Goal: Task Accomplishment & Management: Manage account settings

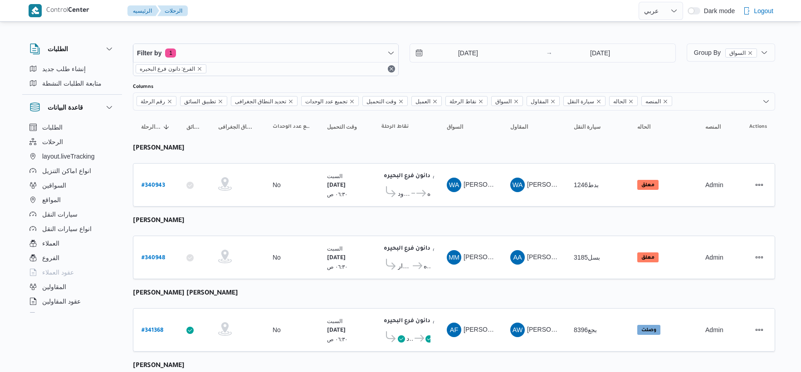
select select "ar"
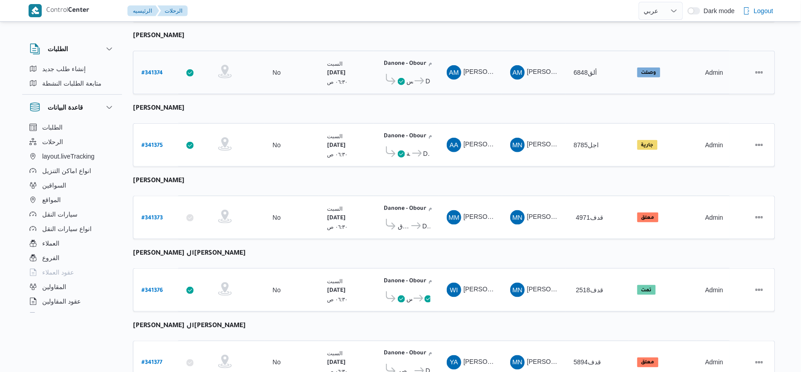
scroll to position [296, 0]
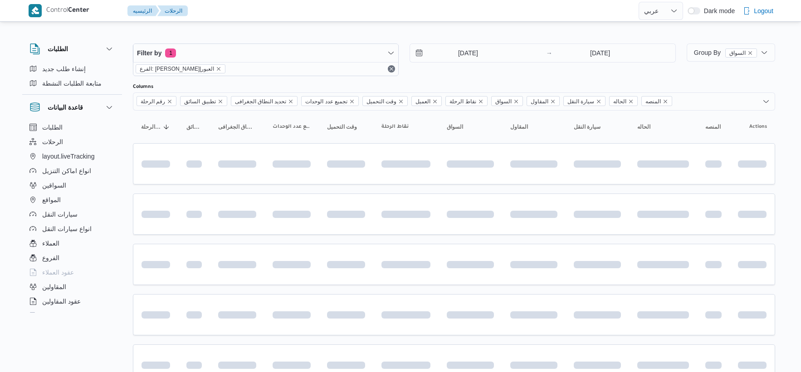
select select "ar"
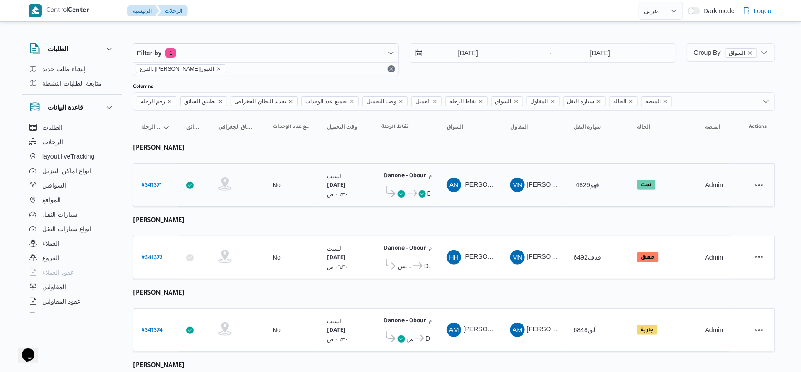
click at [418, 189] on span at bounding box center [421, 193] width 7 height 11
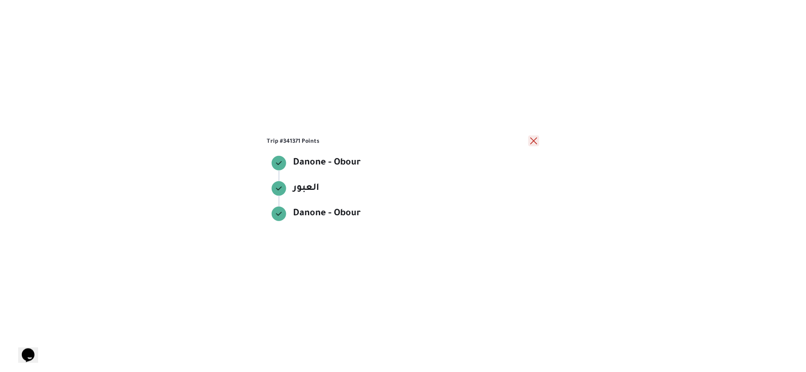
click at [535, 142] on button "close" at bounding box center [533, 141] width 11 height 11
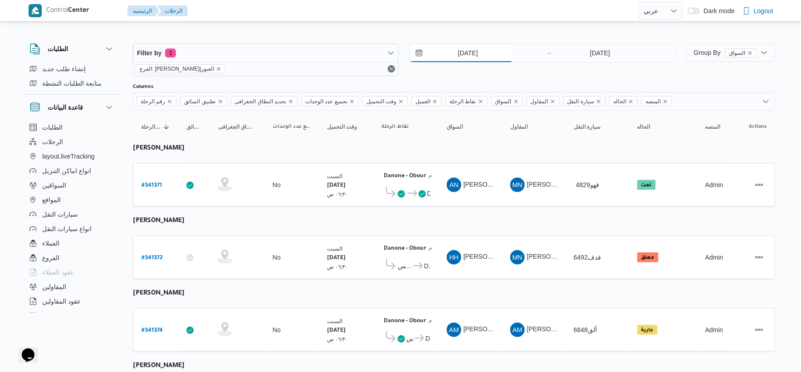
click at [474, 51] on input "[DATE]" at bounding box center [461, 53] width 103 height 18
click at [476, 205] on td "السواق AN عماد نجيب عبدالظاهر جاويش" at bounding box center [469, 185] width 63 height 44
select select "ar"
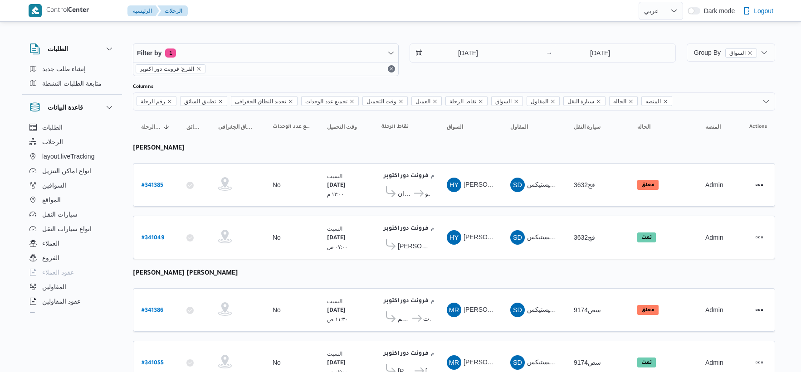
select select "ar"
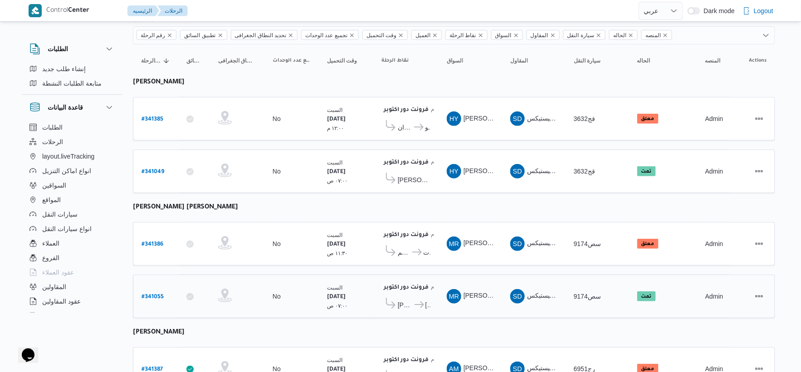
scroll to position [14, 0]
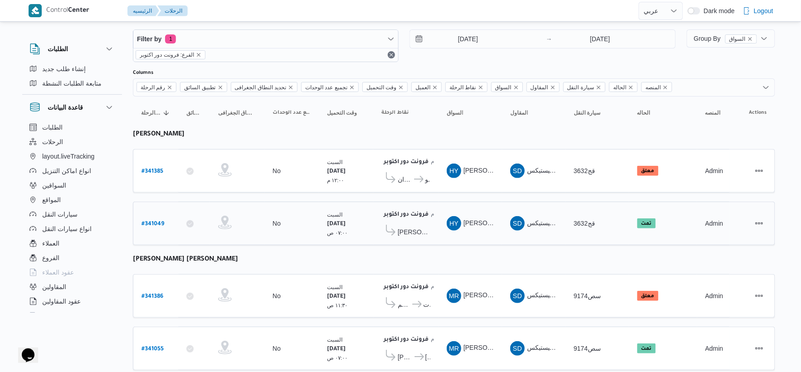
click at [419, 229] on span "كارفور بيراميدز مول" at bounding box center [414, 232] width 33 height 11
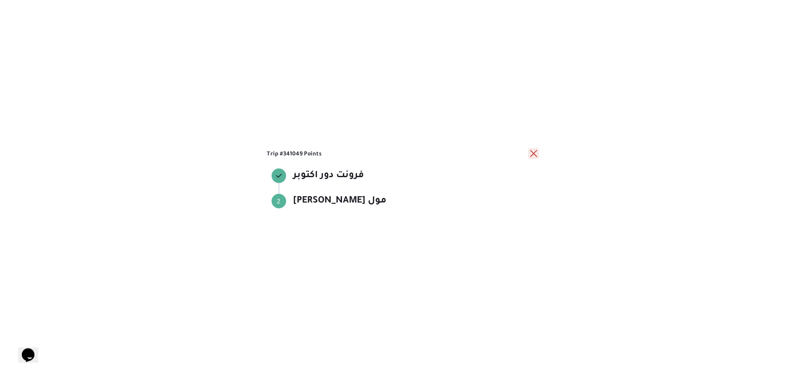
click at [531, 155] on button "close" at bounding box center [533, 153] width 11 height 11
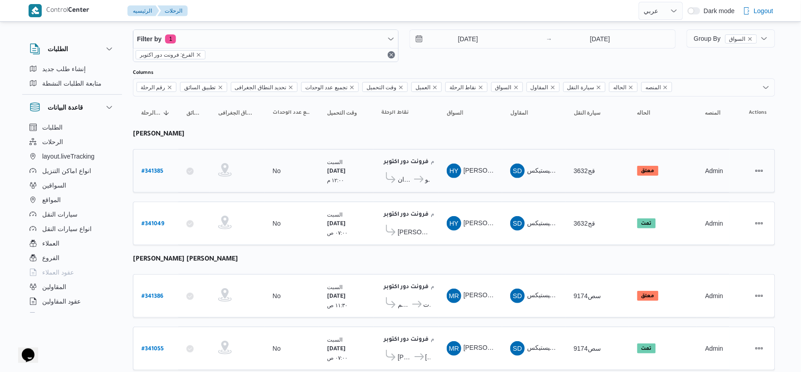
click at [156, 170] on b "# 341385" at bounding box center [152, 172] width 22 height 6
select select "ar"
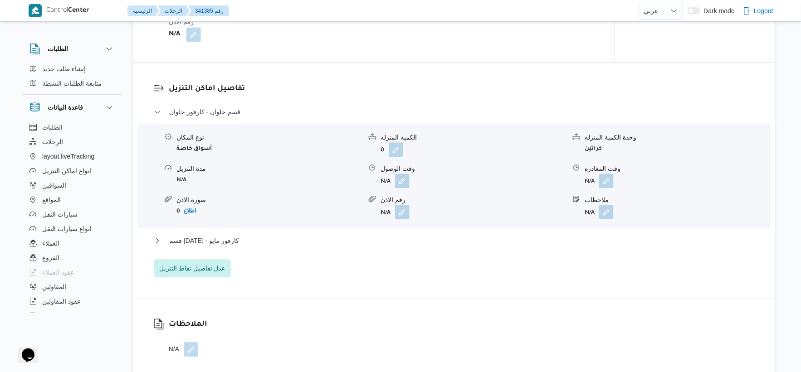
scroll to position [719, 0]
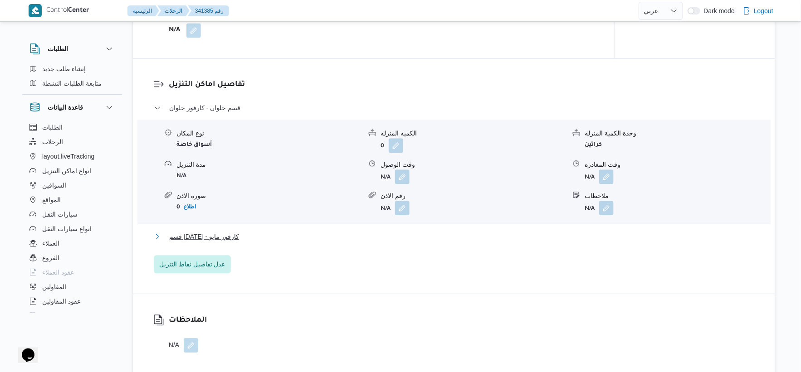
click at [249, 236] on button "قسم 15 مايو - كارفور مايو" at bounding box center [454, 236] width 601 height 11
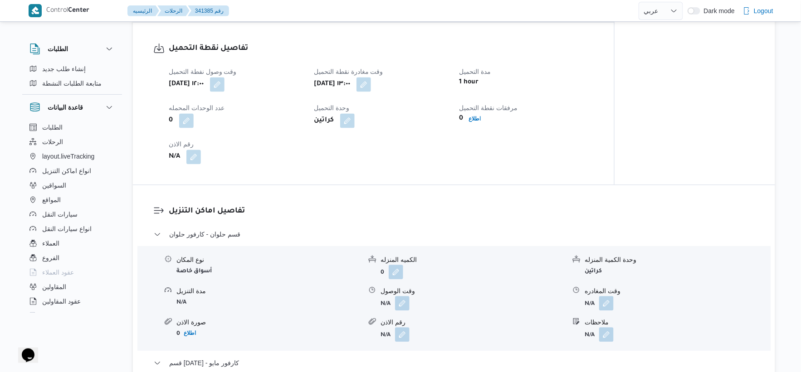
scroll to position [604, 0]
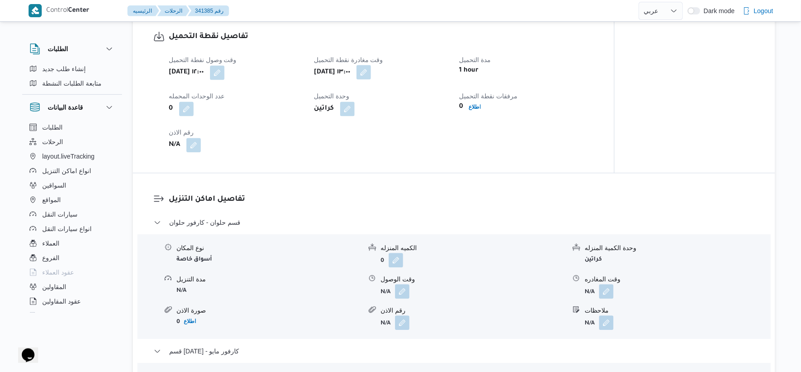
click at [371, 73] on button "button" at bounding box center [363, 72] width 15 height 15
click at [254, 64] on div "سبت ٤ أكتوبر ٢٠٢٥ ١٢:٠٠" at bounding box center [236, 72] width 136 height 16
click at [224, 71] on button "button" at bounding box center [217, 72] width 15 height 15
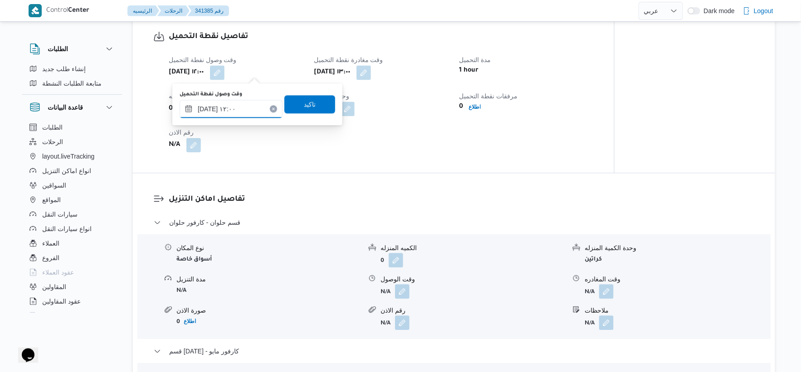
click at [223, 102] on input "[DATE] ١٢:٠٠" at bounding box center [231, 109] width 103 height 18
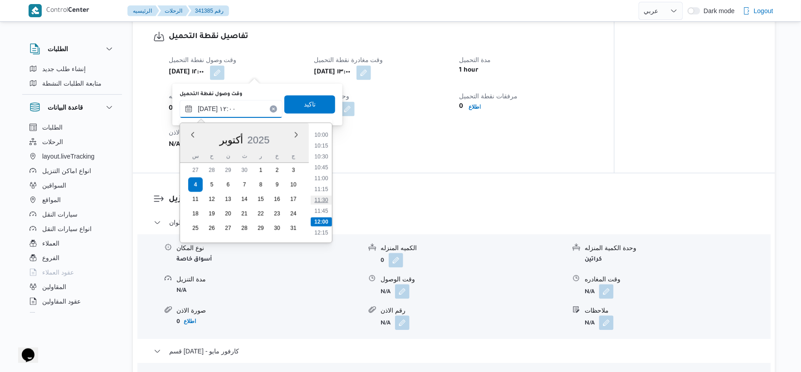
scroll to position [417, 0]
drag, startPoint x: 322, startPoint y: 174, endPoint x: 324, endPoint y: 131, distance: 42.2
click at [322, 173] on li "10:30" at bounding box center [321, 174] width 21 height 9
type input "٠٤/١٠/٢٠٢٥ ١٠:٣٠"
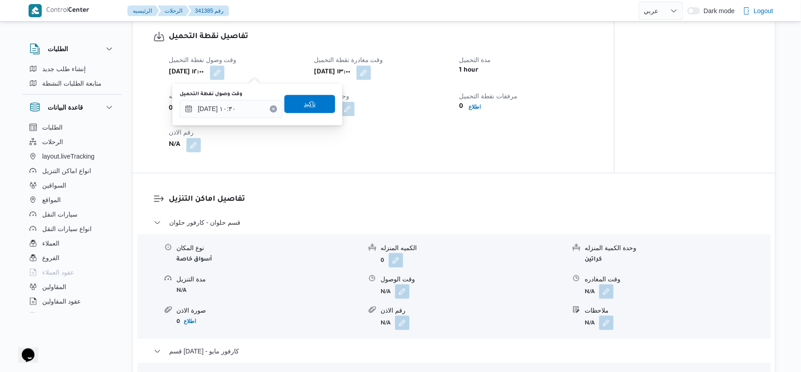
click at [318, 95] on div "تاكيد" at bounding box center [309, 104] width 51 height 18
click at [317, 97] on span "تاكيد" at bounding box center [309, 104] width 51 height 18
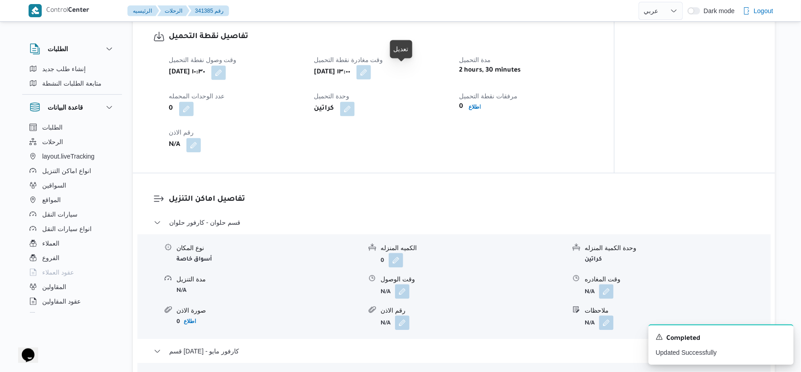
click at [371, 71] on button "button" at bounding box center [363, 72] width 15 height 15
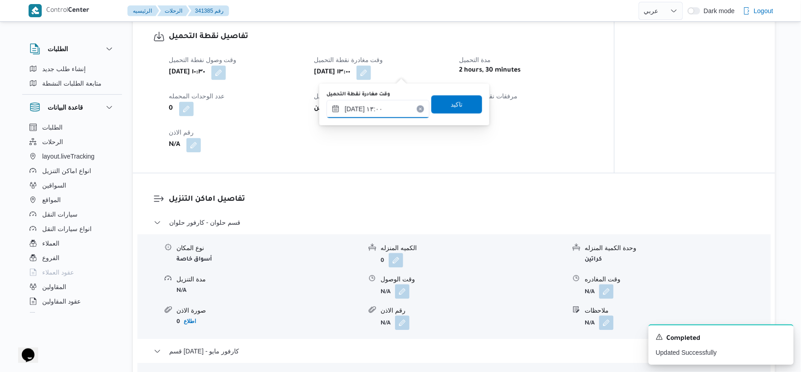
click at [376, 110] on input "٠٤/١٠/٢٠٢٥ ١٣:٠٠" at bounding box center [377, 109] width 103 height 18
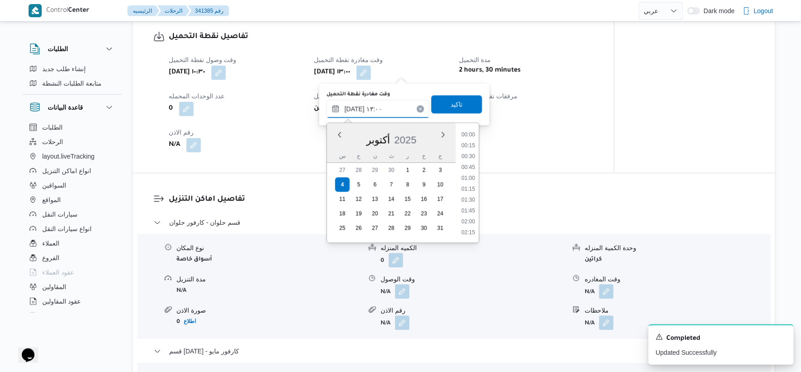
scroll to position [511, 0]
click at [468, 146] on li "12:00" at bounding box center [467, 145] width 21 height 9
type input "٠٤/١٠/٢٠٢٥ ١٢:٠٠"
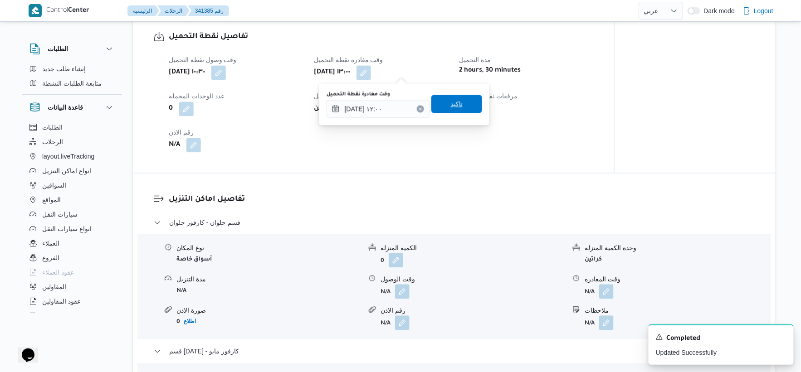
click at [466, 103] on span "تاكيد" at bounding box center [456, 104] width 51 height 18
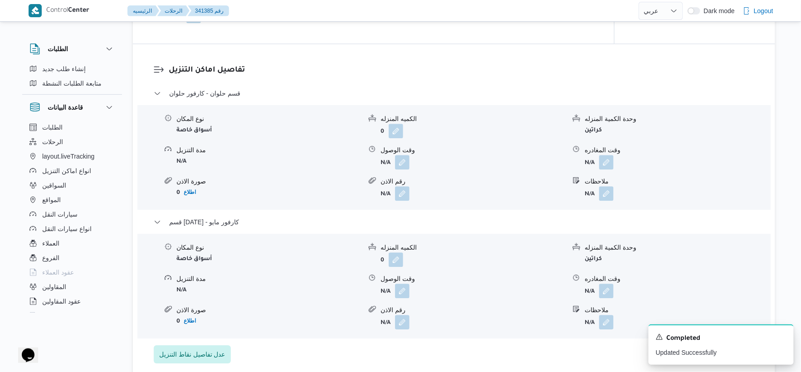
scroll to position [755, 0]
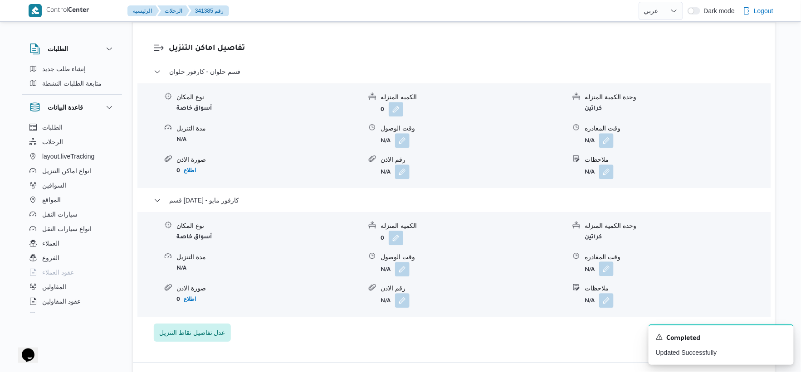
click at [603, 267] on button "button" at bounding box center [606, 269] width 15 height 15
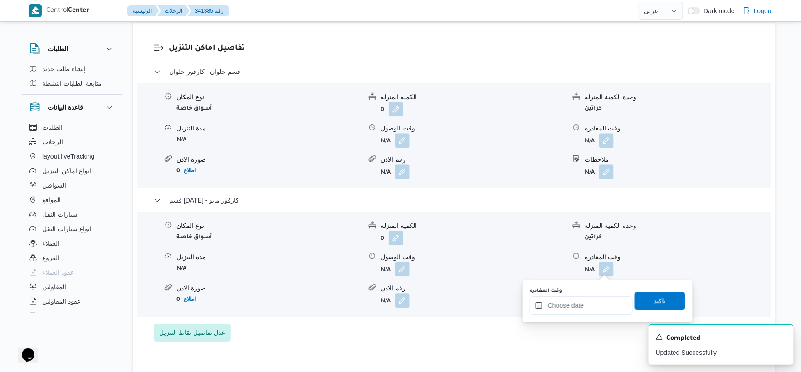
click at [603, 297] on div at bounding box center [580, 305] width 103 height 18
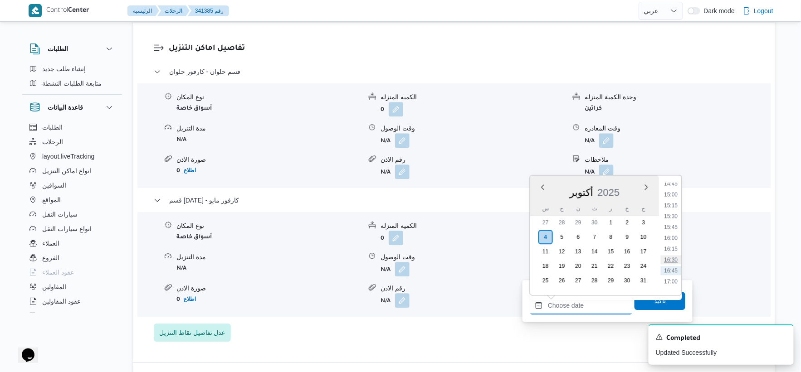
scroll to position [624, 0]
click at [479, 178] on form "N/A" at bounding box center [472, 172] width 185 height 15
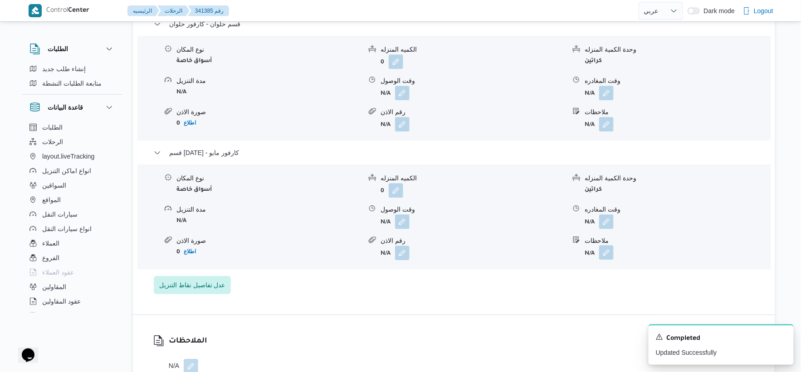
scroll to position [806, 0]
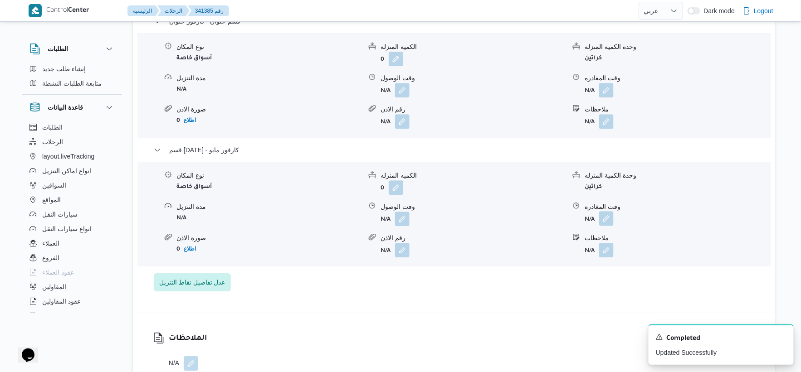
click at [609, 225] on button "button" at bounding box center [606, 218] width 15 height 15
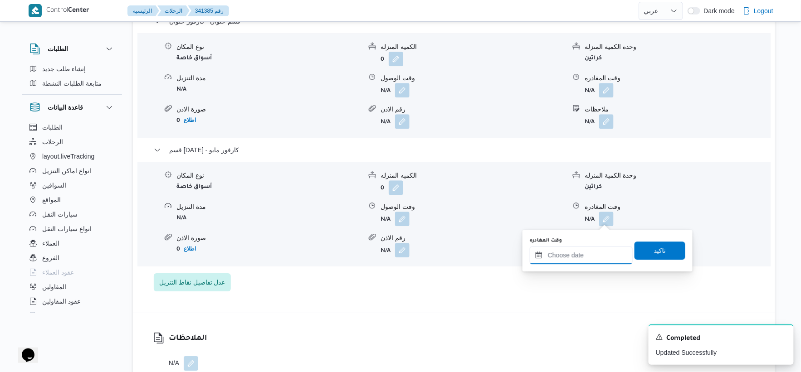
click at [601, 249] on input "وقت المغادره" at bounding box center [580, 255] width 103 height 18
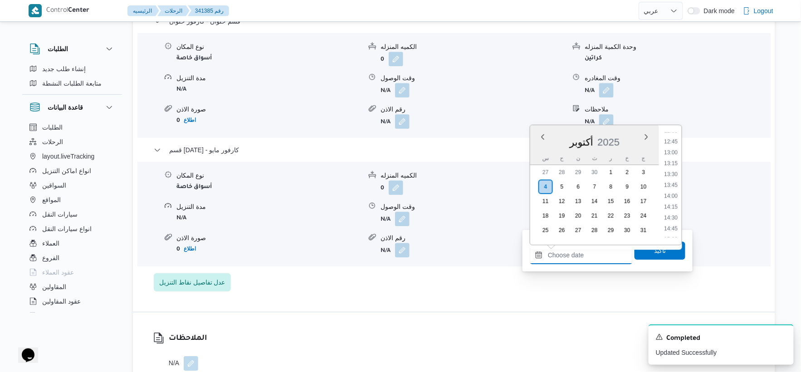
scroll to position [573, 0]
click at [673, 171] on li "14:00" at bounding box center [670, 172] width 21 height 9
type input "٠٤/١٠/٢٠٢٥ ١٤:٠٠"
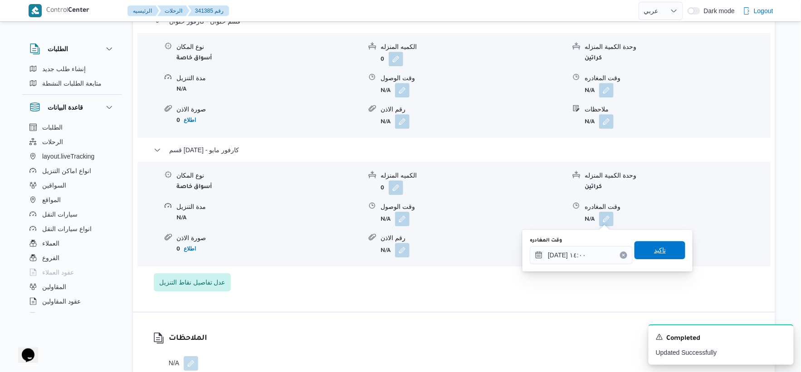
click at [668, 252] on span "تاكيد" at bounding box center [659, 250] width 51 height 18
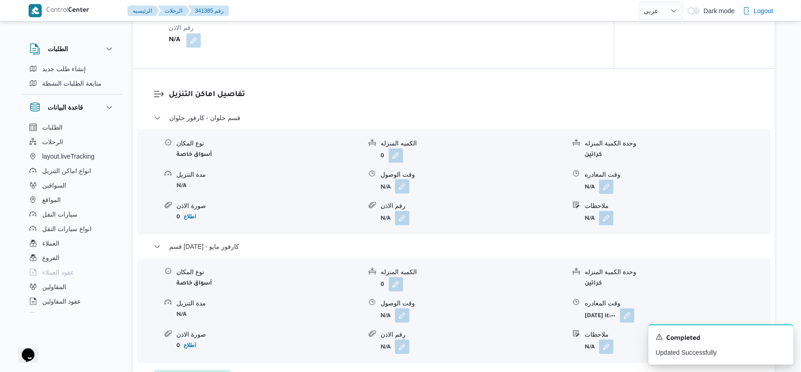
scroll to position [755, 0]
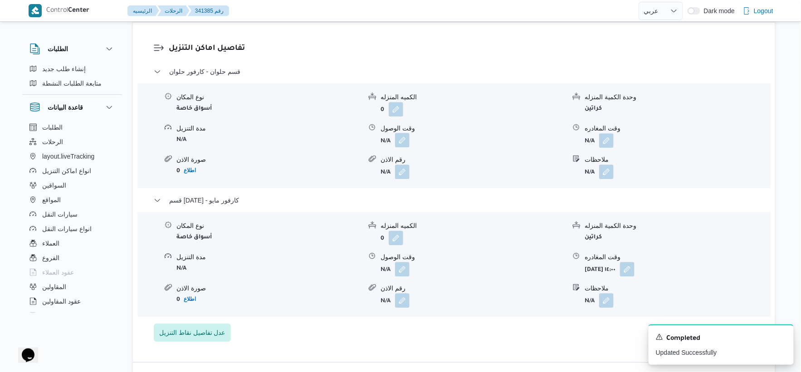
click at [404, 142] on button "button" at bounding box center [402, 140] width 15 height 15
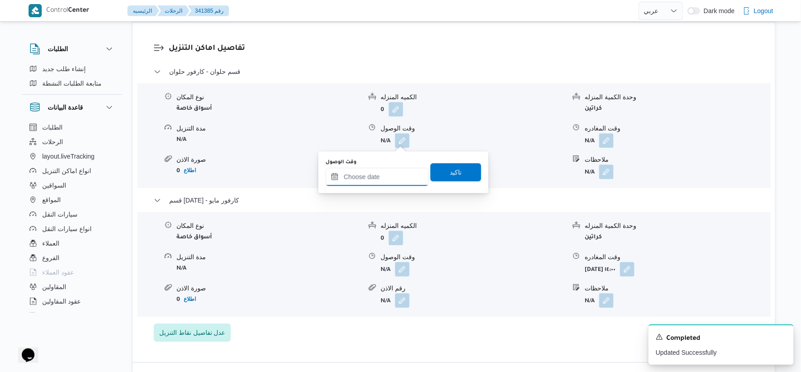
click at [390, 177] on input "وقت الوصول" at bounding box center [376, 177] width 103 height 18
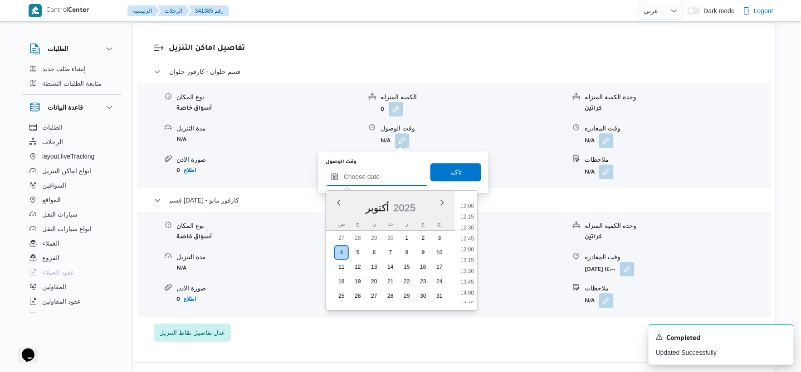
scroll to position [523, 0]
click at [466, 243] on li "13:00" at bounding box center [466, 245] width 21 height 9
type input "٠٤/١٠/٢٠٢٥ ١٣:٠٠"
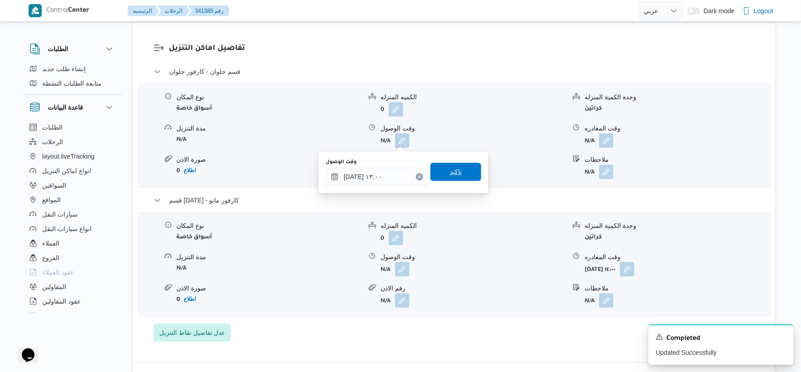
click at [460, 166] on span "تاكيد" at bounding box center [455, 172] width 51 height 18
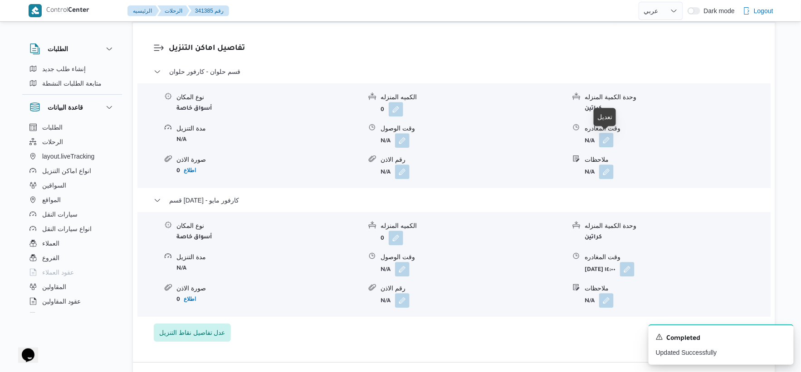
click at [606, 141] on button "button" at bounding box center [606, 140] width 15 height 15
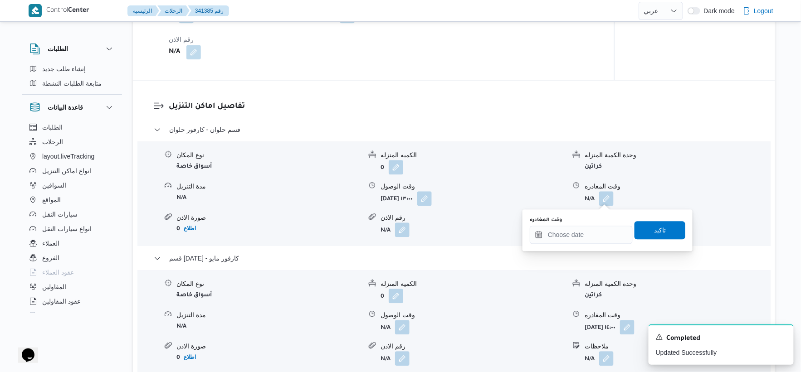
scroll to position [705, 0]
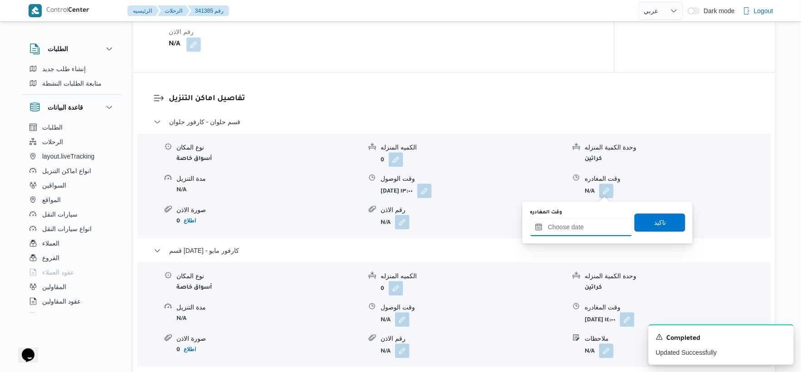
click at [596, 218] on input "وقت المغادره" at bounding box center [580, 227] width 103 height 18
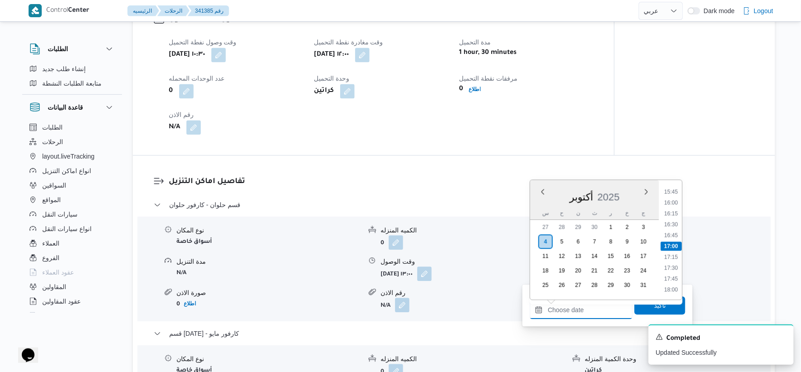
scroll to position [604, 0]
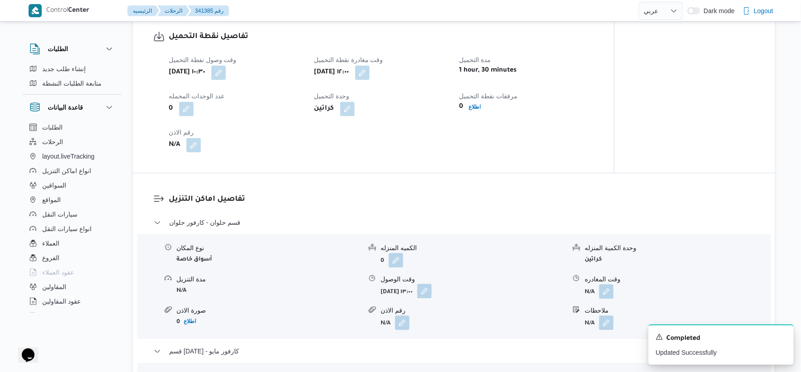
click at [432, 289] on button "button" at bounding box center [424, 291] width 15 height 15
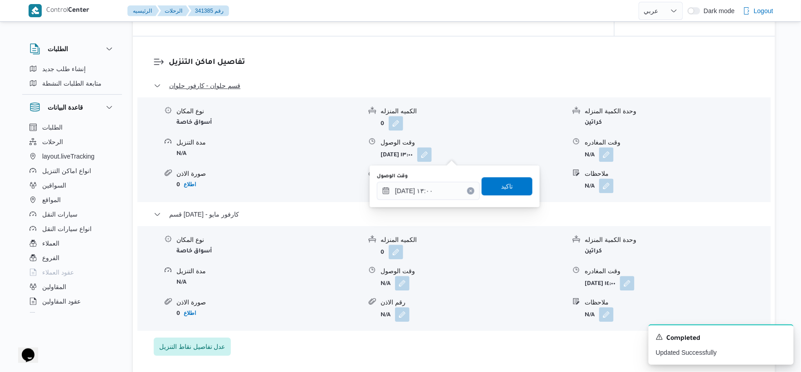
scroll to position [755, 0]
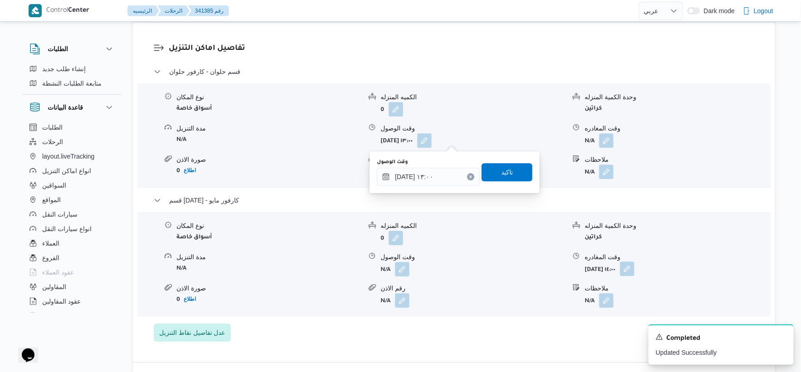
click at [634, 270] on button "button" at bounding box center [627, 269] width 15 height 15
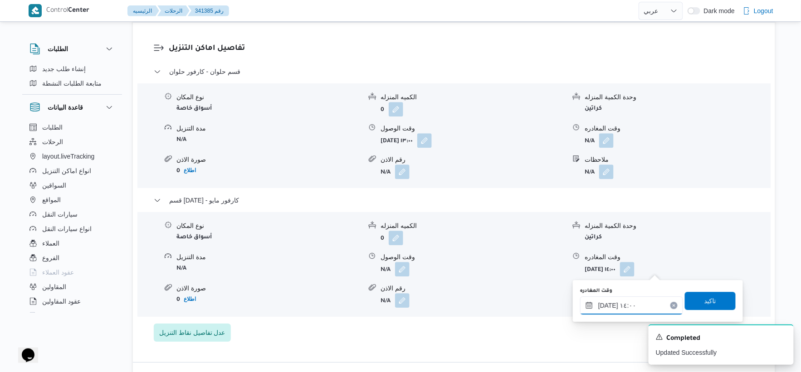
click at [636, 311] on input "٠٤/١٠/٢٠٢٥ ١٤:٠٠" at bounding box center [631, 305] width 103 height 18
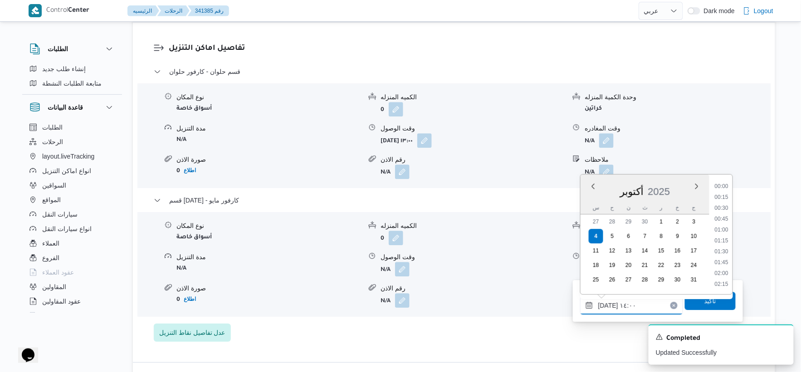
scroll to position [555, 0]
click at [724, 258] on li "14:30" at bounding box center [721, 262] width 21 height 9
type input "٠٤/١٠/٢٠٢٥ ١٤:٣٠"
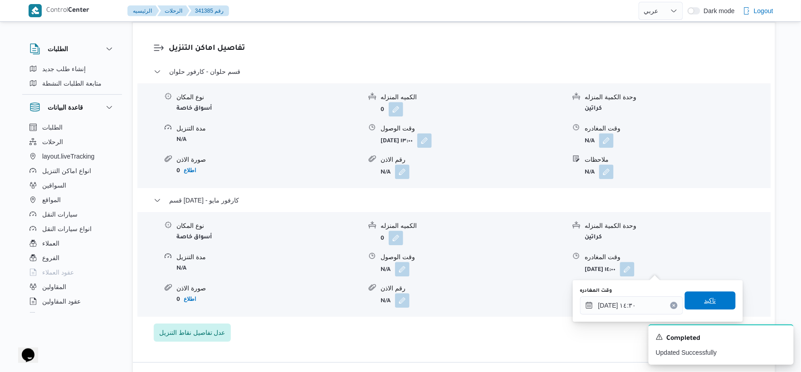
click at [716, 300] on span "تاكيد" at bounding box center [709, 300] width 51 height 18
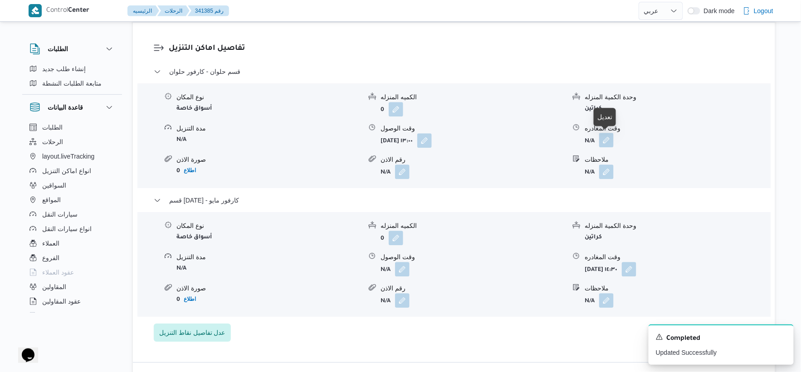
click at [607, 142] on button "button" at bounding box center [606, 140] width 15 height 15
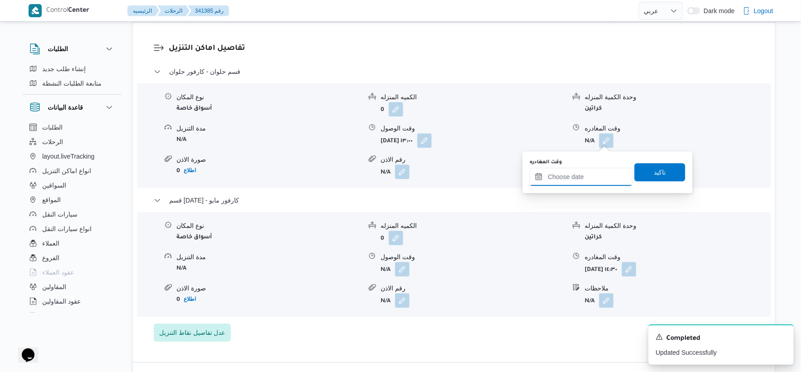
click at [571, 179] on input "وقت المغادره" at bounding box center [580, 177] width 103 height 18
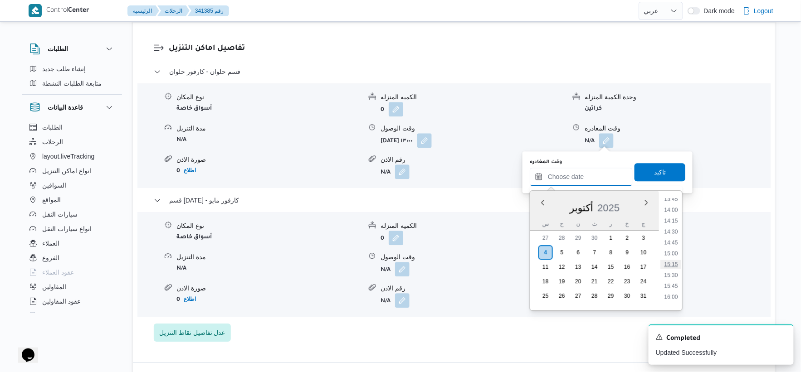
scroll to position [585, 0]
click at [670, 203] on li "13:30" at bounding box center [670, 205] width 21 height 9
type input "٠٤/١٠/٢٠٢٥ ١٣:٣٠"
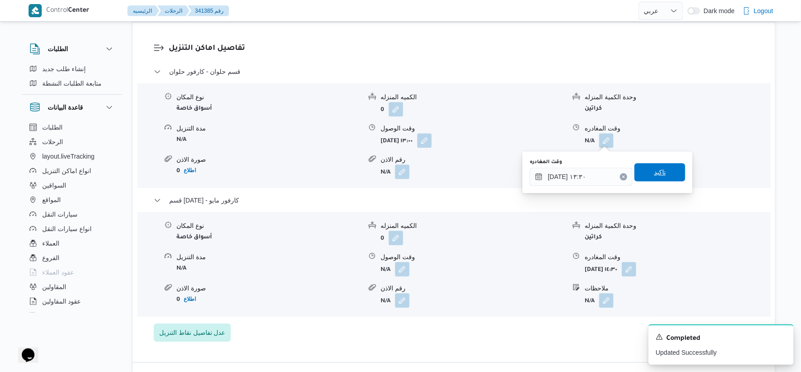
click at [660, 166] on span "تاكيد" at bounding box center [659, 172] width 51 height 18
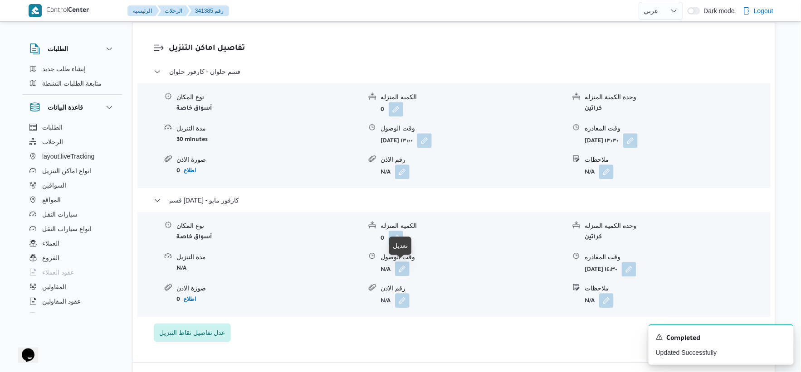
click at [408, 271] on button "button" at bounding box center [402, 269] width 15 height 15
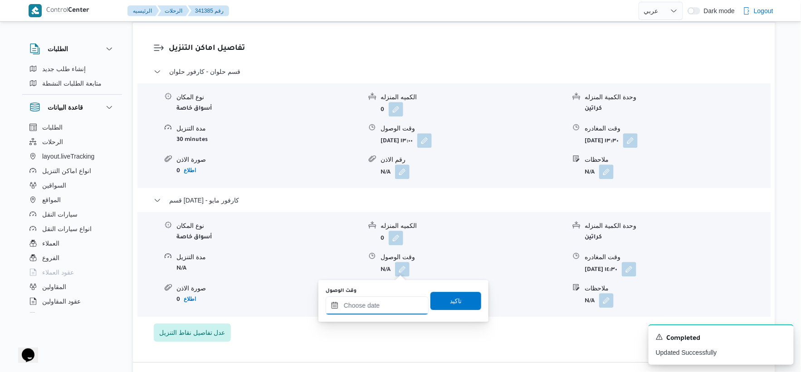
click at [400, 296] on input "وقت الوصول" at bounding box center [376, 305] width 103 height 18
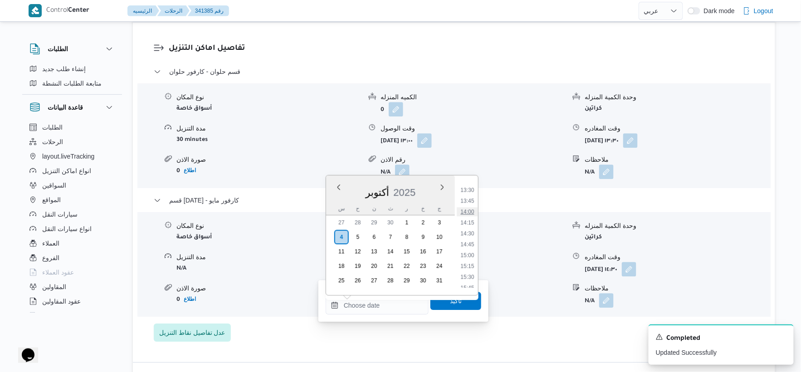
click at [469, 209] on li "14:00" at bounding box center [466, 211] width 21 height 9
type input "٠٤/١٠/٢٠٢٥ ١٤:٠٠"
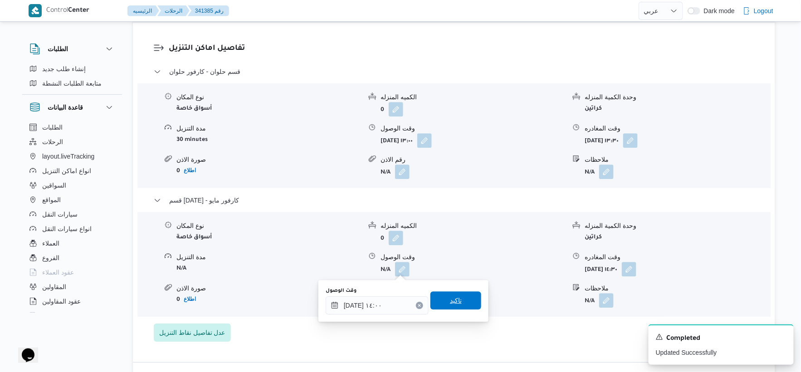
click at [466, 293] on span "تاكيد" at bounding box center [455, 300] width 51 height 18
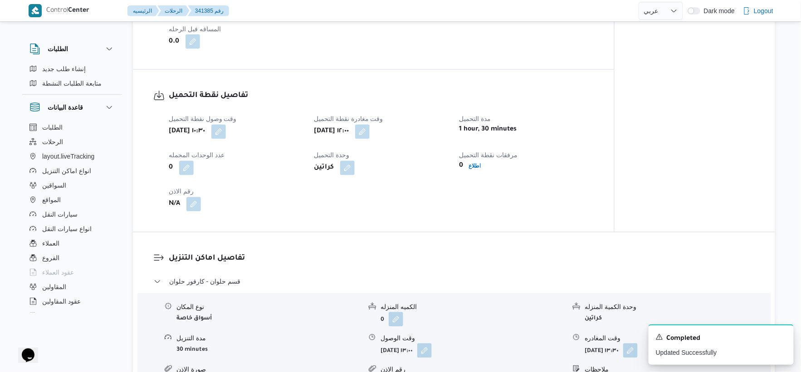
scroll to position [403, 0]
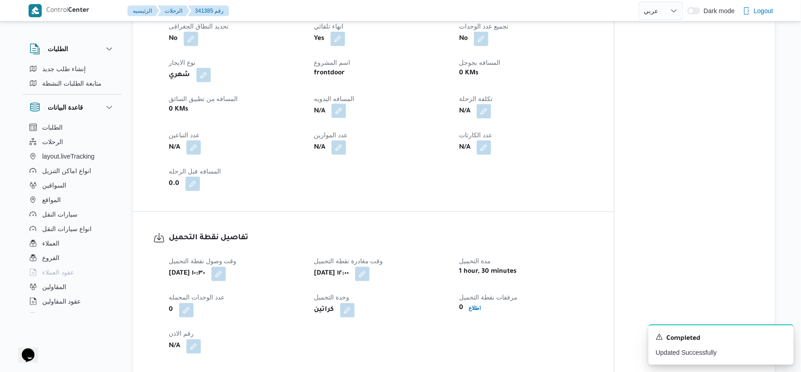
click at [340, 111] on button "button" at bounding box center [338, 111] width 15 height 15
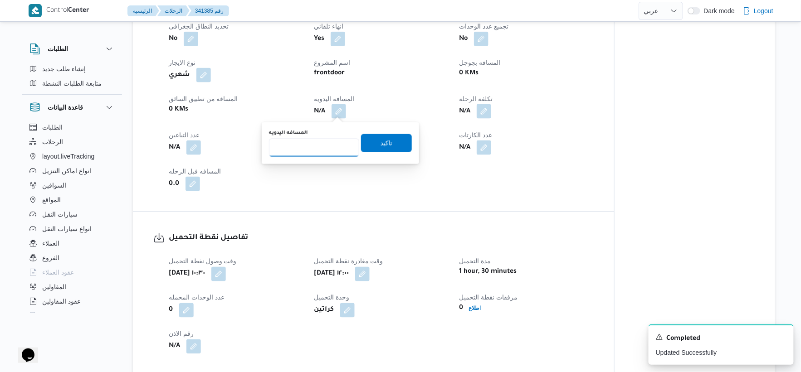
click at [313, 151] on input "المسافه اليدويه" at bounding box center [314, 148] width 90 height 18
type input "122"
click at [390, 142] on span "تاكيد" at bounding box center [386, 143] width 51 height 18
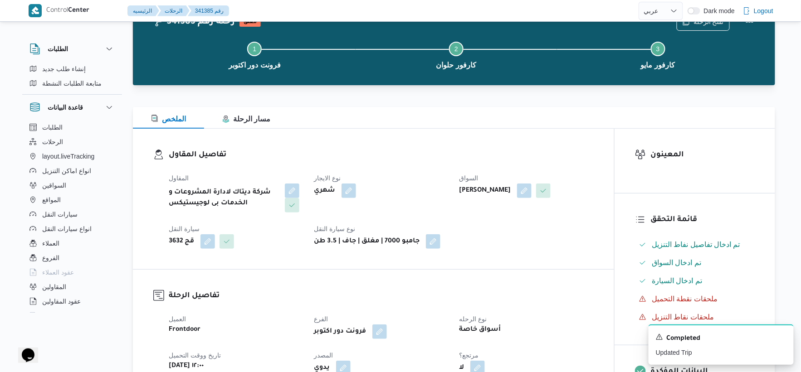
scroll to position [0, 0]
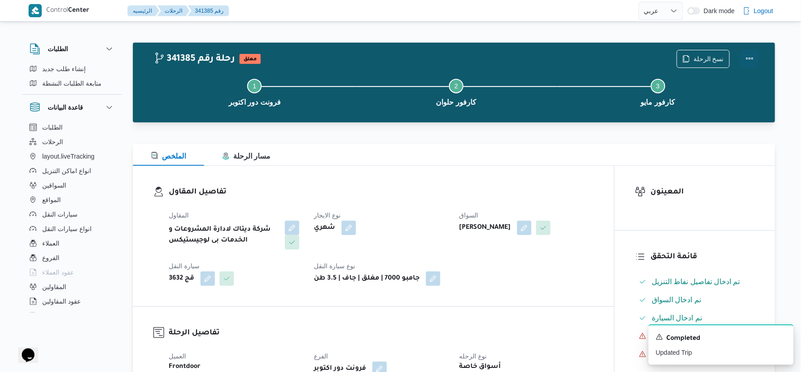
click at [750, 55] on button "Actions" at bounding box center [749, 58] width 18 height 18
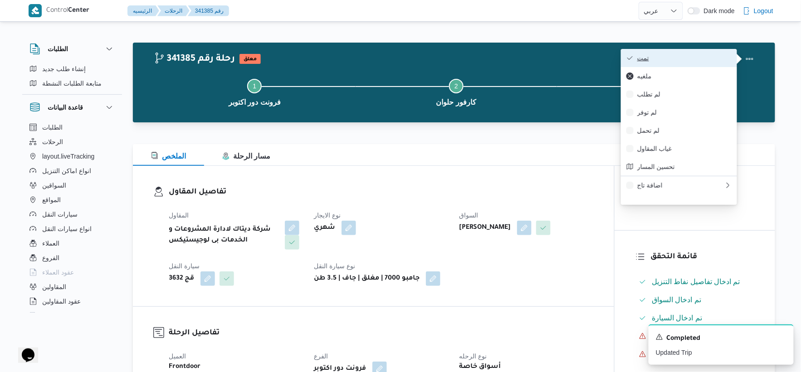
click at [692, 55] on span "تمت" at bounding box center [684, 57] width 94 height 7
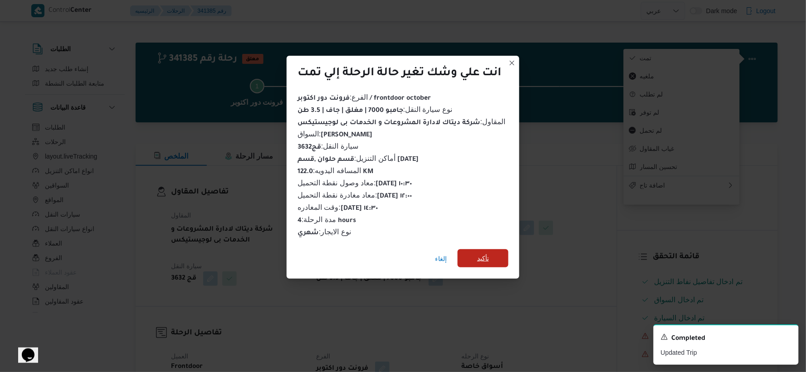
click at [505, 256] on span "تأكيد" at bounding box center [482, 258] width 51 height 18
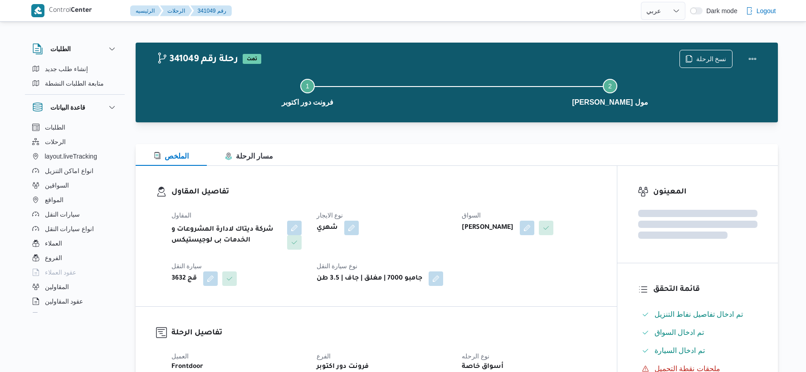
select select "ar"
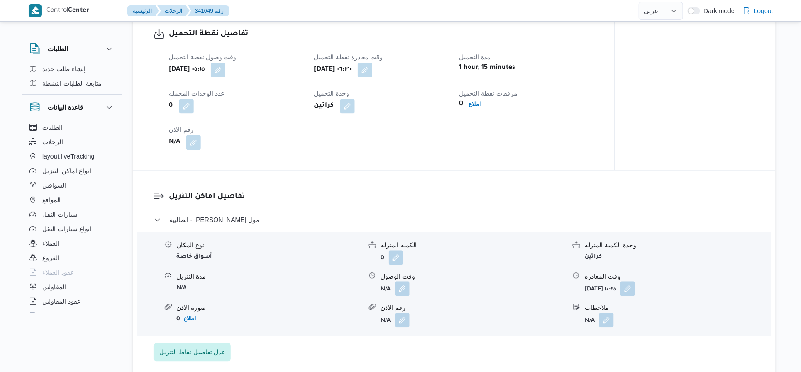
scroll to position [604, 0]
click at [372, 69] on button "button" at bounding box center [365, 68] width 15 height 15
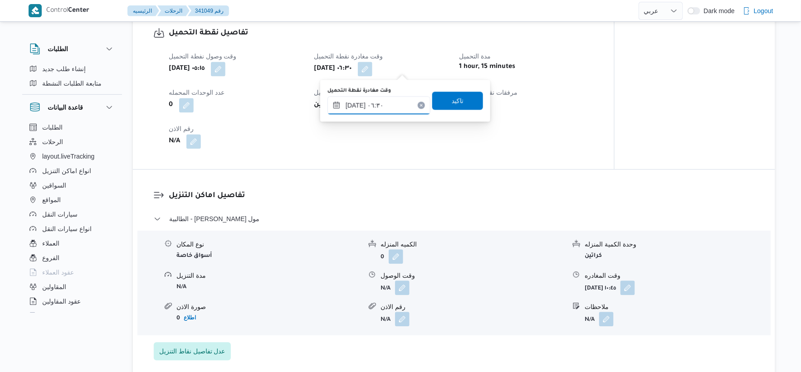
click at [398, 107] on input "٠٤/١٠/٢٠٢٥ ٠٦:٣٠" at bounding box center [378, 105] width 103 height 18
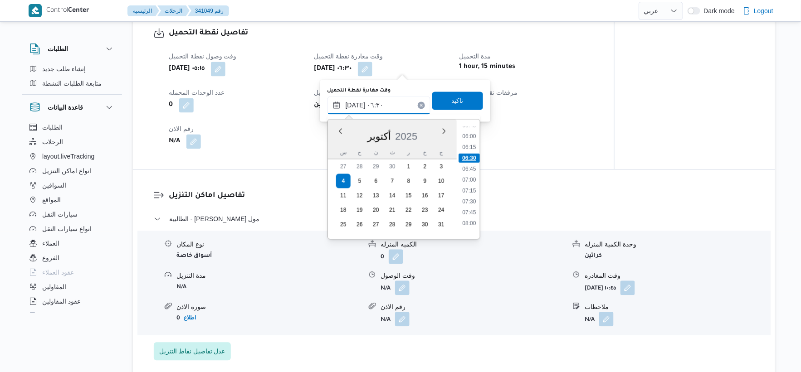
scroll to position [279, 0]
click at [470, 177] on li "07:30" at bounding box center [468, 178] width 21 height 9
type input "٠٤/١٠/٢٠٢٥ ٠٧:٣٠"
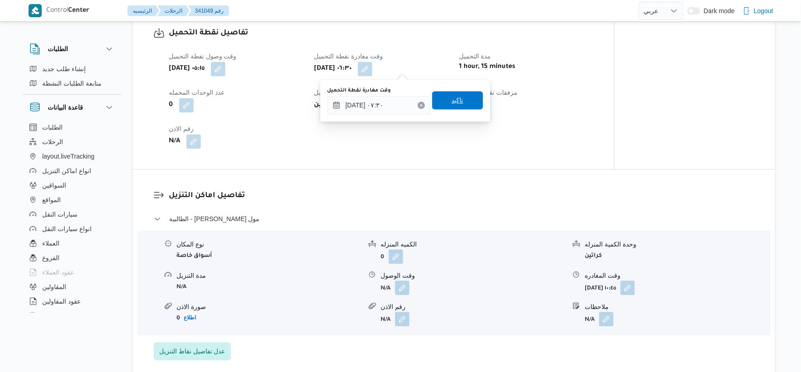
click at [456, 103] on span "تاكيد" at bounding box center [457, 100] width 12 height 11
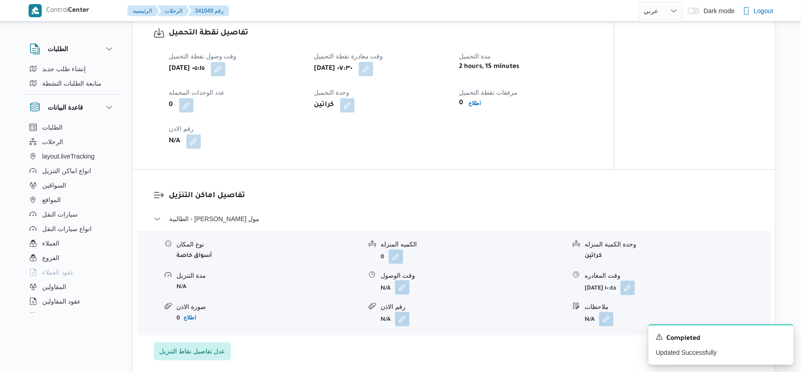
click at [409, 283] on button "button" at bounding box center [402, 287] width 15 height 15
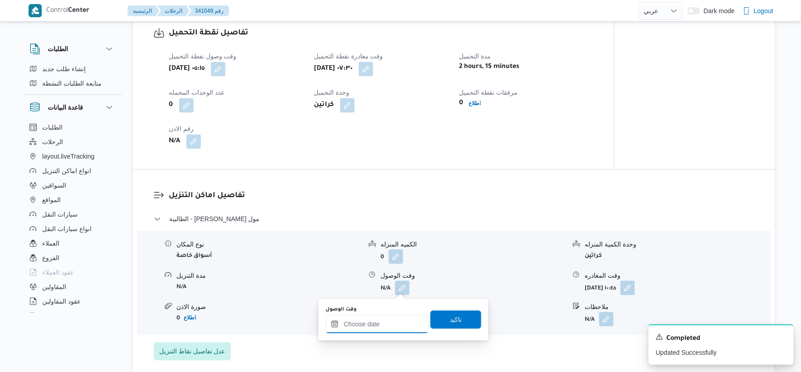
click at [393, 320] on input "وقت الوصول" at bounding box center [376, 324] width 103 height 18
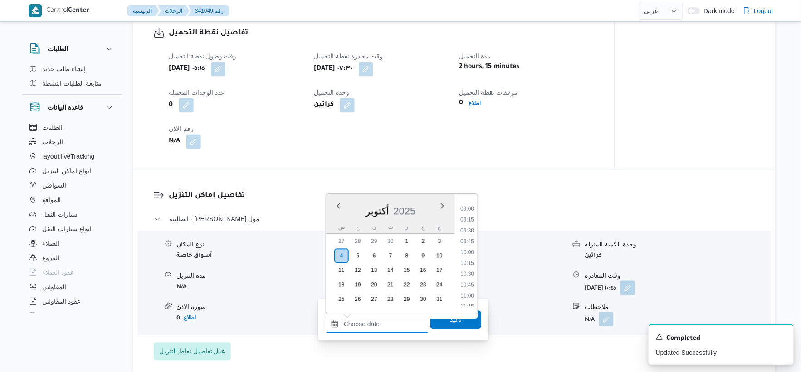
scroll to position [372, 0]
click at [471, 204] on li "08:30" at bounding box center [466, 203] width 21 height 9
type input "٠٤/١٠/٢٠٢٥ ٠٨:٣٠"
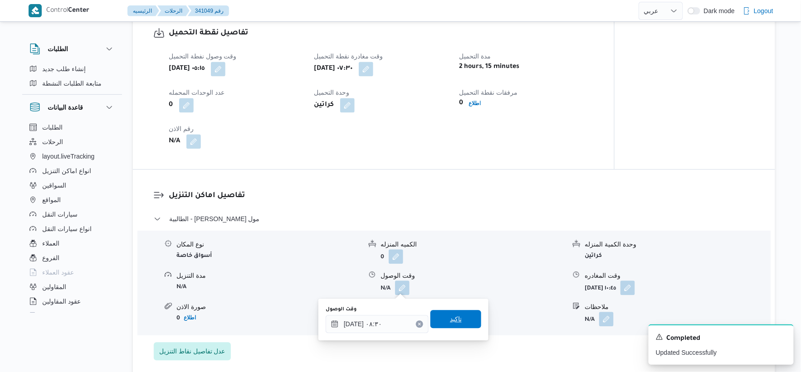
click at [456, 318] on span "تاكيد" at bounding box center [455, 319] width 51 height 18
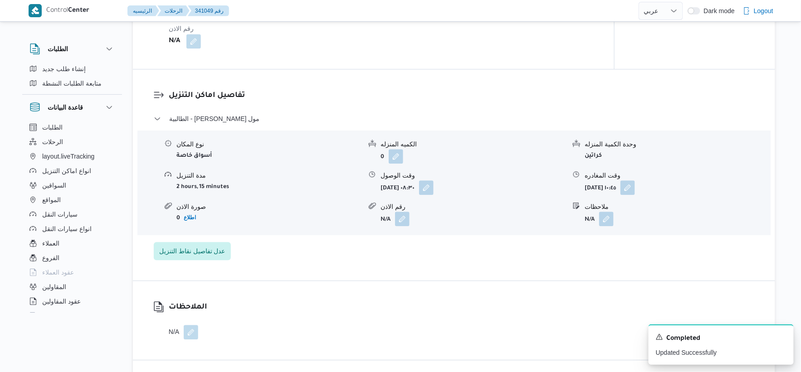
scroll to position [705, 0]
click at [635, 187] on button "button" at bounding box center [627, 187] width 15 height 15
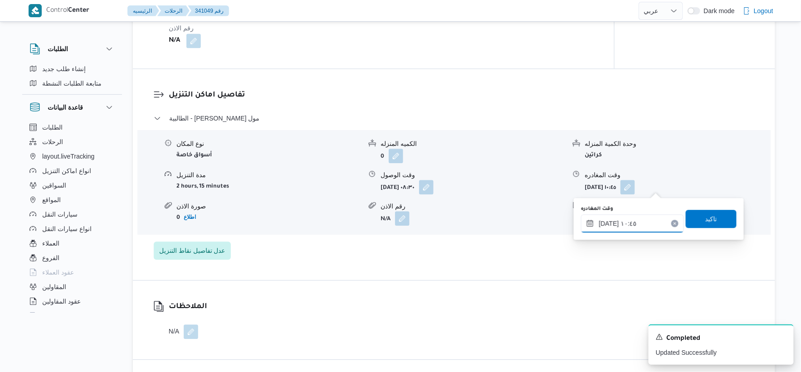
click at [627, 227] on input "٠٤/١٠/٢٠٢٥ ١٠:٤٥" at bounding box center [632, 223] width 103 height 18
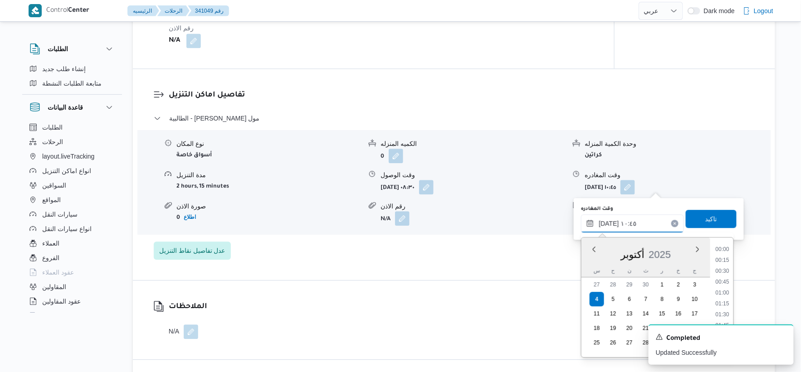
scroll to position [413, 0]
click at [722, 246] on li "09:30" at bounding box center [722, 249] width 21 height 9
type input "٠٤/١٠/٢٠٢٥ ٠٩:٣٠"
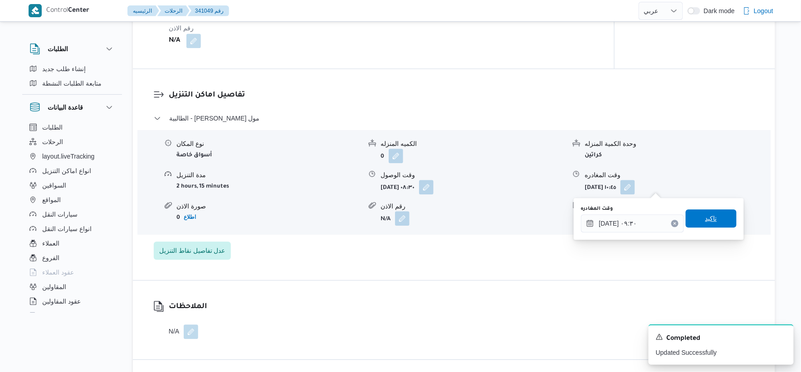
click at [712, 218] on span "تاكيد" at bounding box center [710, 218] width 51 height 18
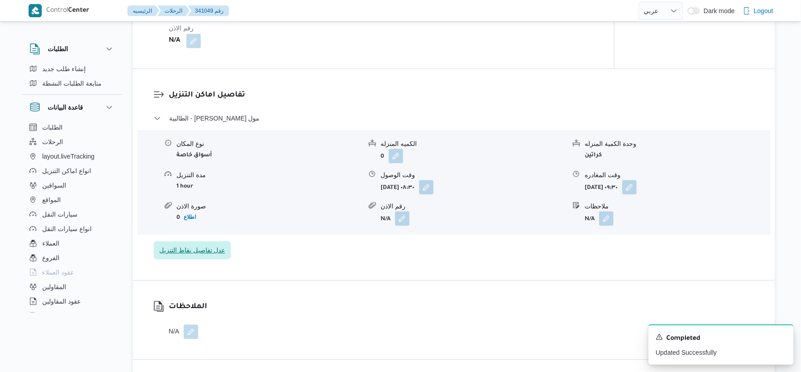
click at [215, 254] on span "عدل تفاصيل نقاط التنزيل" at bounding box center [192, 250] width 66 height 11
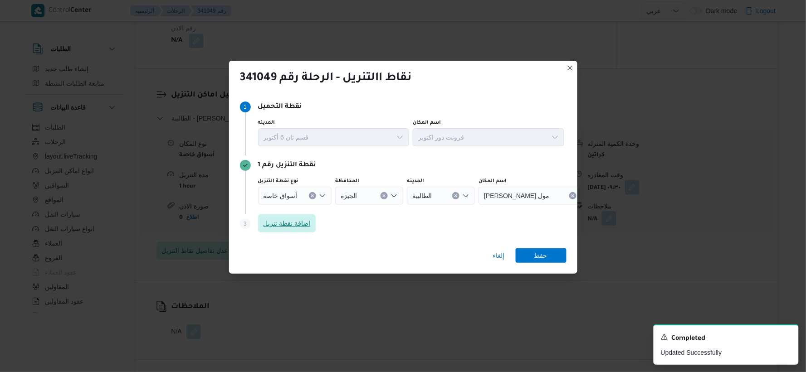
click at [265, 228] on span "اضافة نقطة تنزيل" at bounding box center [286, 223] width 47 height 11
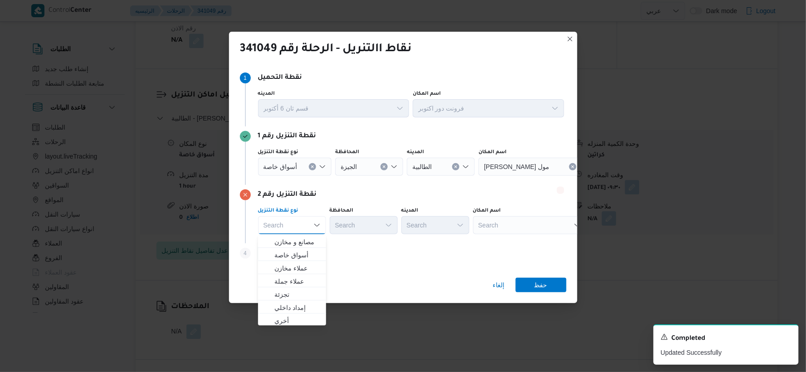
click at [550, 225] on div "Search" at bounding box center [529, 225] width 113 height 18
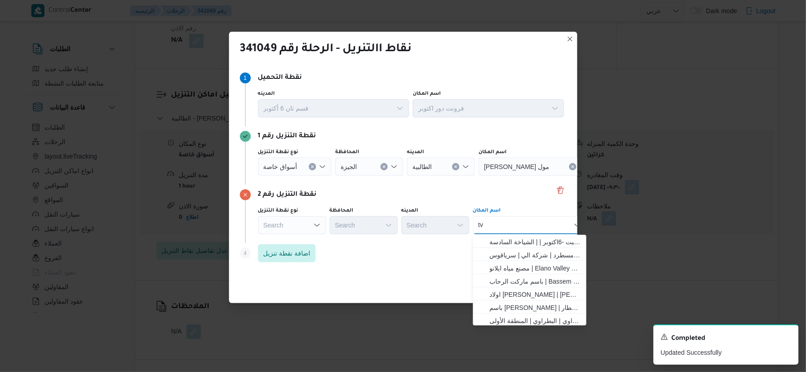
type input "t"
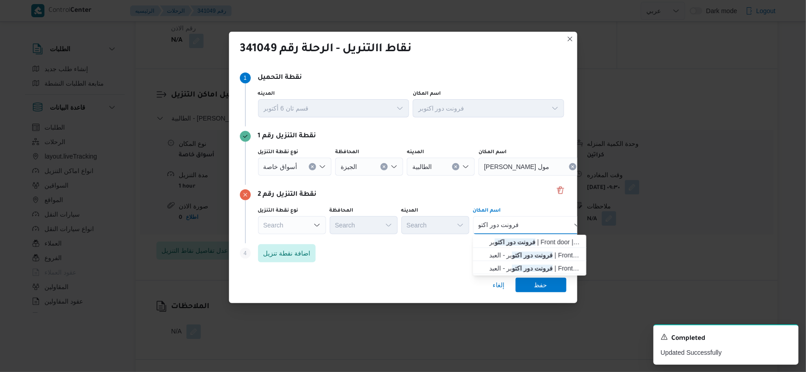
type input "فرونت دور اكتو"
click at [536, 230] on div "فرونت دور اكتو فرونت دور اكتو" at bounding box center [529, 225] width 113 height 18
click at [532, 238] on mark "فرونت دور اكتو" at bounding box center [515, 241] width 41 height 7
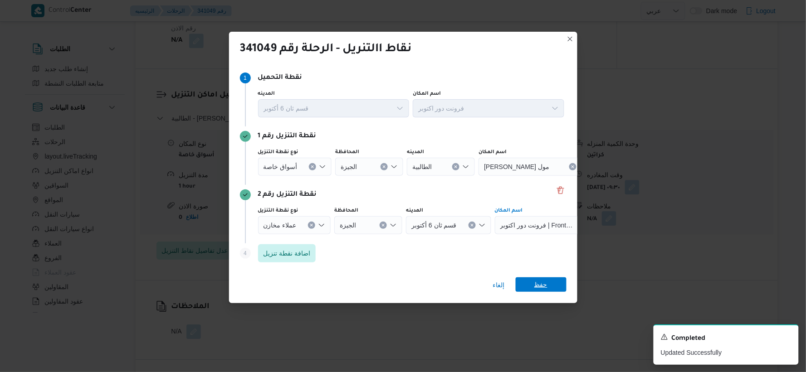
click at [531, 278] on span "حفظ" at bounding box center [540, 284] width 51 height 15
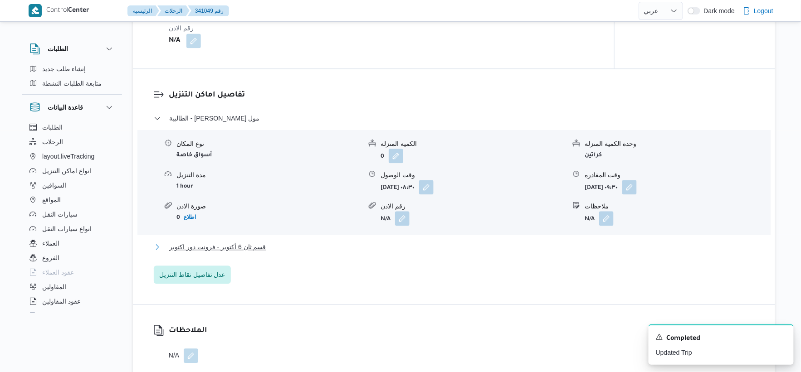
click at [315, 251] on button "قسم ثان 6 أكتوبر - فرونت دور اكتوبر" at bounding box center [454, 247] width 601 height 11
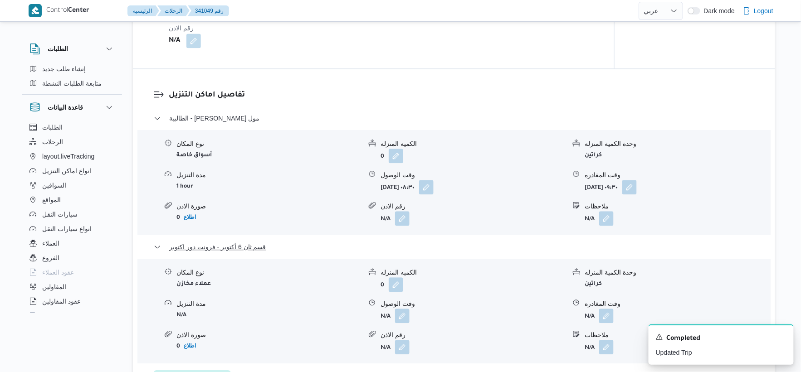
scroll to position [755, 0]
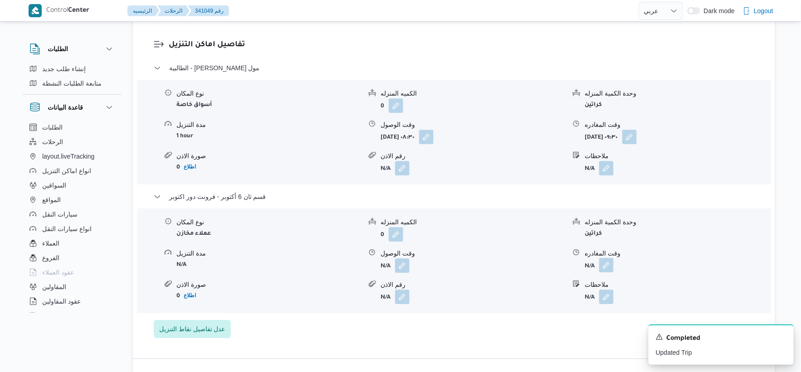
click at [611, 260] on button "button" at bounding box center [606, 265] width 15 height 15
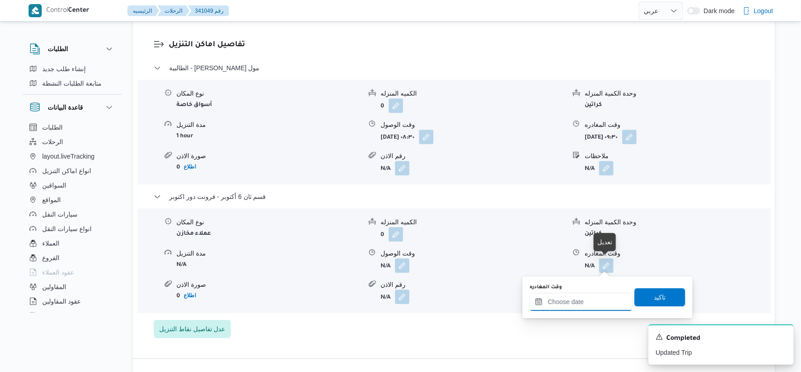
click at [579, 308] on input "وقت المغادره" at bounding box center [580, 302] width 103 height 18
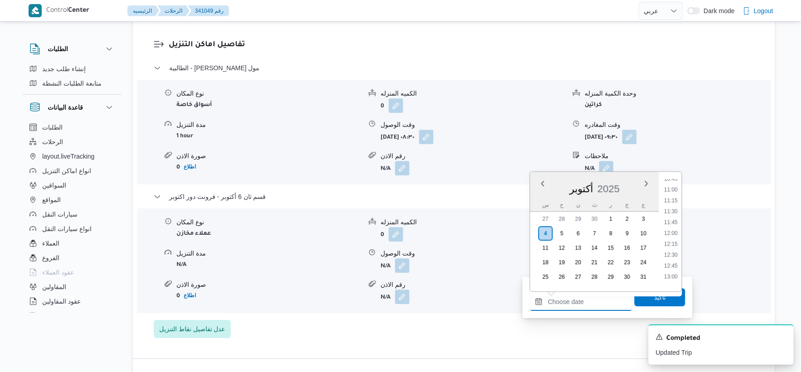
scroll to position [422, 0]
click at [672, 217] on li "10:30" at bounding box center [670, 218] width 21 height 9
type input "٠٤/١٠/٢٠٢٥ ١٠:٣٠"
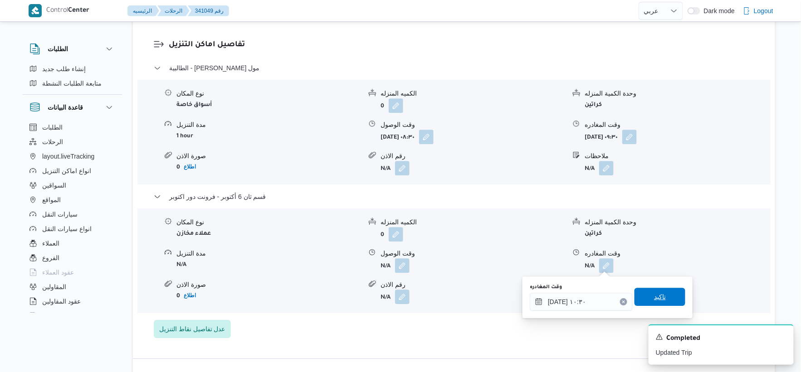
click at [666, 294] on span "تاكيد" at bounding box center [659, 297] width 51 height 18
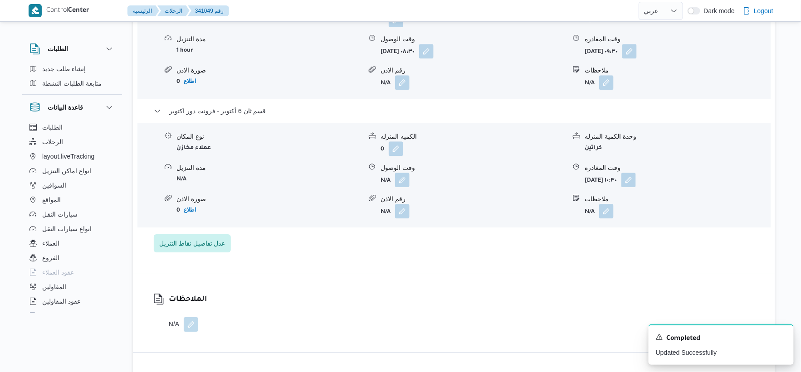
scroll to position [856, 0]
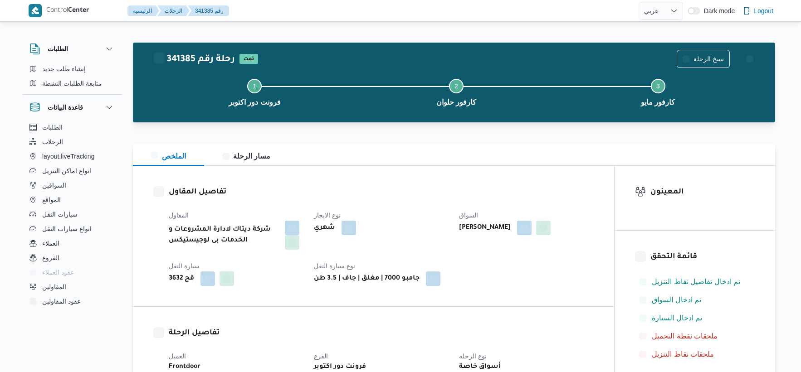
select select "ar"
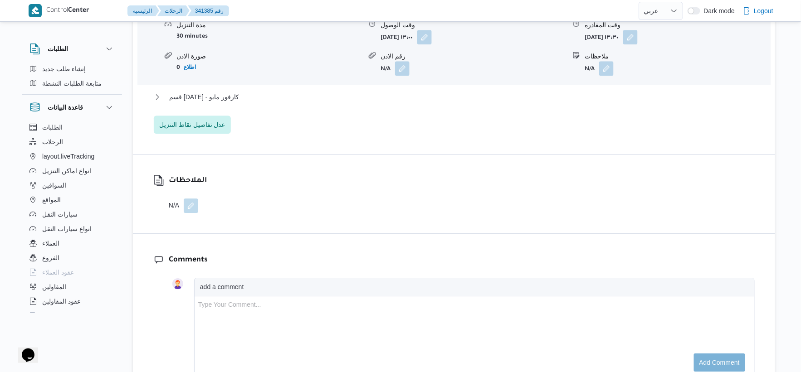
scroll to position [856, 0]
click at [223, 98] on span "قسم 15 مايو - كارفور مايو" at bounding box center [204, 96] width 70 height 11
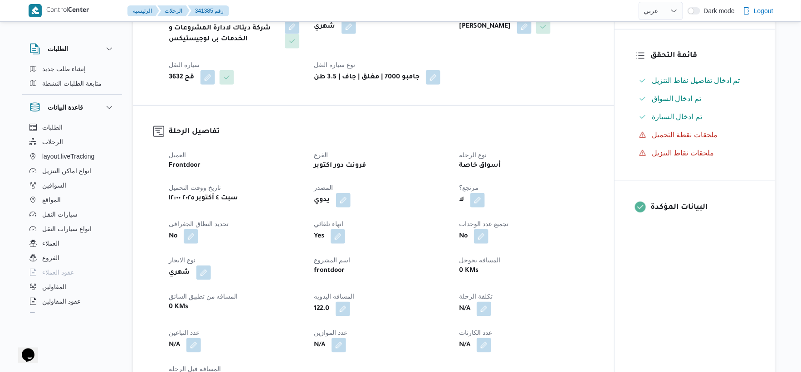
scroll to position [0, 0]
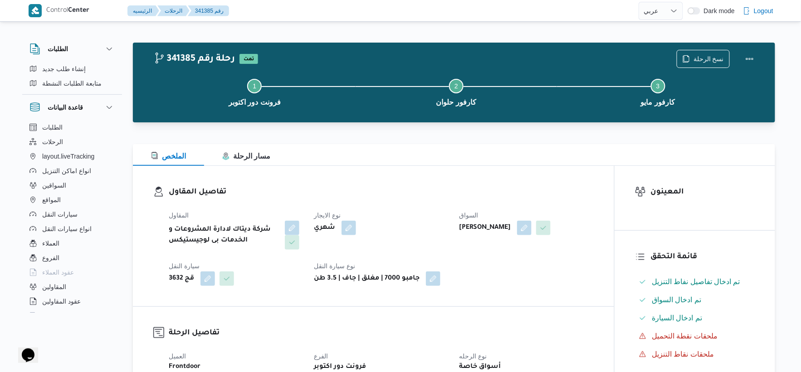
scroll to position [14, 0]
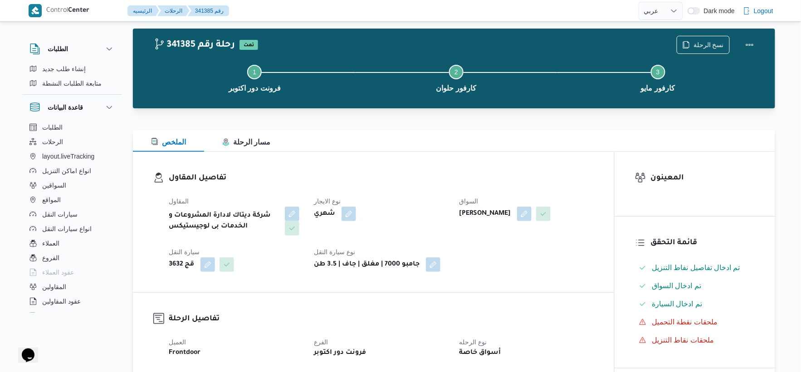
select select "ar"
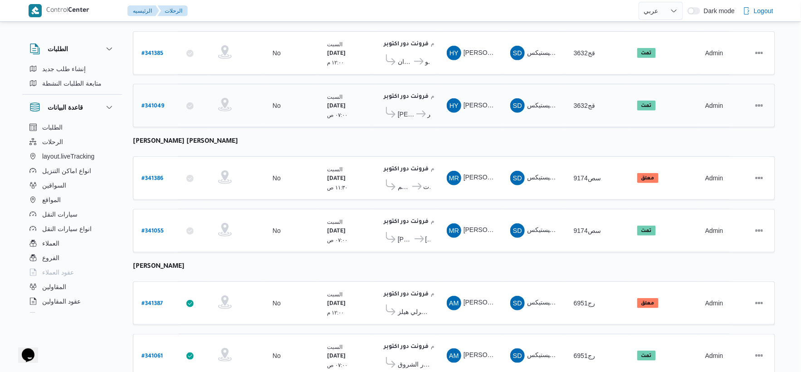
scroll to position [165, 0]
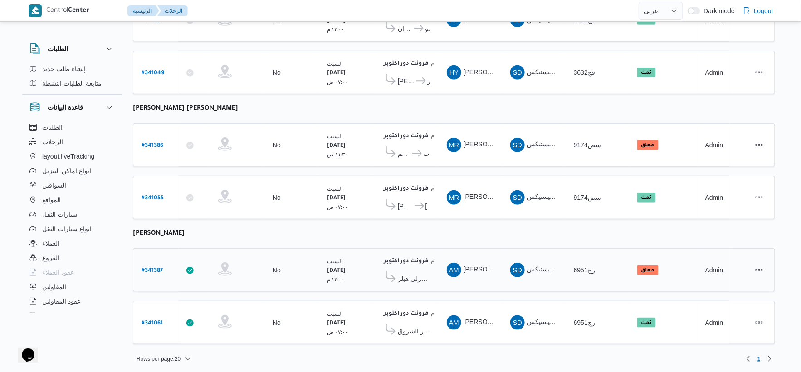
click at [152, 270] on b "# 341387" at bounding box center [151, 271] width 21 height 6
select select "ar"
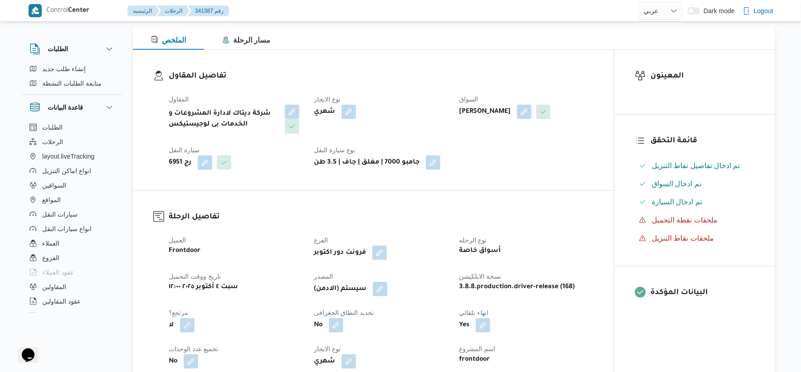
scroll to position [352, 0]
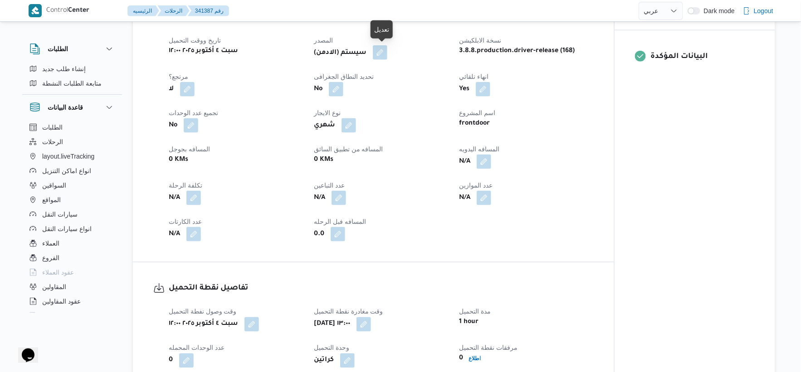
click at [386, 46] on button "button" at bounding box center [380, 52] width 15 height 15
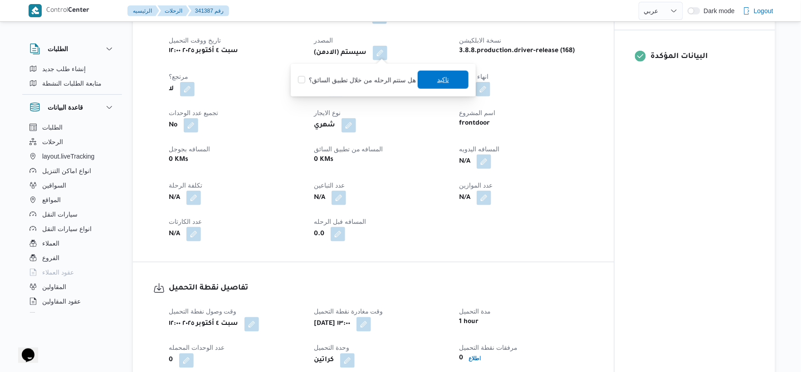
click at [450, 76] on span "تاكيد" at bounding box center [442, 80] width 51 height 18
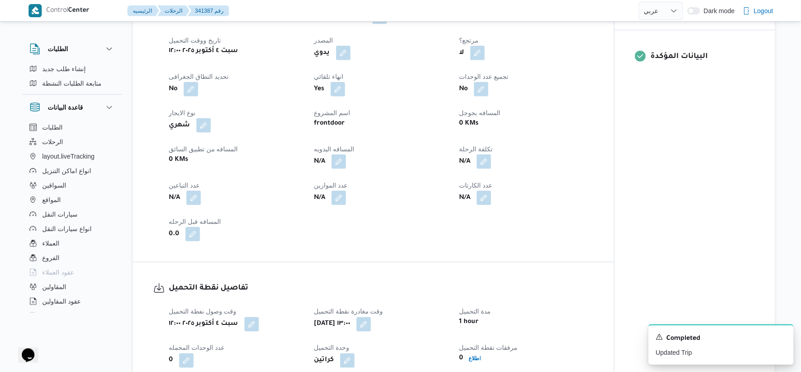
select select "ar"
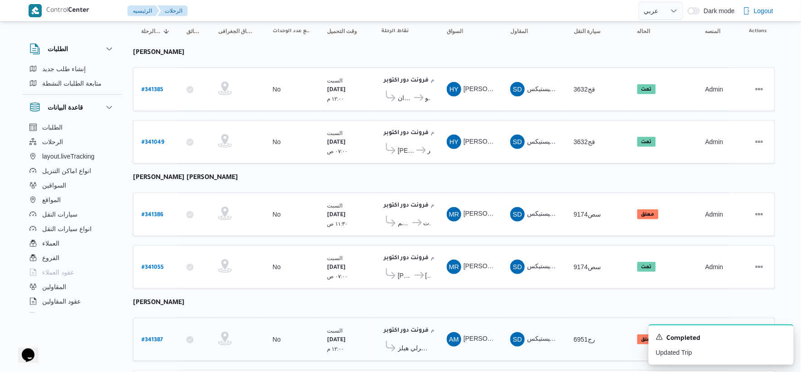
scroll to position [165, 0]
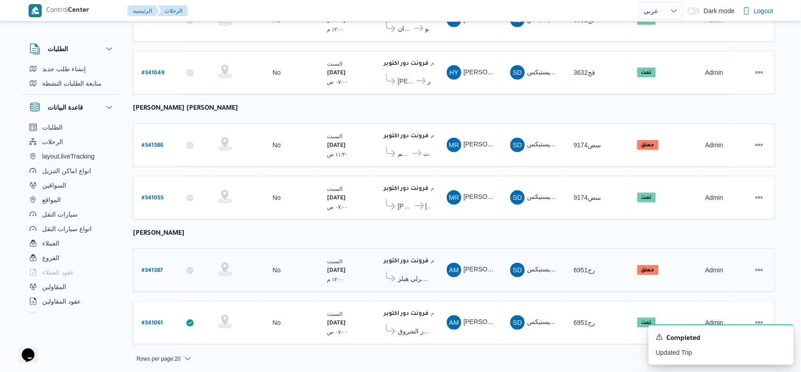
click at [151, 268] on b "# 341387" at bounding box center [151, 271] width 21 height 6
select select "ar"
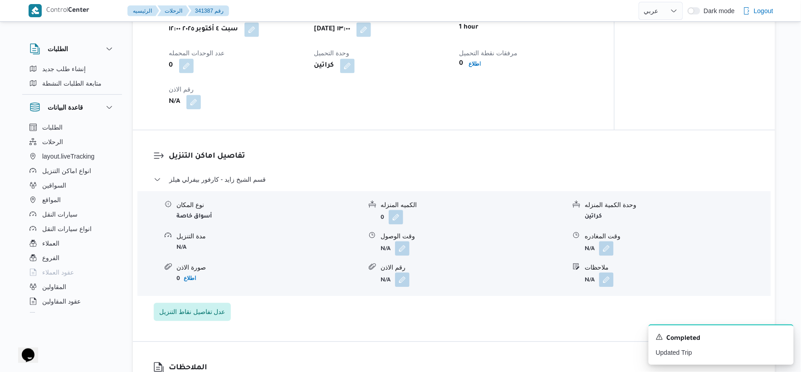
scroll to position [655, 0]
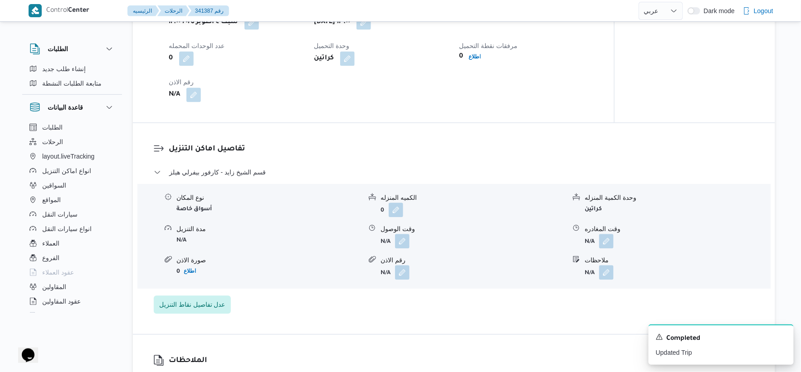
click at [372, 141] on div "تفاصيل اماكن التنزيل قسم الشيخ زايد - كارفور بيفرلي هيلز نوع المكان أسواق خاصة …" at bounding box center [454, 228] width 642 height 211
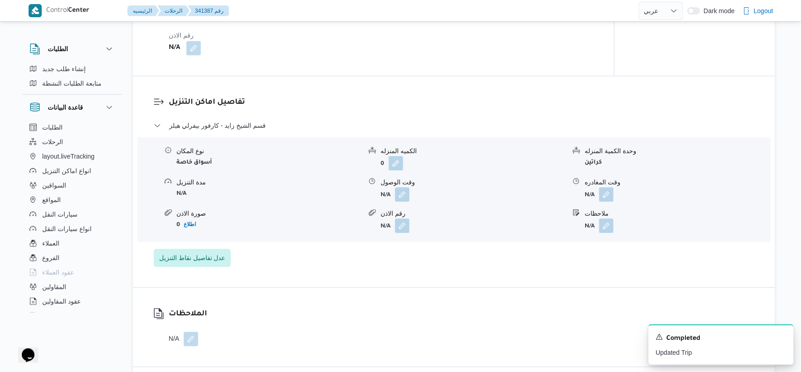
scroll to position [705, 0]
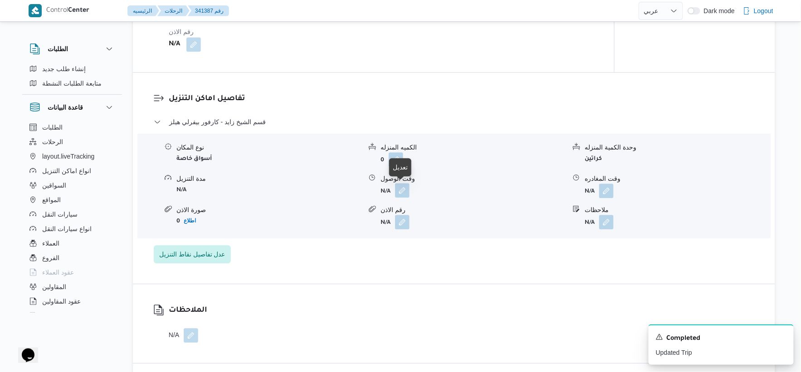
click at [405, 189] on button "button" at bounding box center [402, 190] width 15 height 15
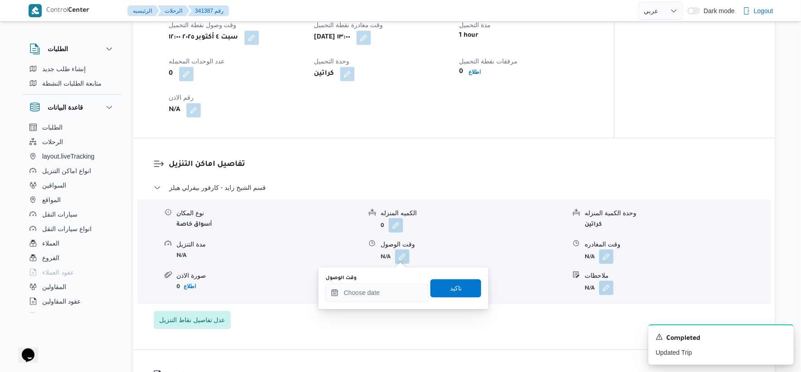
scroll to position [655, 0]
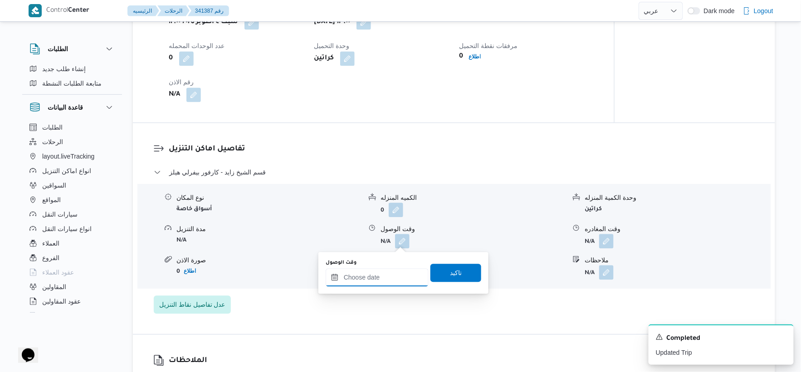
click at [390, 277] on input "وقت الوصول" at bounding box center [376, 277] width 103 height 18
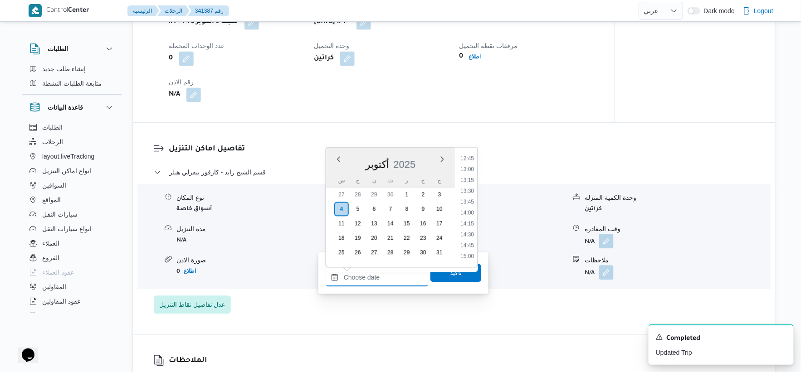
scroll to position [534, 0]
click at [473, 211] on li "13:30" at bounding box center [466, 212] width 21 height 9
type input "٠٤/١٠/٢٠٢٥ ١٣:٣٠"
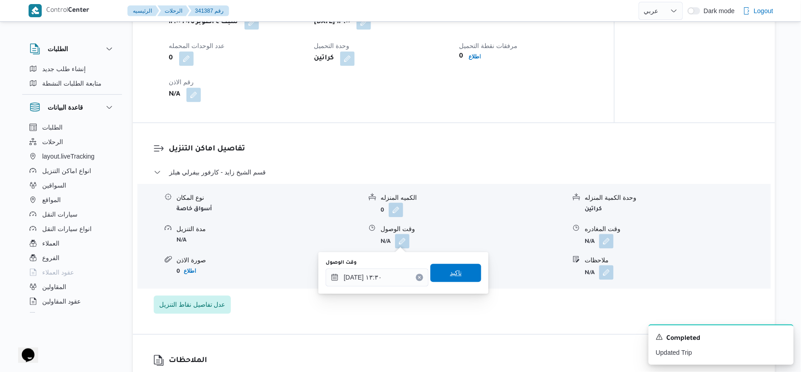
click at [464, 269] on span "تاكيد" at bounding box center [455, 273] width 51 height 18
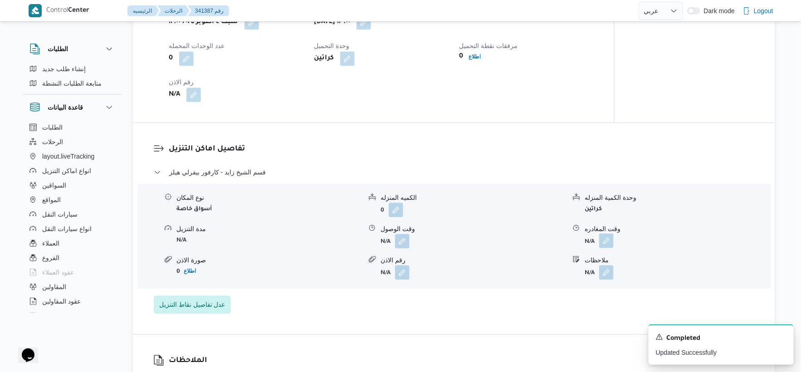
click at [613, 242] on button "button" at bounding box center [606, 240] width 15 height 15
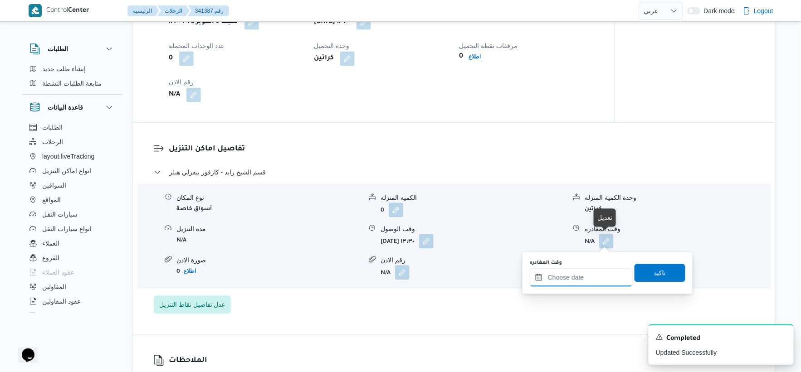
click at [597, 279] on input "وقت المغادره" at bounding box center [580, 277] width 103 height 18
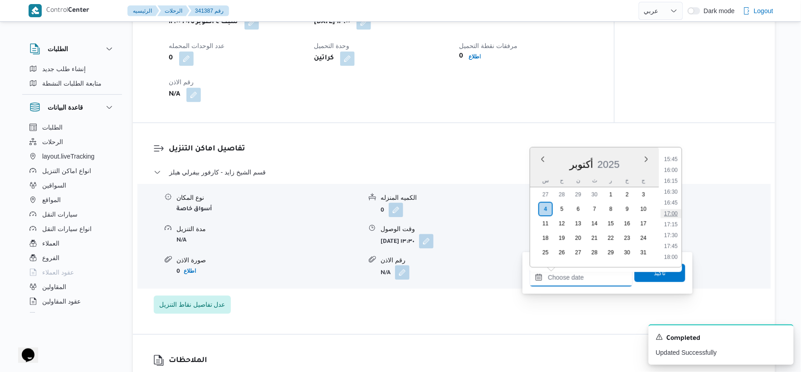
scroll to position [585, 0]
click at [672, 205] on li "14:30" at bounding box center [670, 205] width 21 height 9
type input "٠٤/١٠/٢٠٢٥ ١٤:٣٠"
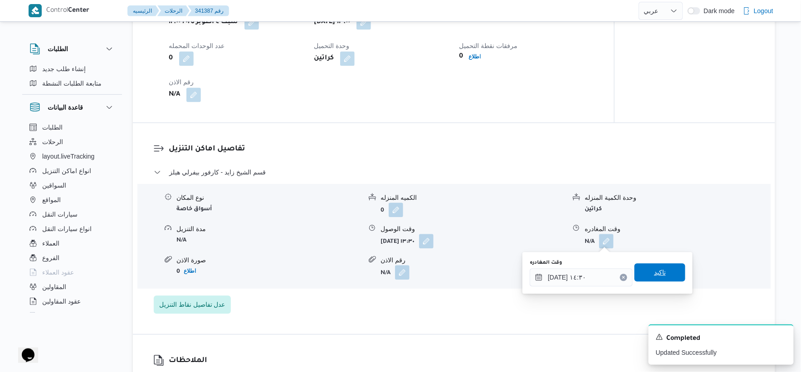
click at [663, 272] on span "تاكيد" at bounding box center [659, 272] width 51 height 18
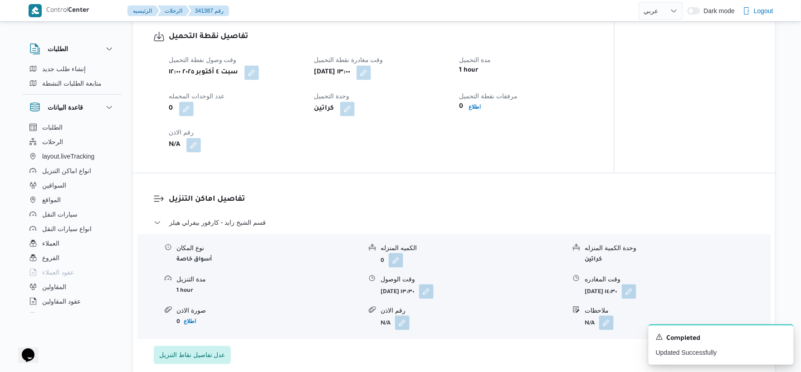
scroll to position [352, 0]
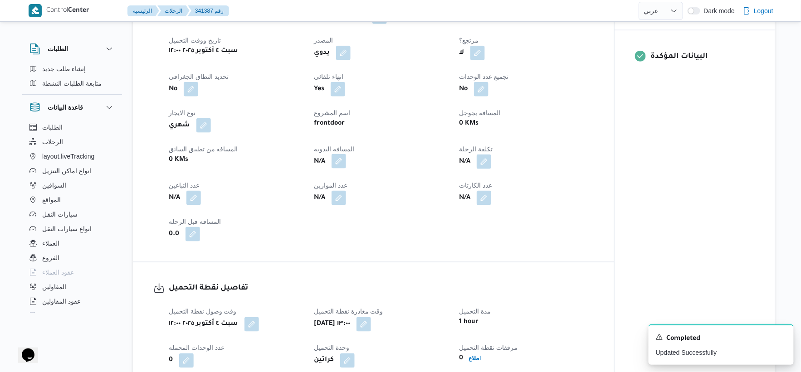
click at [335, 162] on button "button" at bounding box center [338, 161] width 15 height 15
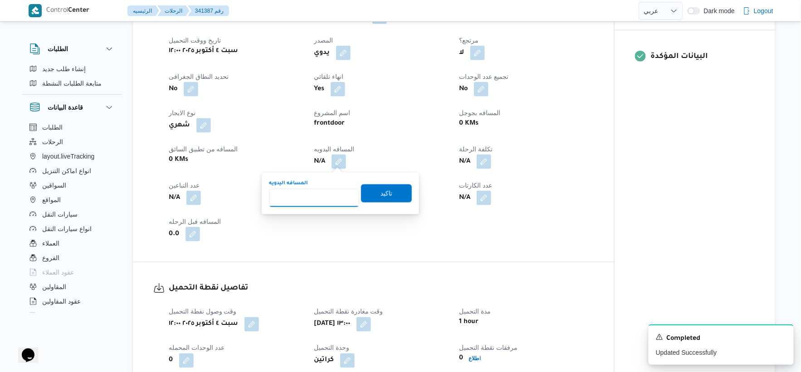
click at [325, 195] on input "المسافه اليدويه" at bounding box center [314, 198] width 90 height 18
type input "65"
click at [396, 190] on span "تاكيد" at bounding box center [386, 193] width 51 height 18
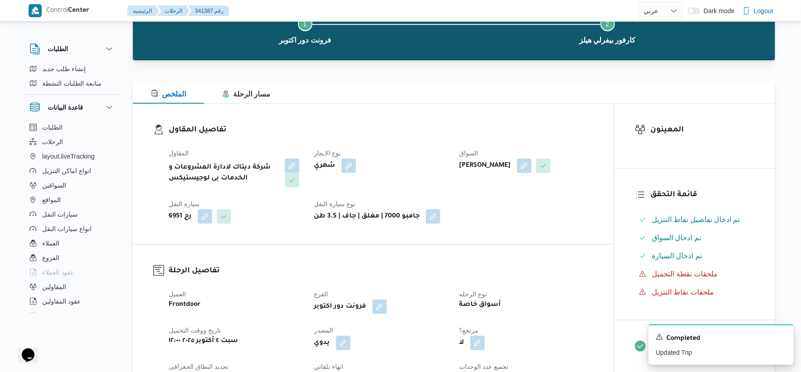
scroll to position [0, 0]
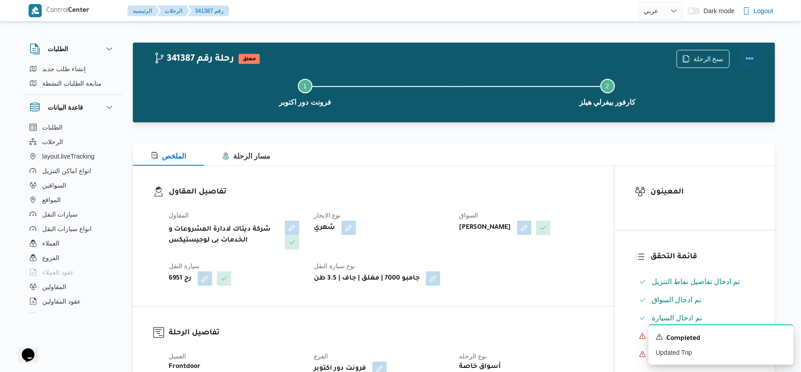
click at [752, 59] on button "Actions" at bounding box center [749, 58] width 18 height 18
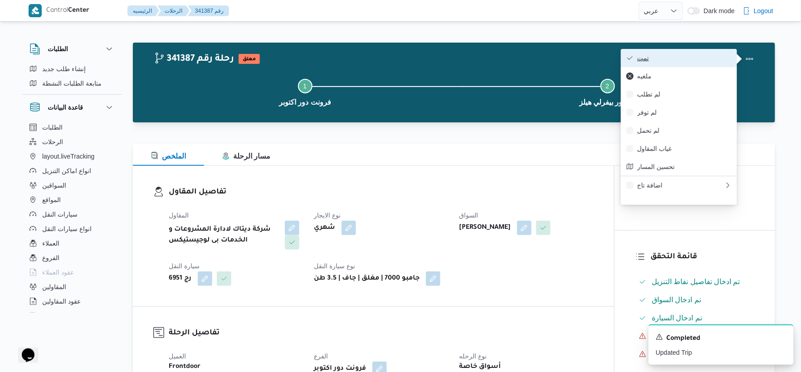
click at [691, 53] on button "تمت" at bounding box center [679, 58] width 116 height 18
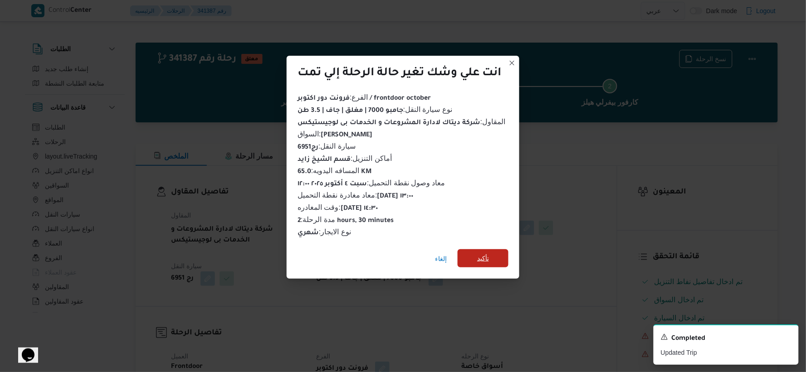
click at [495, 256] on span "تأكيد" at bounding box center [482, 258] width 51 height 18
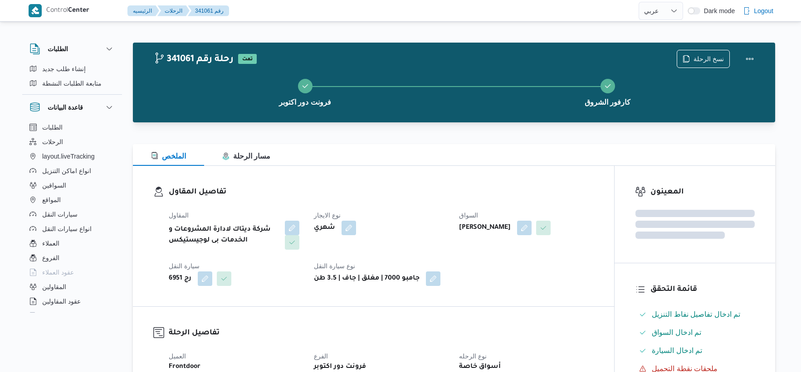
select select "ar"
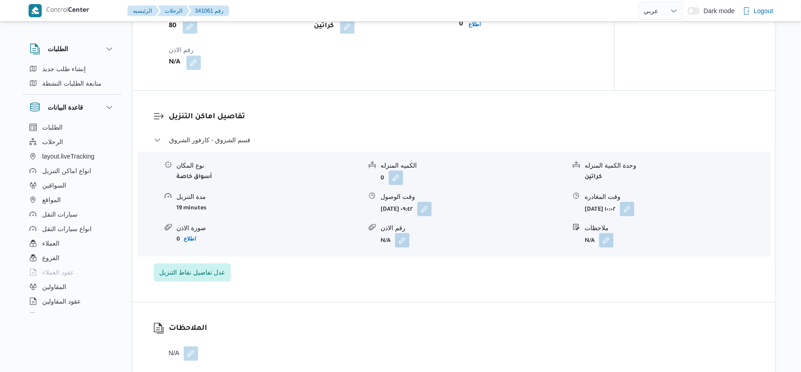
scroll to position [705, 0]
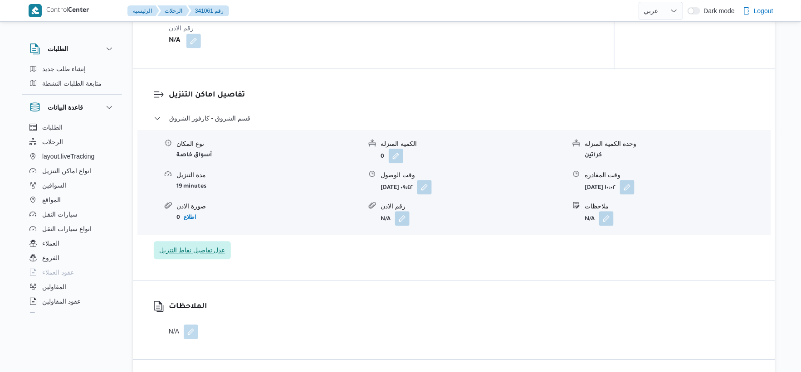
click at [219, 244] on span "عدل تفاصيل نقاط التنزيل" at bounding box center [192, 250] width 77 height 18
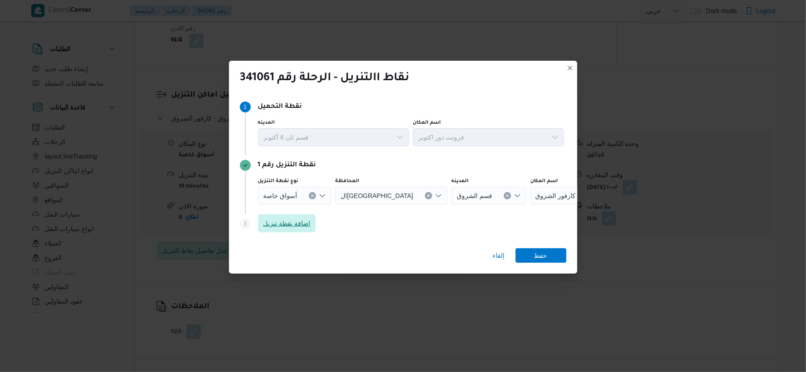
click at [306, 223] on span "اضافة نقطة تنزيل" at bounding box center [286, 223] width 47 height 11
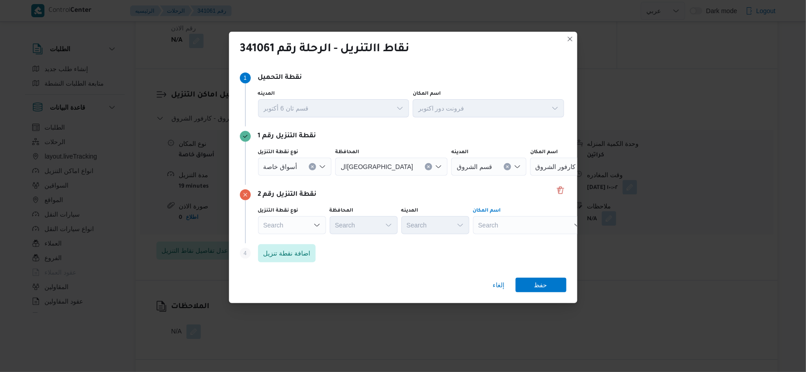
click at [514, 225] on div "Search" at bounding box center [529, 225] width 113 height 18
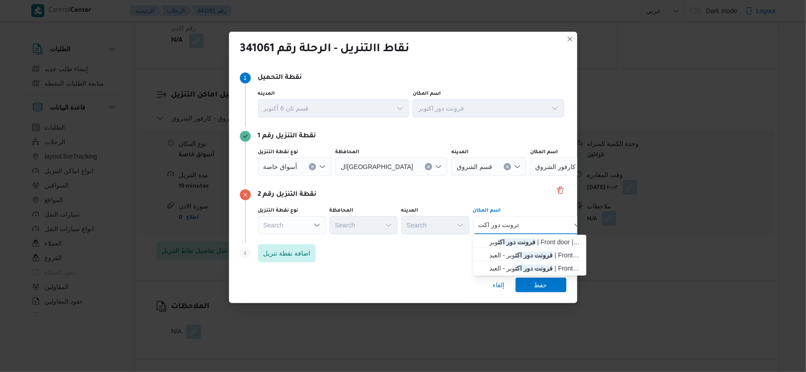
click at [514, 225] on input "فرونت دور اكت" at bounding box center [498, 225] width 40 height 11
type input "فرونت دور اكت"
click at [529, 230] on div "فرونت دور [PERSON_NAME] دور اكت Combo box. Selected. فرونت دور اكت. Selected. C…" at bounding box center [529, 225] width 113 height 18
click at [527, 238] on mark "فرونت دور اكت" at bounding box center [517, 241] width 38 height 7
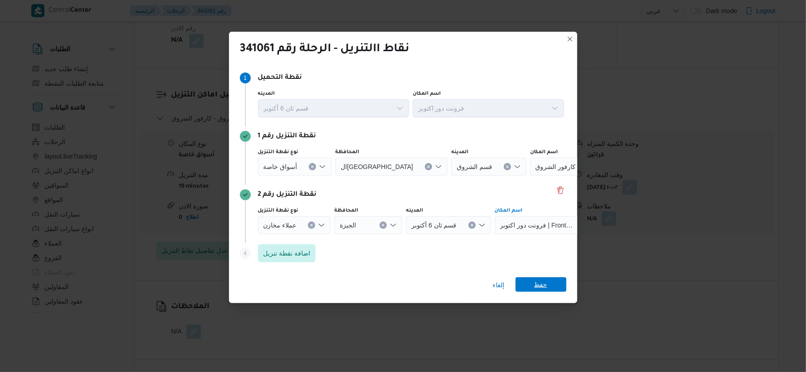
click at [540, 284] on span "حفظ" at bounding box center [540, 284] width 13 height 15
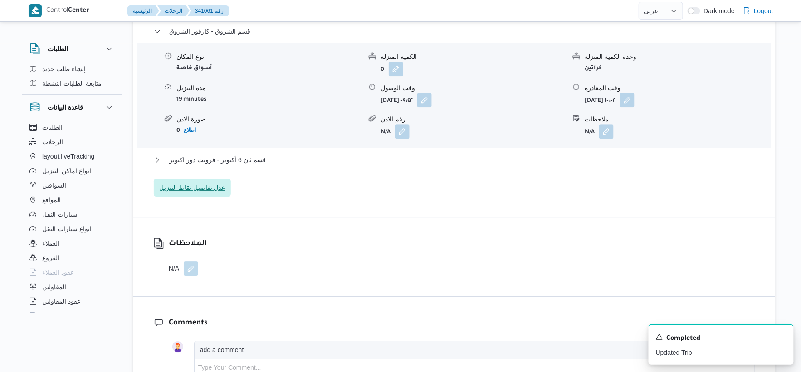
scroll to position [806, 0]
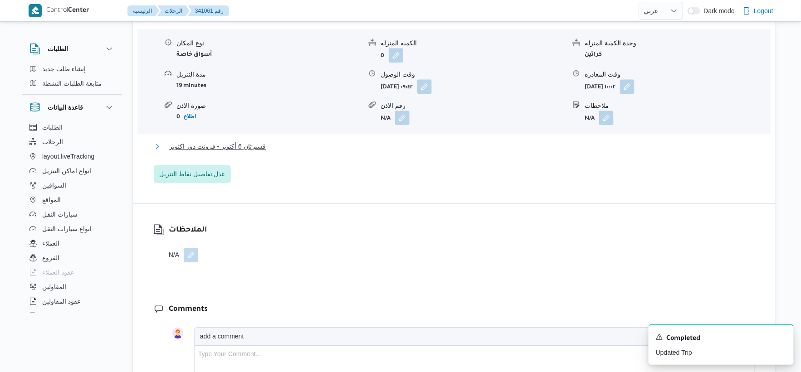
click at [306, 146] on button "قسم ثان 6 أكتوبر - فرونت دور اكتوبر" at bounding box center [454, 146] width 601 height 11
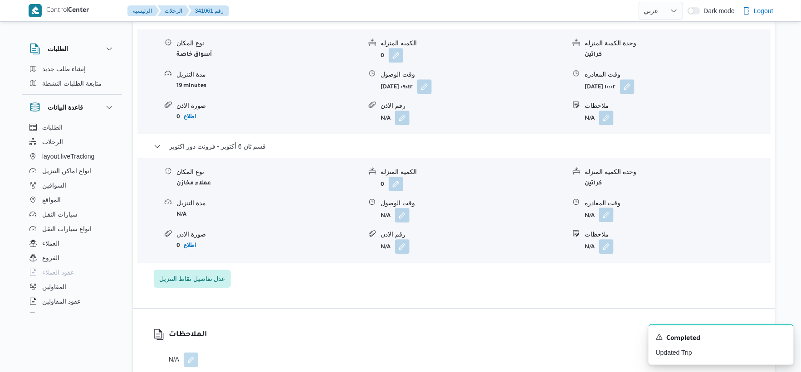
click at [607, 218] on button "button" at bounding box center [606, 215] width 15 height 15
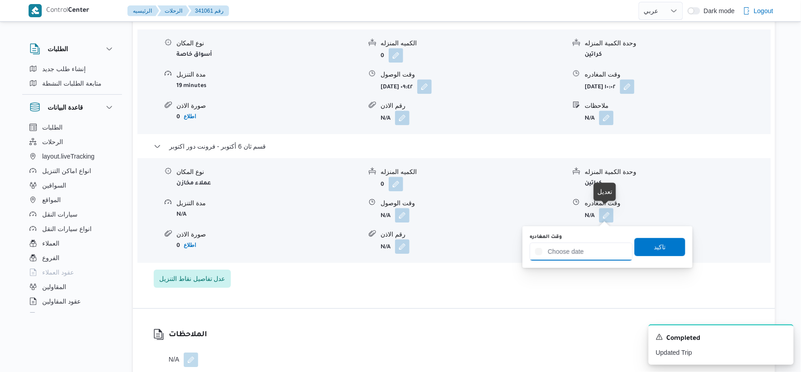
click at [598, 252] on input "وقت المغادره" at bounding box center [580, 252] width 103 height 18
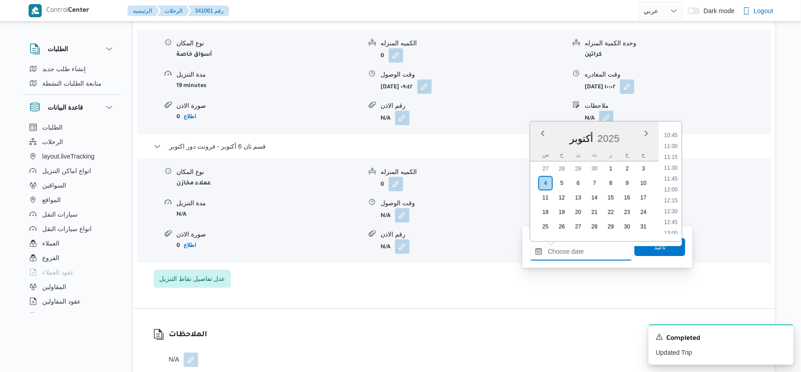
scroll to position [484, 0]
click at [677, 171] on li "12:00" at bounding box center [670, 171] width 21 height 9
type input "[DATE] ١٢:٠٠"
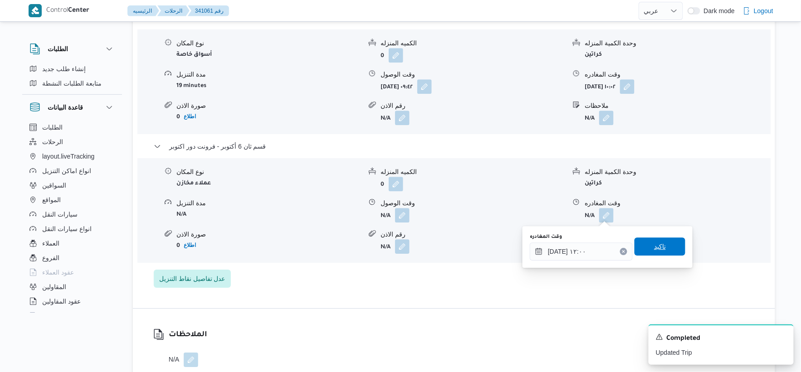
click at [669, 245] on span "تاكيد" at bounding box center [659, 247] width 51 height 18
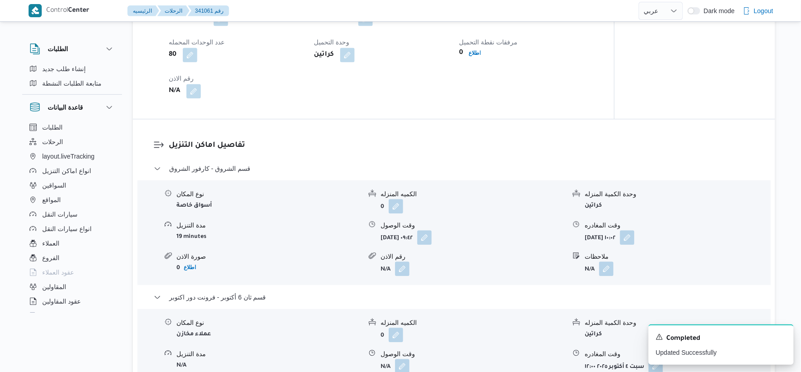
scroll to position [604, 0]
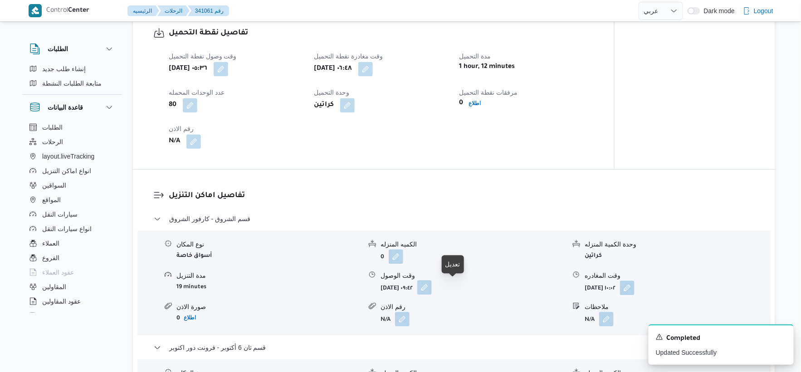
click at [432, 288] on button "button" at bounding box center [424, 287] width 15 height 15
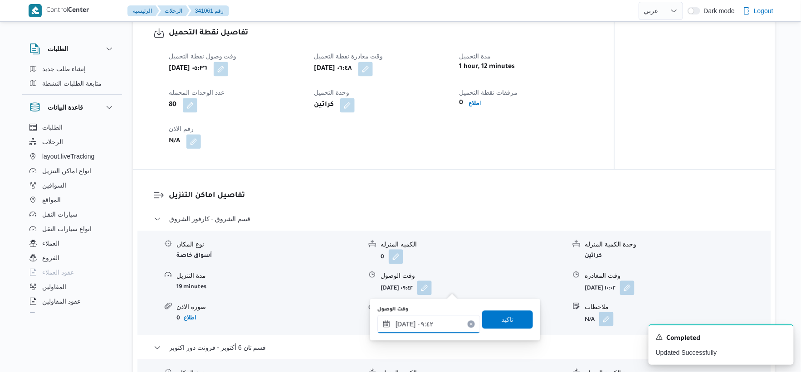
click at [437, 327] on input "٠٤/١٠/٢٠٢٥ ٠٩:٤٢" at bounding box center [428, 324] width 103 height 18
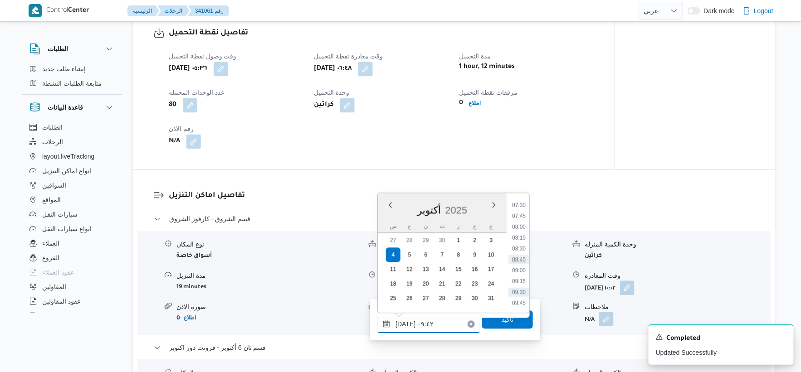
scroll to position [309, 0]
click at [521, 240] on li "08:00" at bounding box center [518, 244] width 21 height 9
type input "٠٤/١٠/٢٠٢٥ ٠٨:٠٠"
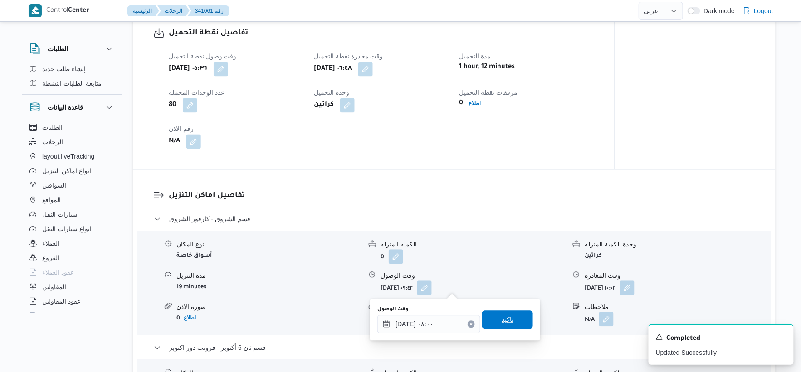
click at [509, 316] on span "تاكيد" at bounding box center [507, 320] width 51 height 18
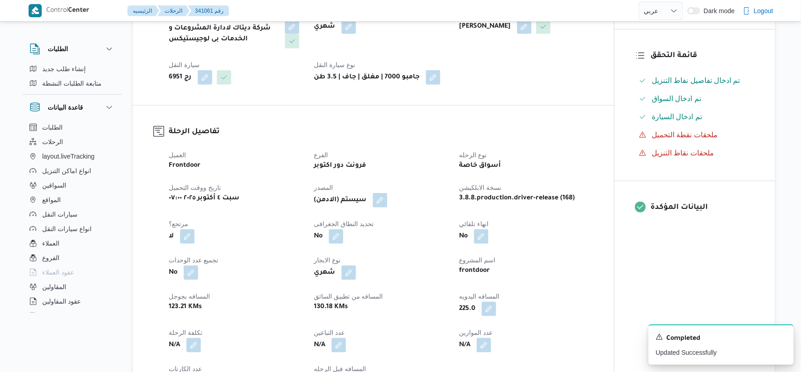
scroll to position [0, 0]
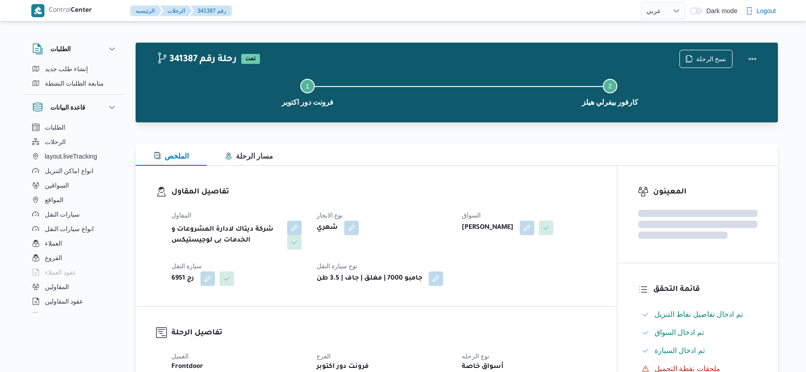
select select "ar"
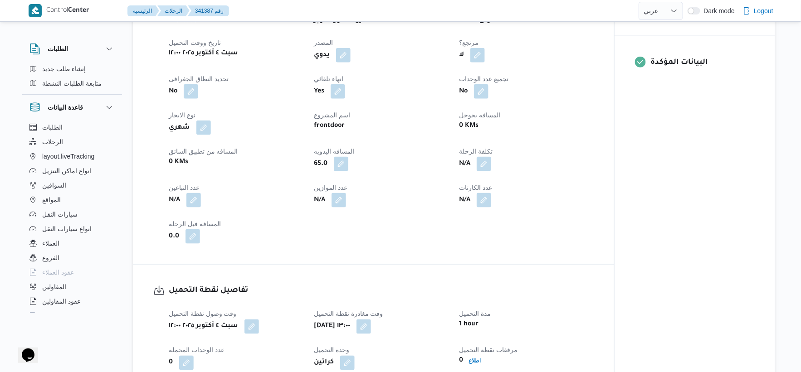
scroll to position [352, 0]
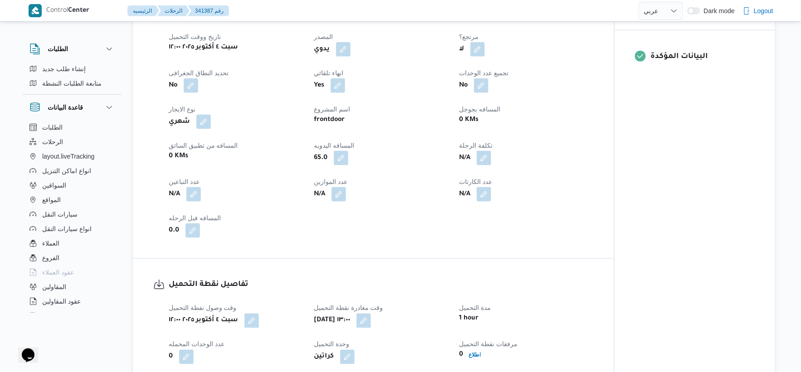
select select "ar"
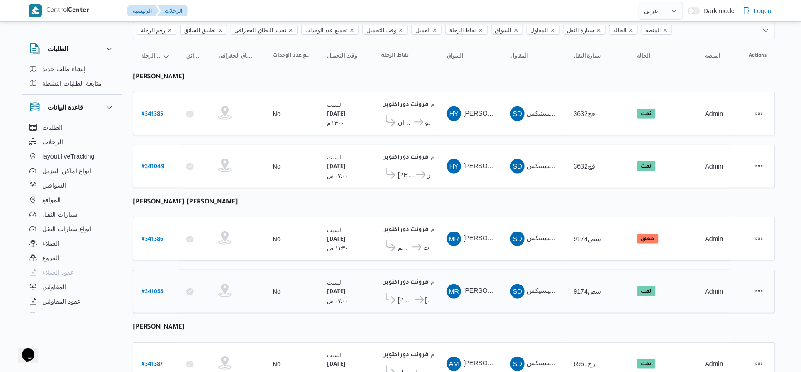
scroll to position [165, 0]
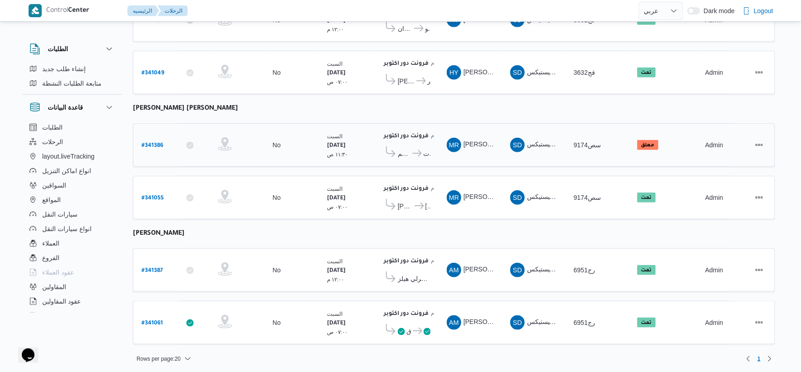
click at [155, 143] on b "# 341386" at bounding box center [152, 146] width 22 height 6
select select "ar"
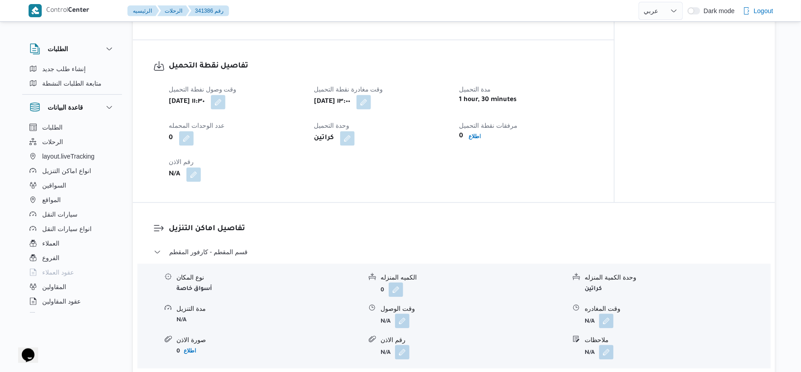
scroll to position [453, 0]
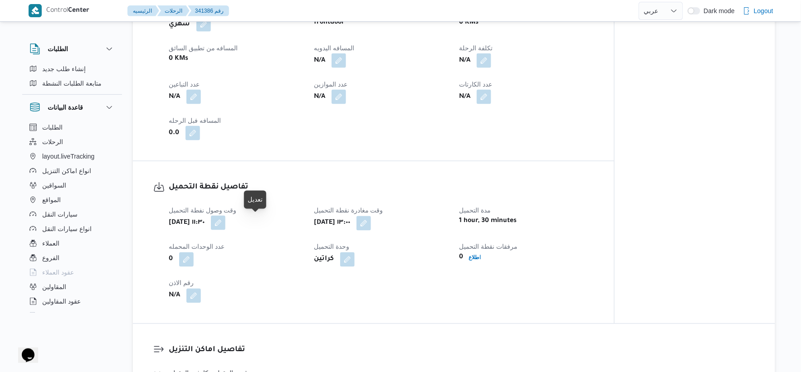
click at [225, 221] on button "button" at bounding box center [218, 223] width 15 height 15
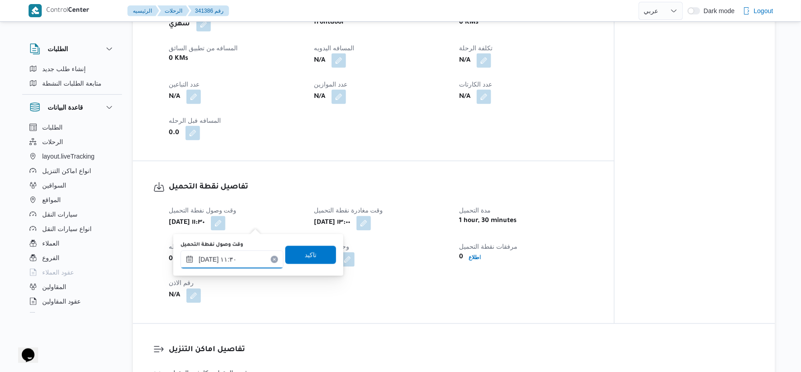
click at [239, 263] on input "٠٤/١٠/٢٠٢٥ ١١:٣٠" at bounding box center [231, 260] width 103 height 18
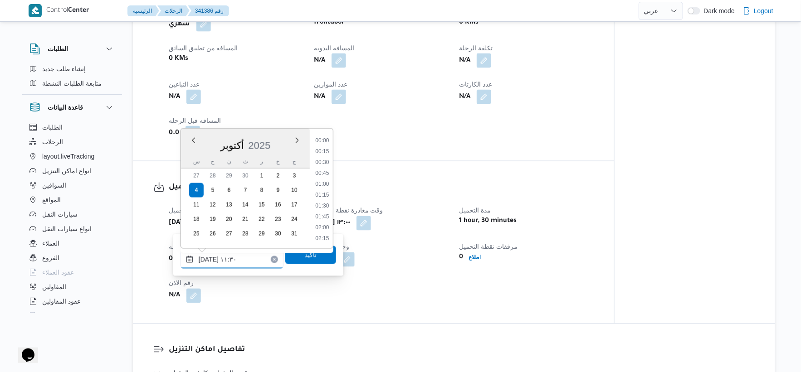
scroll to position [446, 0]
click at [327, 171] on li "11:00" at bounding box center [321, 173] width 21 height 9
type input "[DATE] ١١:٠٠"
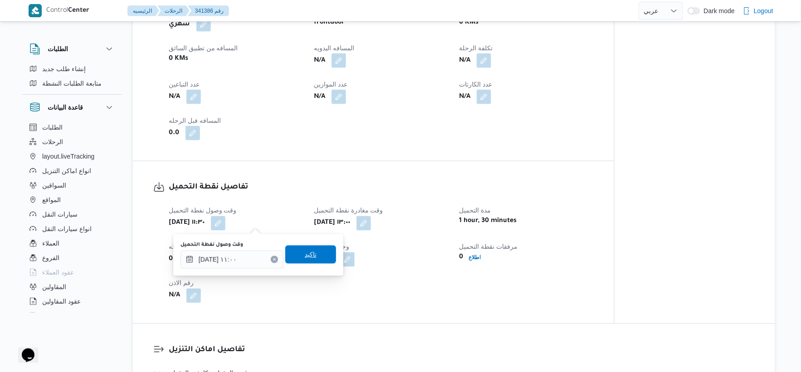
click at [308, 249] on span "تاكيد" at bounding box center [310, 255] width 51 height 18
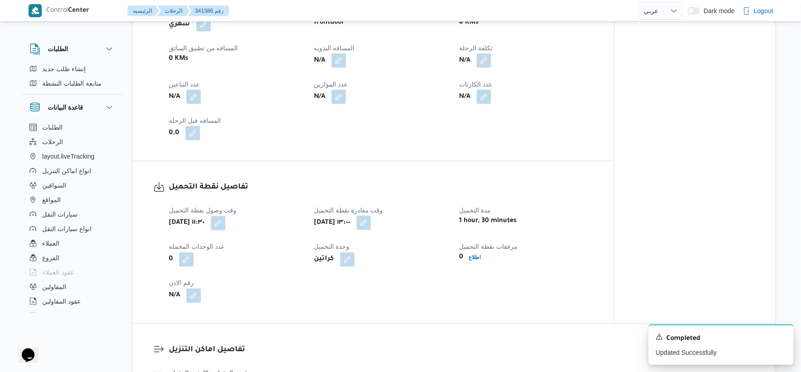
click at [371, 221] on button "button" at bounding box center [363, 223] width 15 height 15
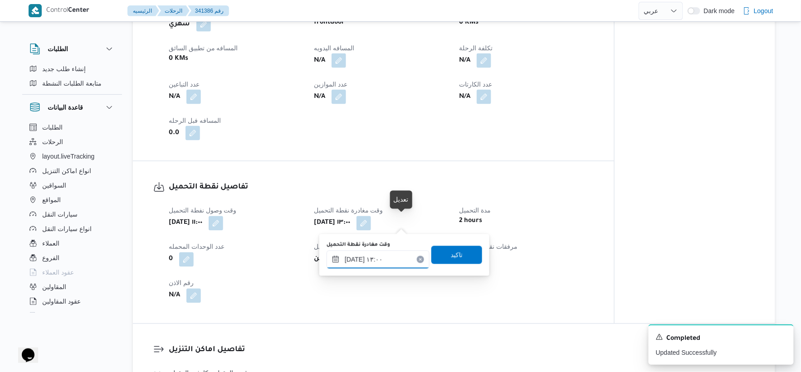
click at [387, 256] on input "٠٤/١٠/٢٠٢٥ ١٣:٠٠" at bounding box center [377, 260] width 103 height 18
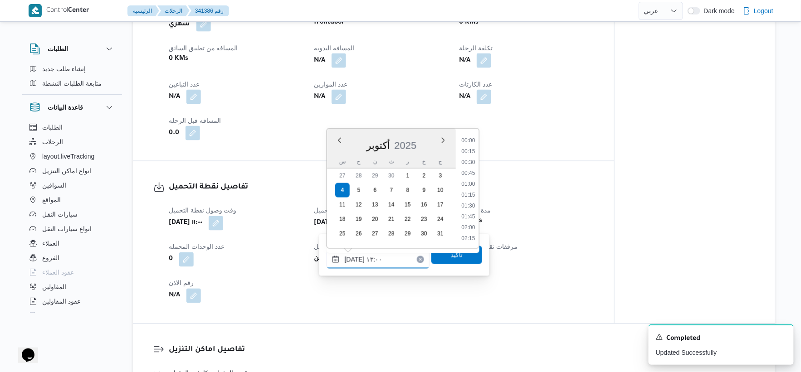
scroll to position [511, 0]
drag, startPoint x: 472, startPoint y: 171, endPoint x: 461, endPoint y: 232, distance: 61.3
click at [472, 171] on li "12:30" at bounding box center [467, 173] width 21 height 9
type input "٠٤/١٠/٢٠٢٥ ١٢:٣٠"
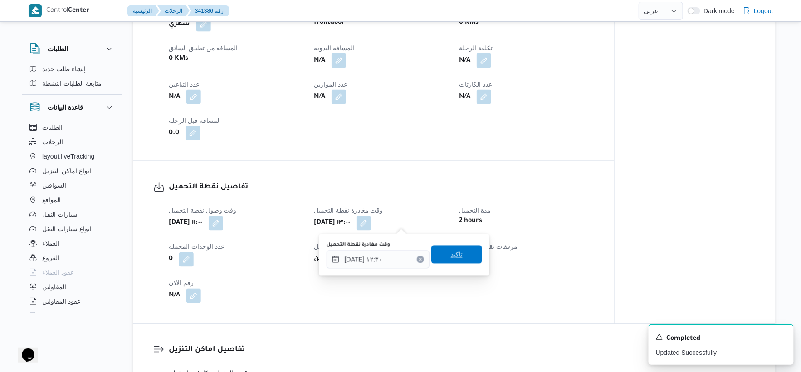
drag, startPoint x: 456, startPoint y: 243, endPoint x: 456, endPoint y: 250, distance: 6.3
click at [456, 244] on div "وقت مغادرة نقطة التحميل ٠٤/١٠/٢٠٢٥ ١٢:٣٠ تاكيد" at bounding box center [403, 255] width 157 height 29
click at [456, 252] on span "تاكيد" at bounding box center [456, 255] width 51 height 18
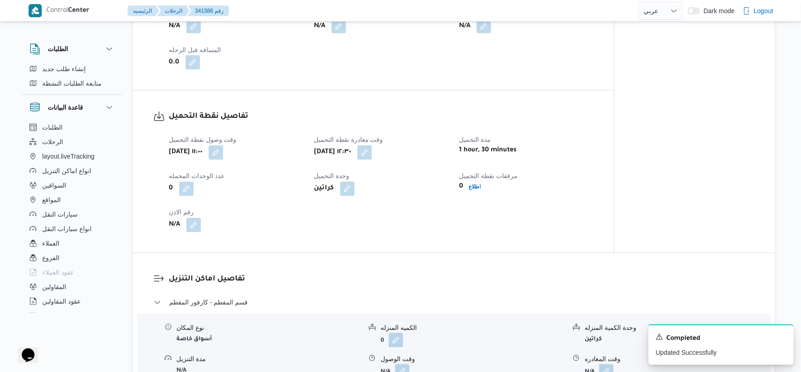
scroll to position [705, 0]
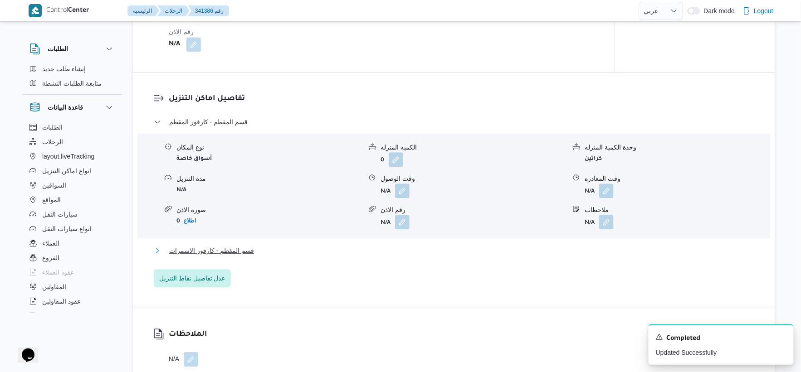
click at [250, 250] on button "قسم المقطم - كارفور الاسمرات" at bounding box center [454, 250] width 601 height 11
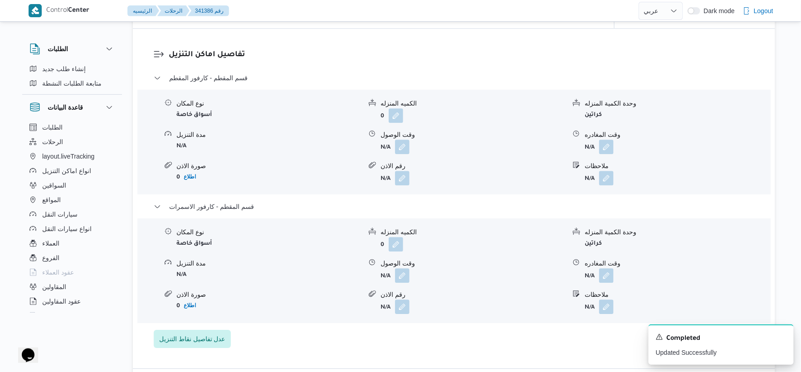
scroll to position [806, 0]
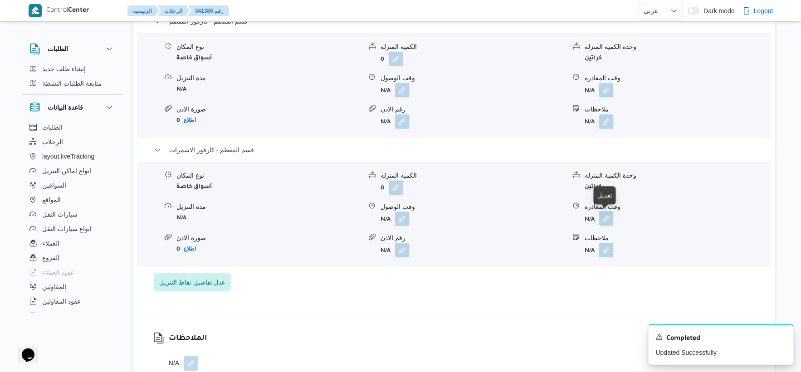
click at [603, 215] on button "button" at bounding box center [606, 218] width 15 height 15
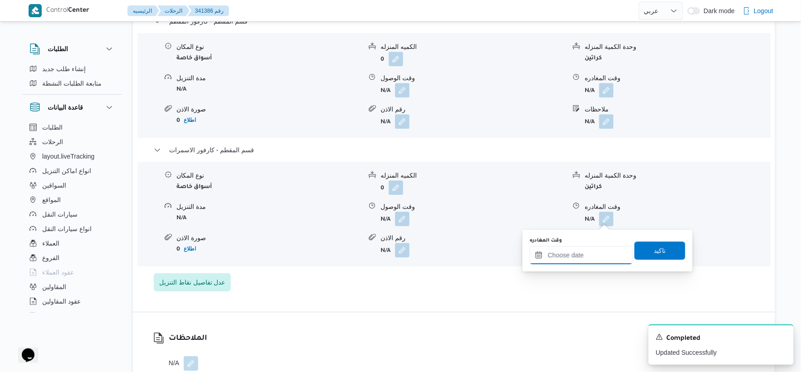
click at [590, 252] on input "وقت المغادره" at bounding box center [580, 255] width 103 height 18
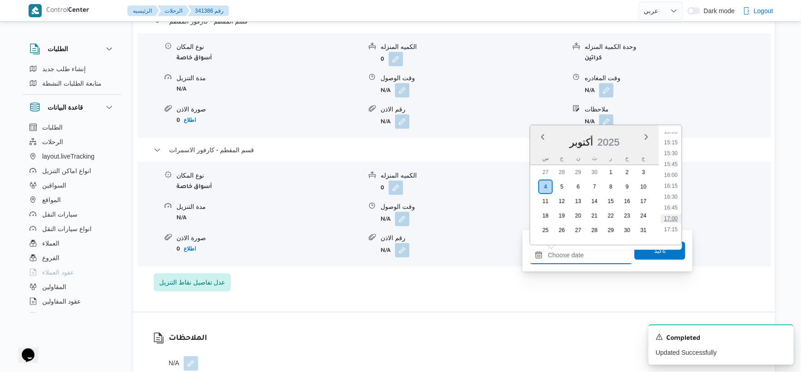
scroll to position [635, 0]
click at [675, 177] on li "15:30" at bounding box center [670, 176] width 21 height 9
type input "٠٤/١٠/٢٠٢٥ ١٥:٣٠"
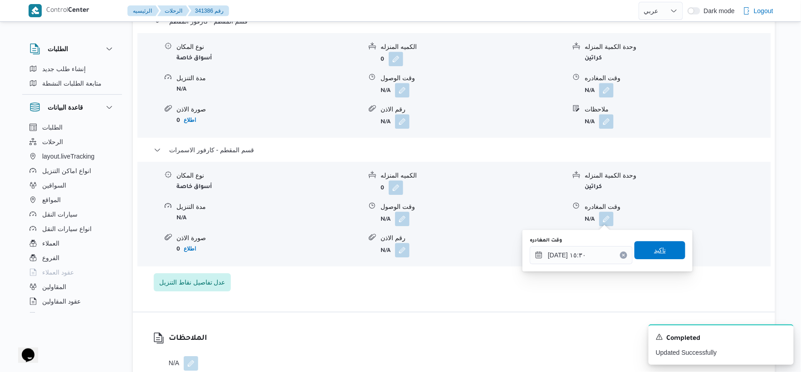
click at [658, 257] on span "تاكيد" at bounding box center [659, 250] width 51 height 18
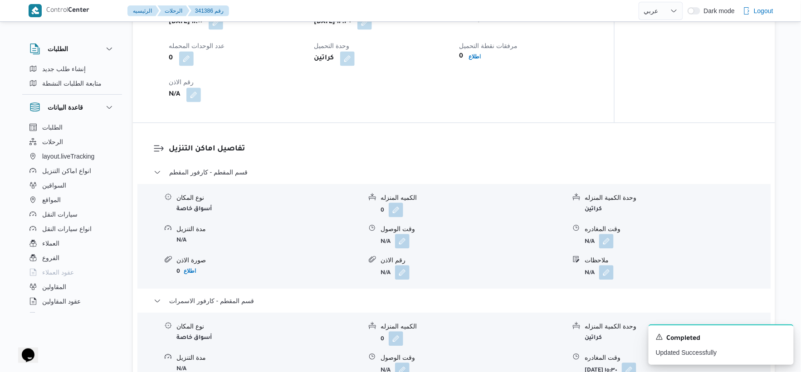
scroll to position [604, 0]
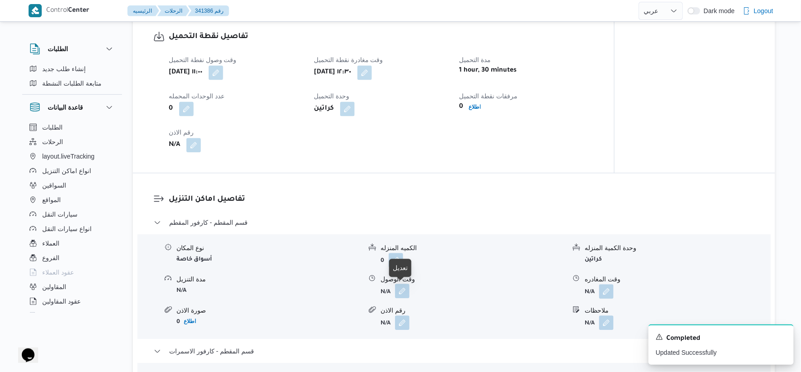
click at [407, 288] on button "button" at bounding box center [402, 291] width 15 height 15
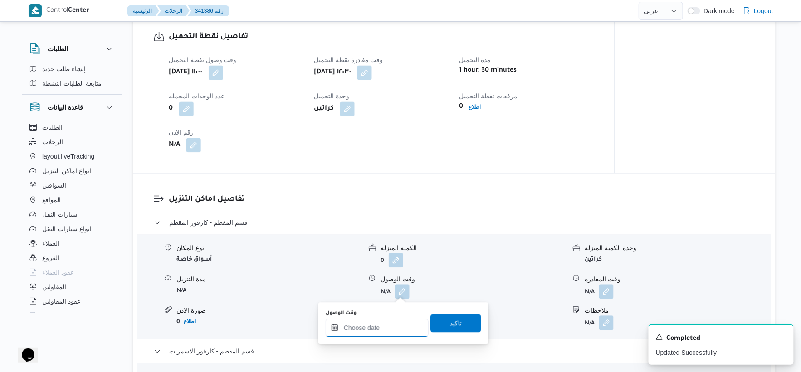
click at [384, 335] on input "وقت الوصول" at bounding box center [376, 328] width 103 height 18
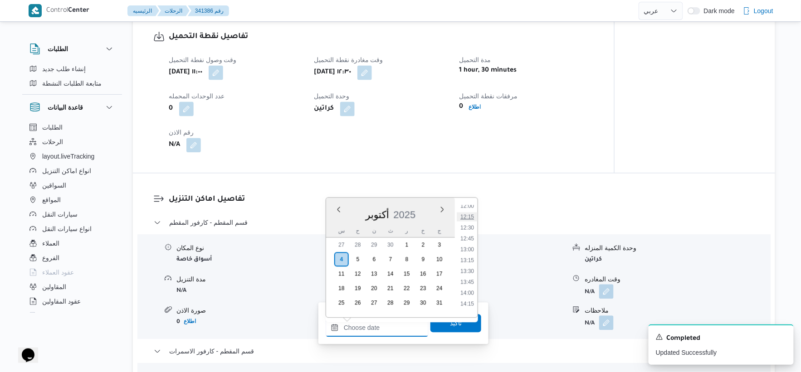
scroll to position [585, 0]
click at [466, 210] on li "13:30" at bounding box center [466, 212] width 21 height 9
type input "٠٤/١٠/٢٠٢٥ ١٣:٣٠"
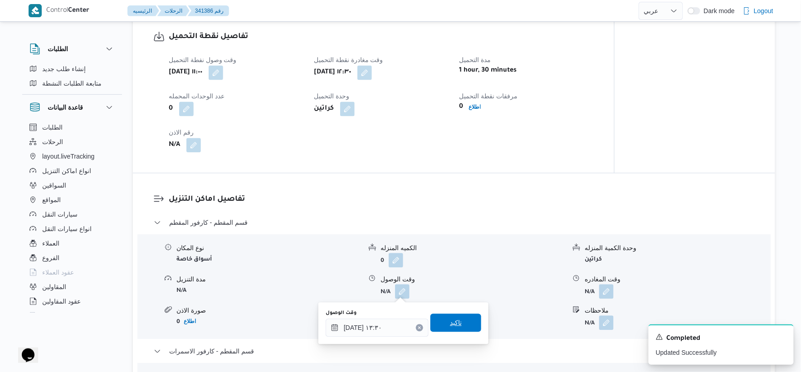
click at [464, 323] on span "تاكيد" at bounding box center [455, 323] width 51 height 18
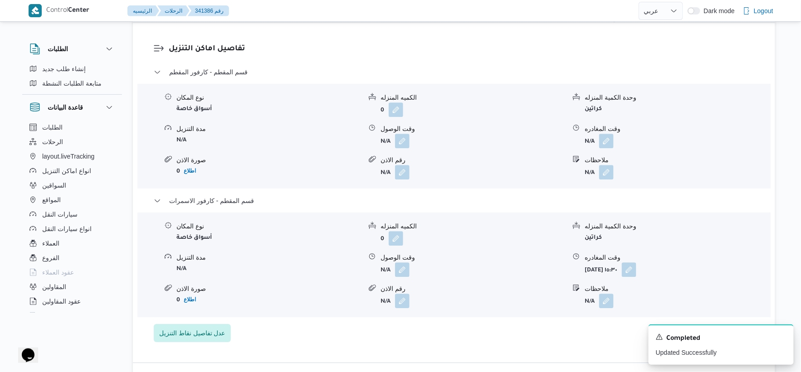
scroll to position [755, 0]
click at [609, 144] on button "button" at bounding box center [606, 140] width 15 height 15
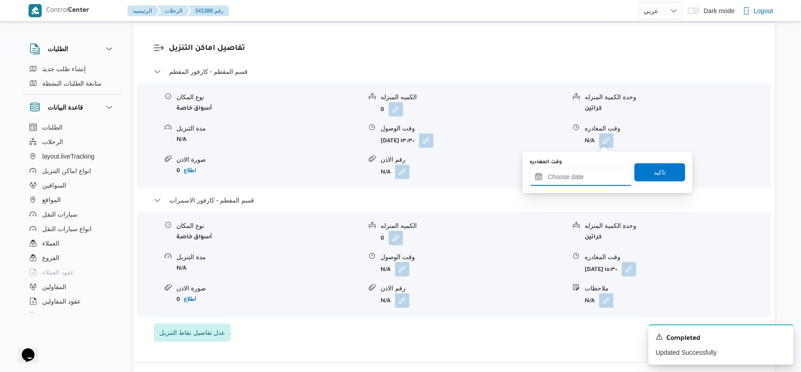
click at [606, 175] on input "وقت المغادره" at bounding box center [580, 177] width 103 height 18
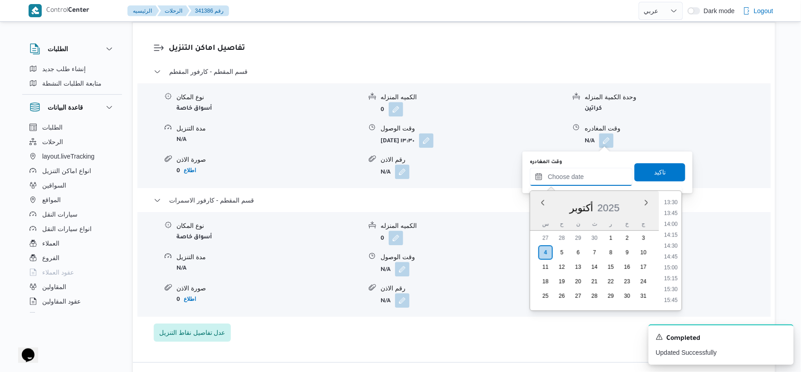
scroll to position [585, 0]
click at [674, 248] on li "14:30" at bounding box center [670, 248] width 21 height 9
type input "٠٤/١٠/٢٠٢٥ ١٤:٣٠"
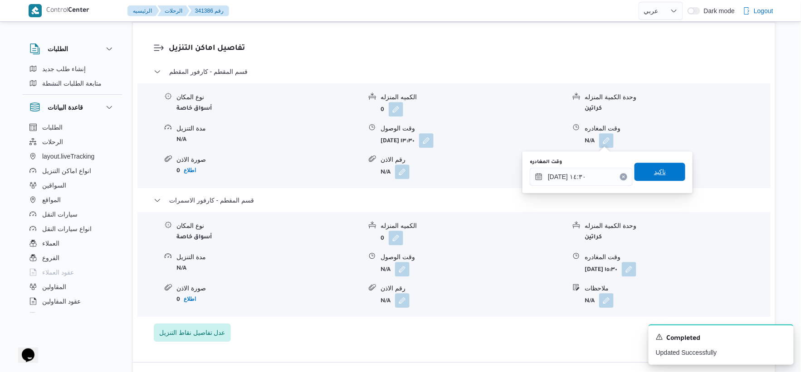
click at [658, 175] on span "تاكيد" at bounding box center [660, 171] width 12 height 11
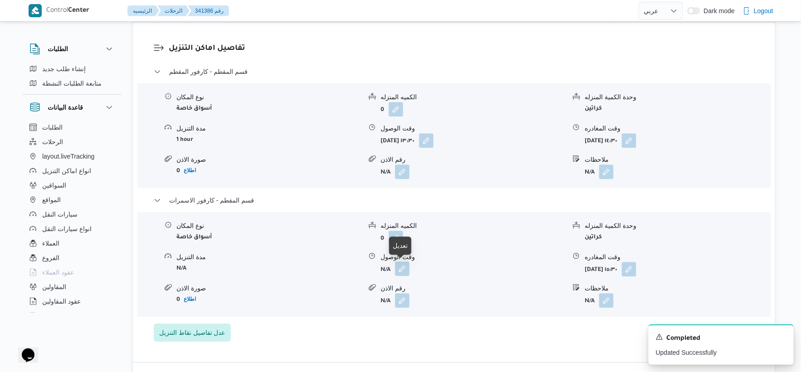
click at [401, 269] on button "button" at bounding box center [402, 269] width 15 height 15
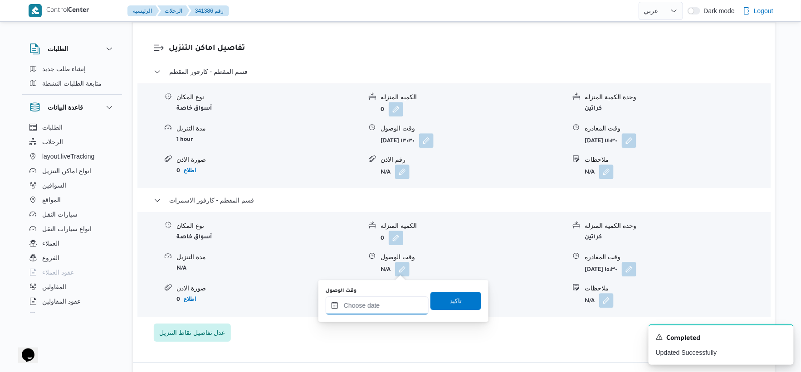
click at [391, 302] on input "وقت الوصول" at bounding box center [376, 305] width 103 height 18
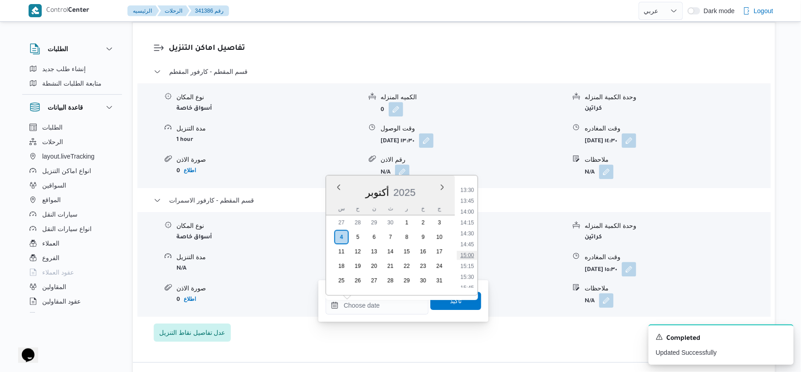
click at [470, 253] on li "15:00" at bounding box center [466, 255] width 21 height 9
type input "٠٤/١٠/٢٠٢٥ ١٥:٠٠"
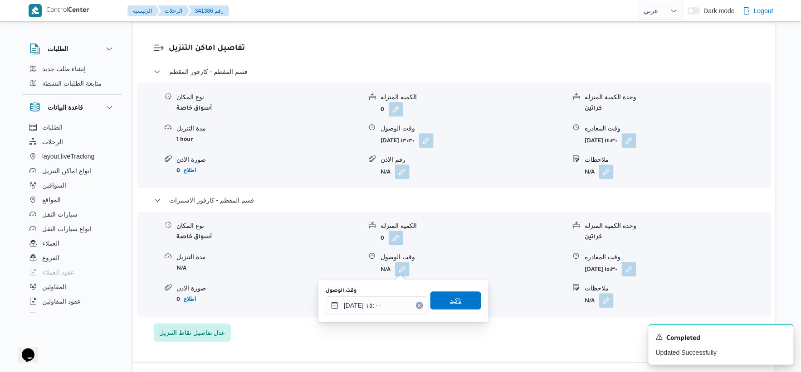
click at [463, 303] on span "تاكيد" at bounding box center [455, 300] width 51 height 18
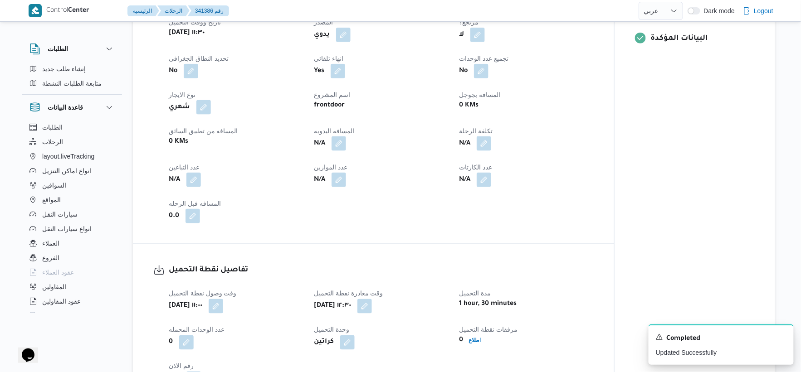
scroll to position [352, 0]
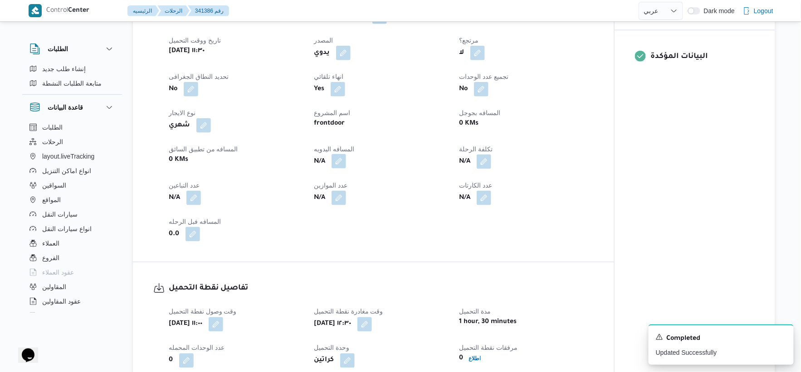
click at [337, 159] on button "button" at bounding box center [338, 161] width 15 height 15
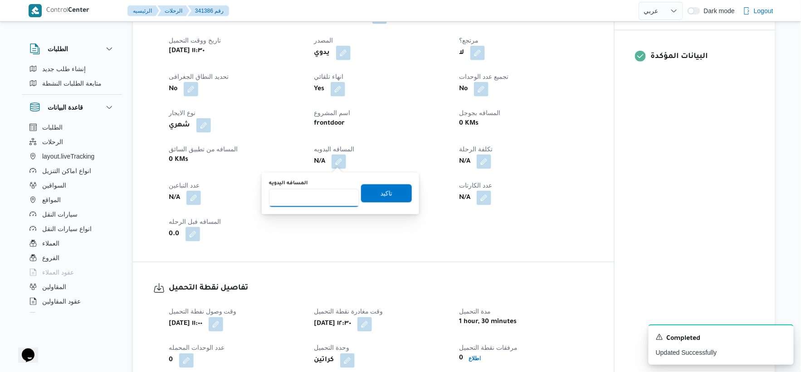
click at [319, 196] on input "المسافه اليدويه" at bounding box center [314, 198] width 90 height 18
type input "125"
click at [386, 195] on span "تاكيد" at bounding box center [386, 193] width 12 height 11
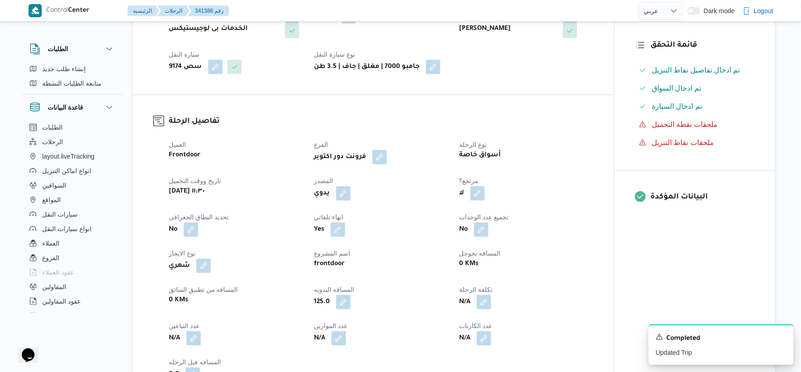
scroll to position [0, 0]
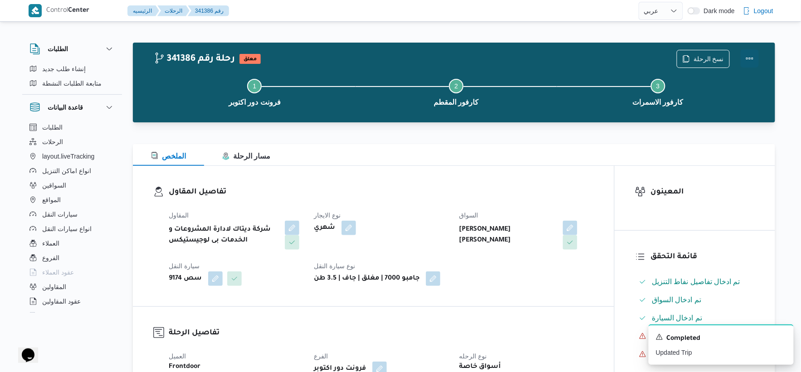
click at [748, 56] on button "Actions" at bounding box center [749, 58] width 18 height 18
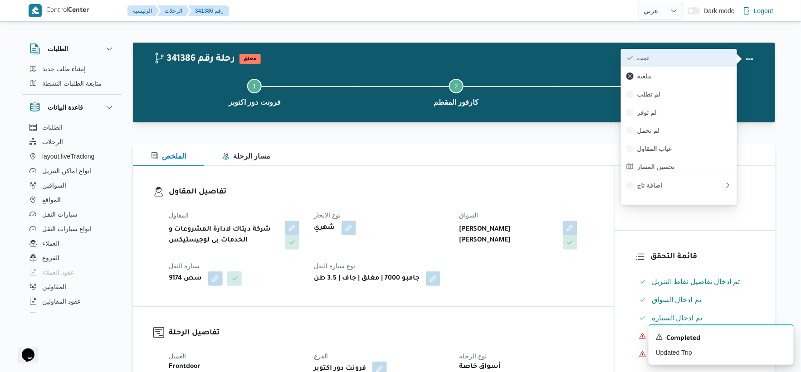
click at [701, 56] on span "تمت" at bounding box center [684, 57] width 94 height 7
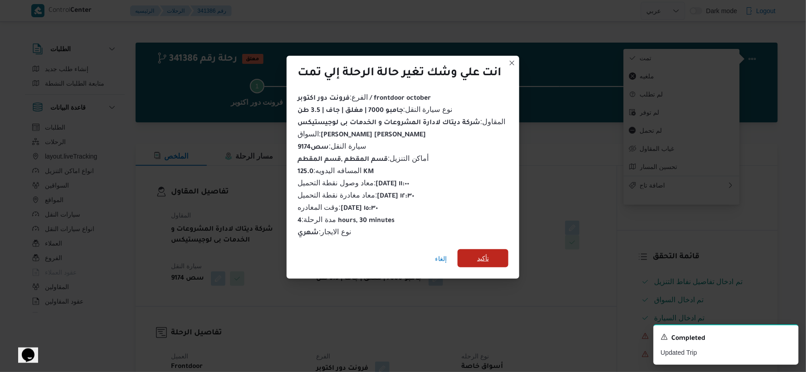
click at [476, 251] on span "تأكيد" at bounding box center [482, 258] width 51 height 18
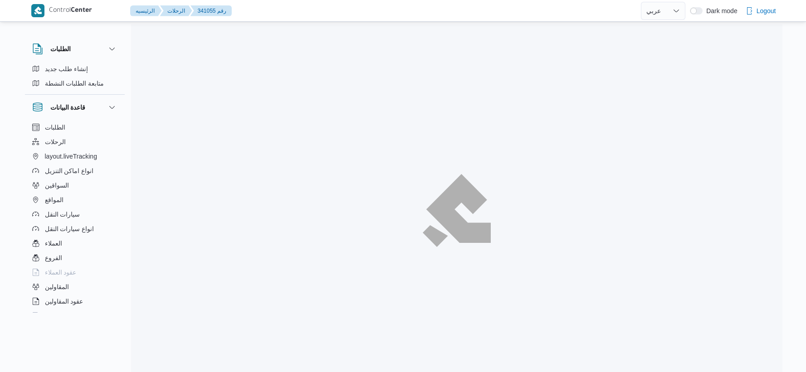
select select "ar"
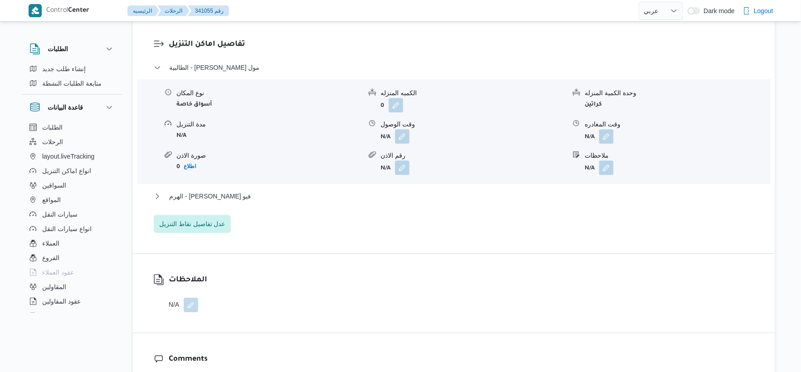
scroll to position [856, 0]
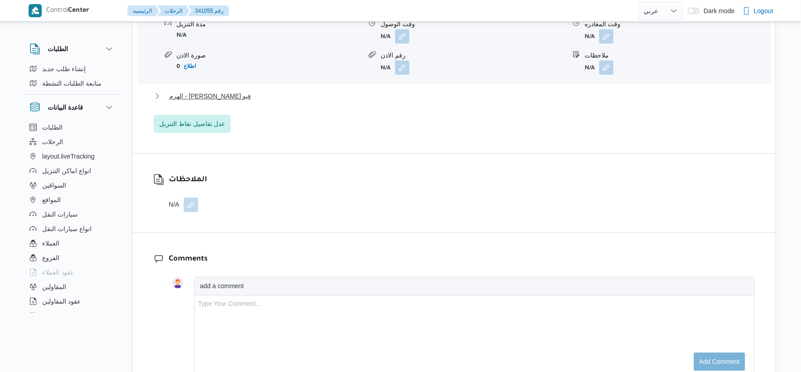
click at [229, 94] on span "الهرم - [PERSON_NAME] فيو" at bounding box center [210, 96] width 82 height 11
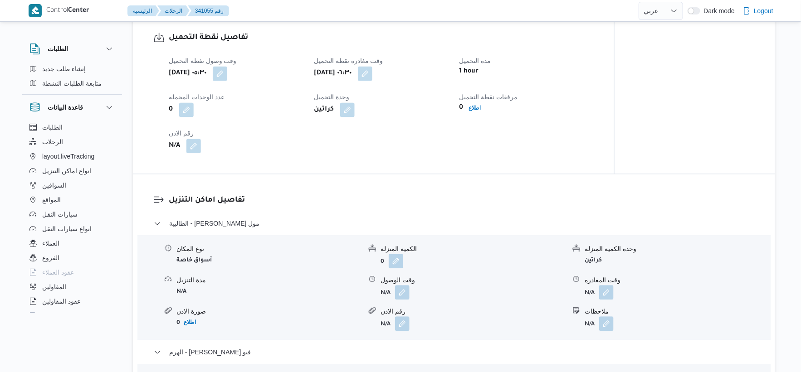
scroll to position [604, 0]
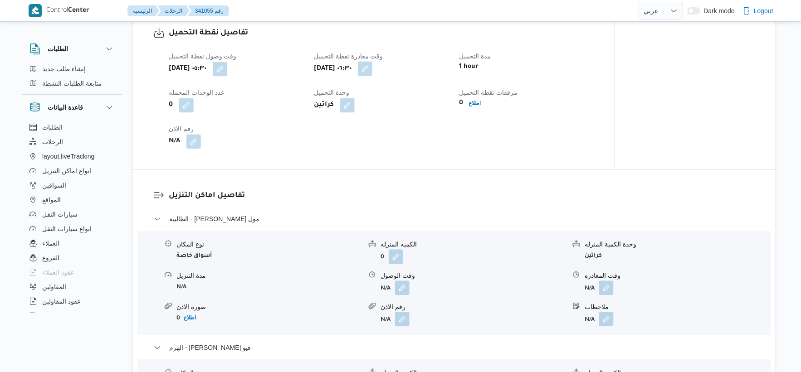
click at [372, 67] on button "button" at bounding box center [365, 68] width 15 height 15
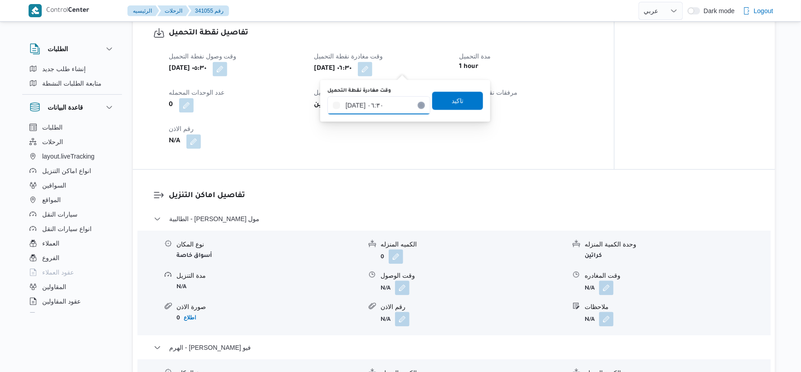
click at [391, 106] on input "[DATE] ٠٦:٣٠" at bounding box center [378, 105] width 103 height 18
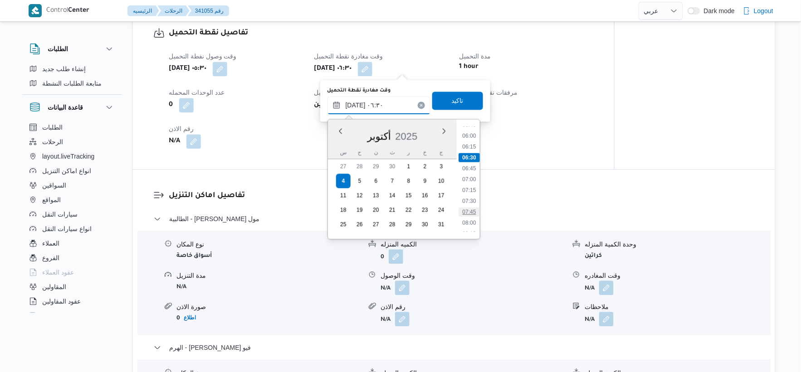
scroll to position [279, 0]
click at [471, 154] on li "07:00" at bounding box center [468, 156] width 21 height 9
type input "[DATE] ٠٧:٠٠"
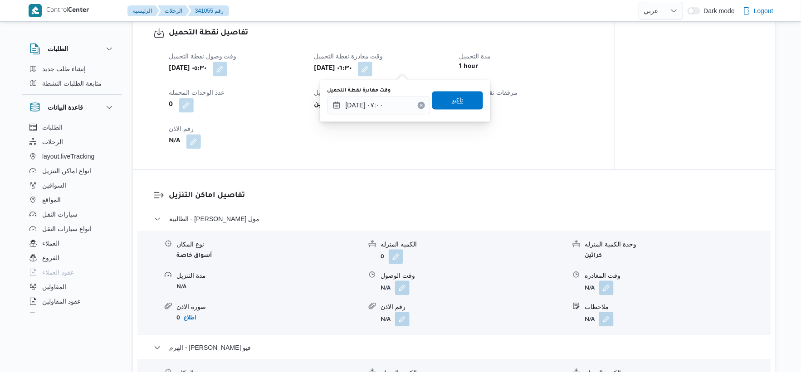
click at [461, 98] on span "تاكيد" at bounding box center [457, 100] width 51 height 18
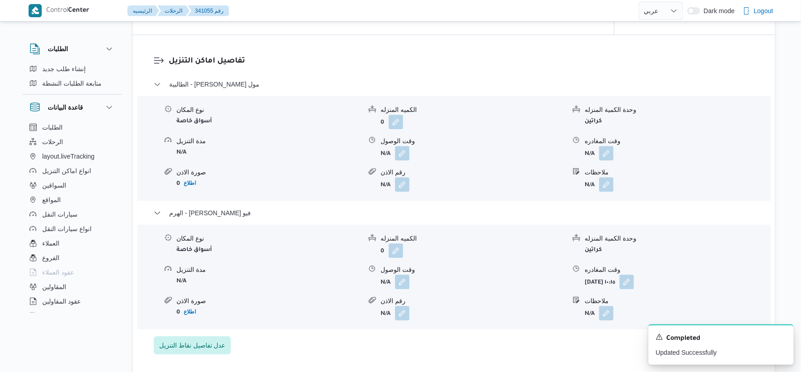
scroll to position [755, 0]
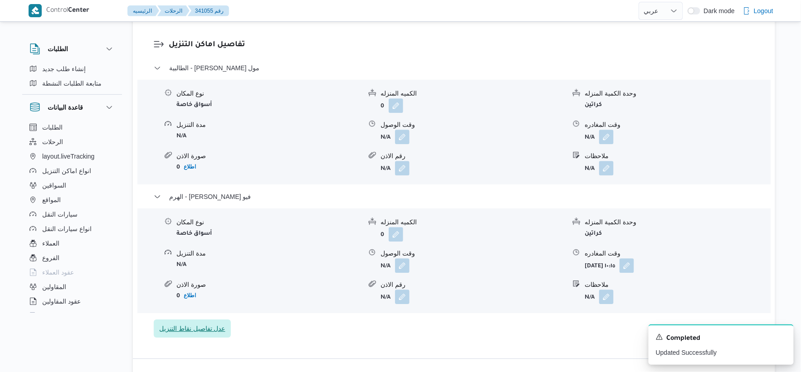
click at [205, 324] on span "عدل تفاصيل نقاط التنزيل" at bounding box center [192, 328] width 66 height 11
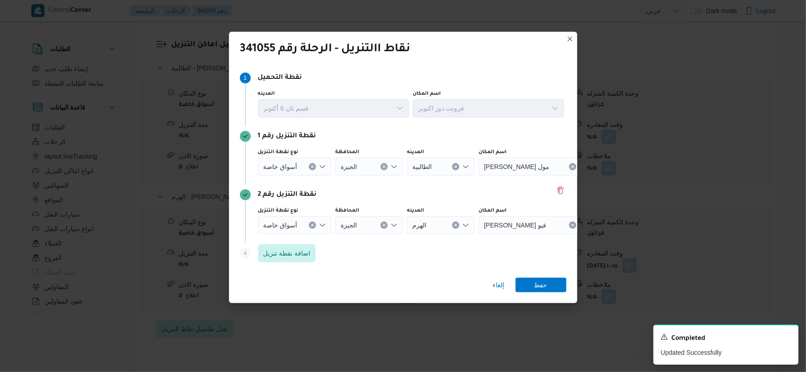
click at [311, 166] on icon "Clear input" at bounding box center [313, 167] width 4 height 4
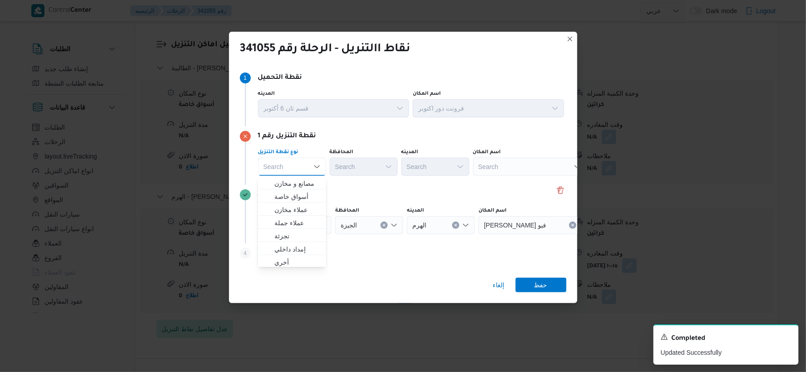
click at [514, 170] on div "Search" at bounding box center [529, 167] width 113 height 18
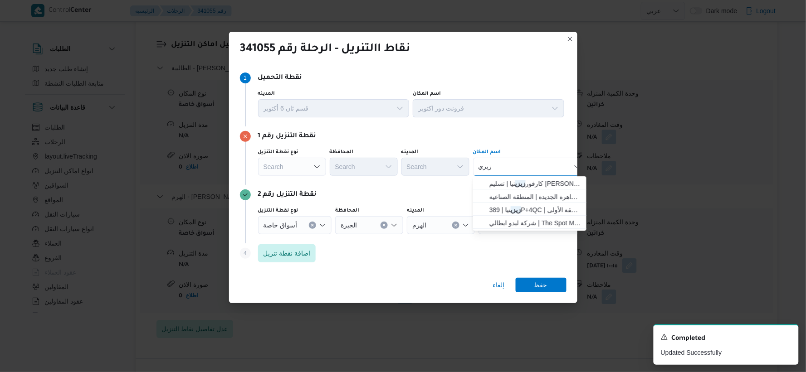
type input "زيزي"
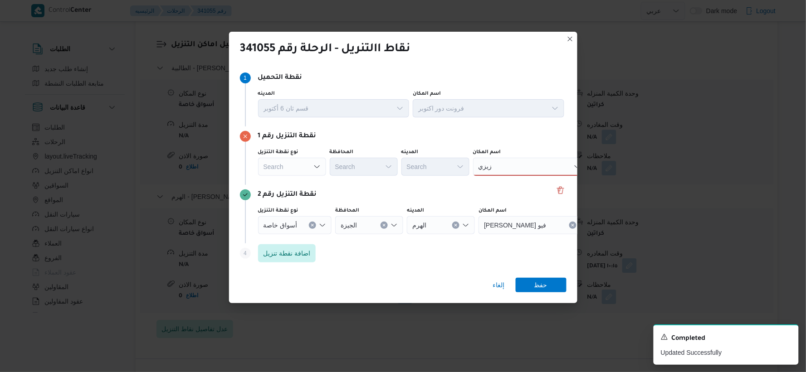
click at [519, 142] on div "نقطة التنزيل رقم 1 نوع نقطة التنزيل Search المحافظة Search المدينه Search اسم ا…" at bounding box center [403, 155] width 326 height 58
click at [524, 165] on div "[PERSON_NAME]" at bounding box center [529, 167] width 113 height 18
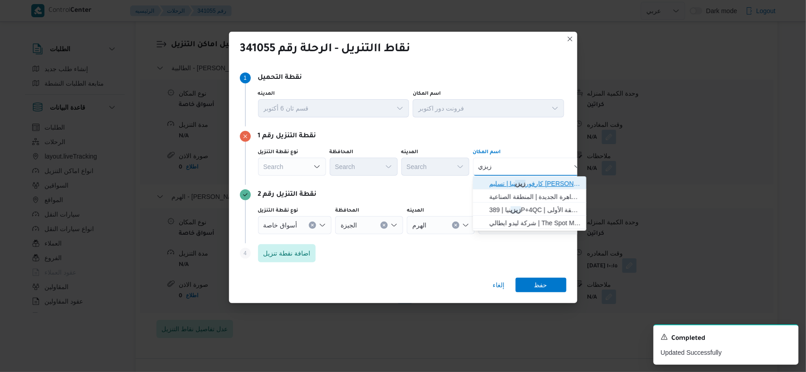
click at [539, 181] on span "كارفور زيزي نيا | تسليم كارفور زيزينيا ( مزار مول ) | أولى الهرم" at bounding box center [535, 183] width 92 height 11
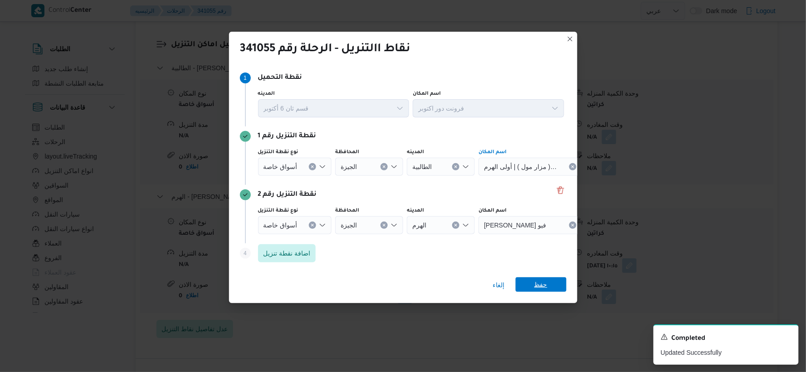
click at [537, 282] on span "حفظ" at bounding box center [540, 284] width 13 height 15
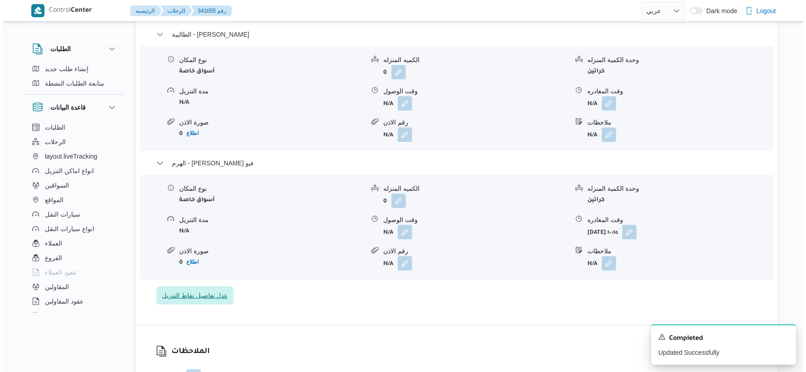
scroll to position [806, 0]
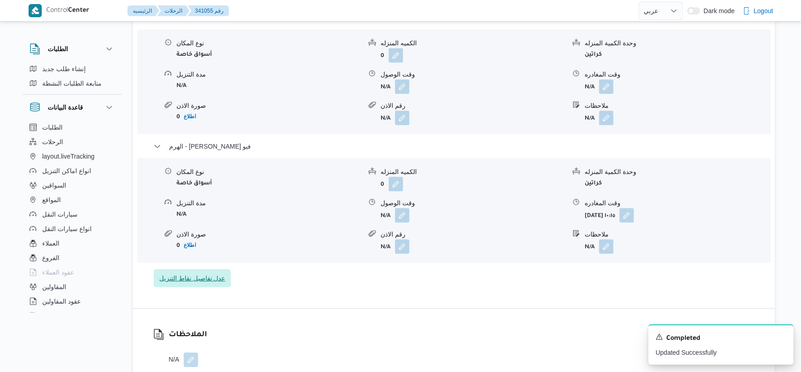
click at [194, 279] on span "عدل تفاصيل نقاط التنزيل" at bounding box center [192, 278] width 66 height 11
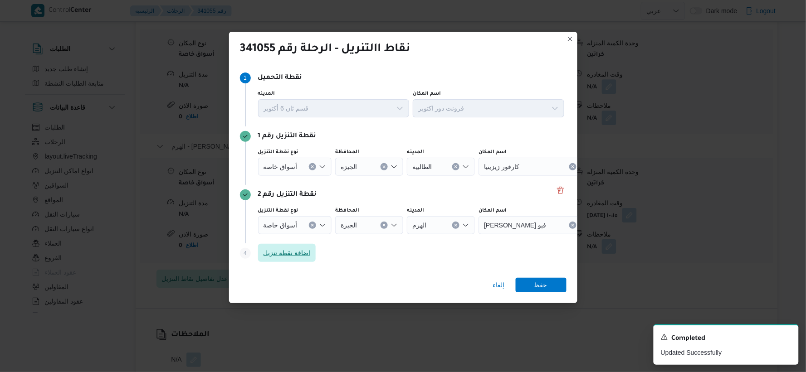
click at [275, 252] on span "اضافة نقطة تنزيل" at bounding box center [286, 253] width 47 height 11
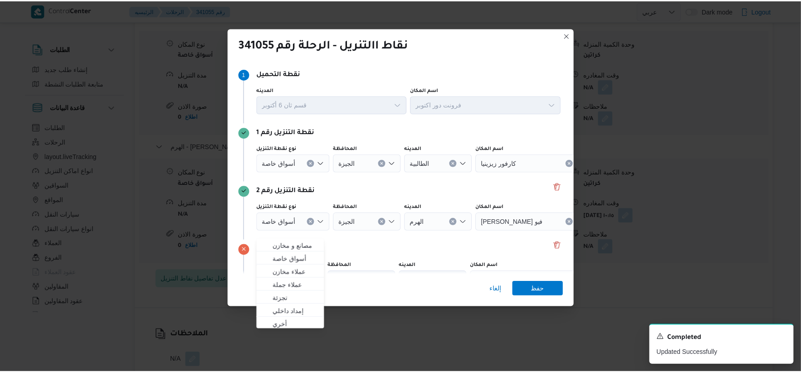
scroll to position [51, 0]
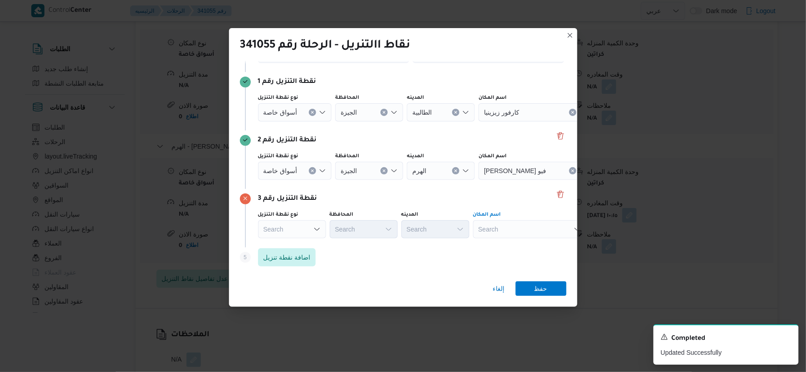
click at [514, 226] on div "Search" at bounding box center [529, 229] width 113 height 18
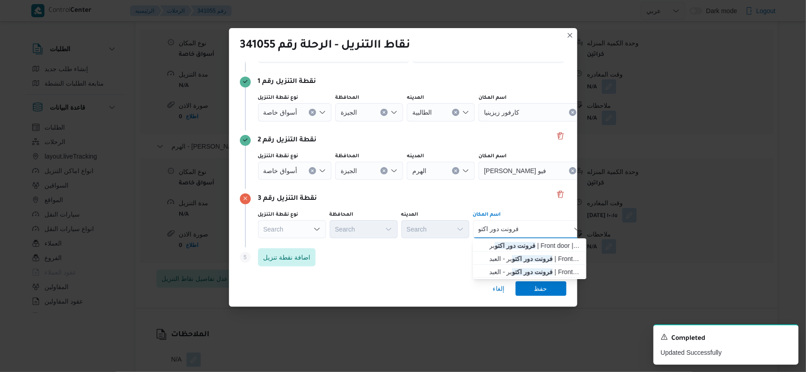
type input "فرونت دور اكتو"
click at [543, 229] on div "فرونت دور اكتو فرونت دور اكتو Combo box. Selected. فرونت دور اكتو. Selected. Co…" at bounding box center [529, 229] width 113 height 18
click at [541, 242] on span "فرونت دور اكتو بر | Front door | null" at bounding box center [535, 245] width 92 height 11
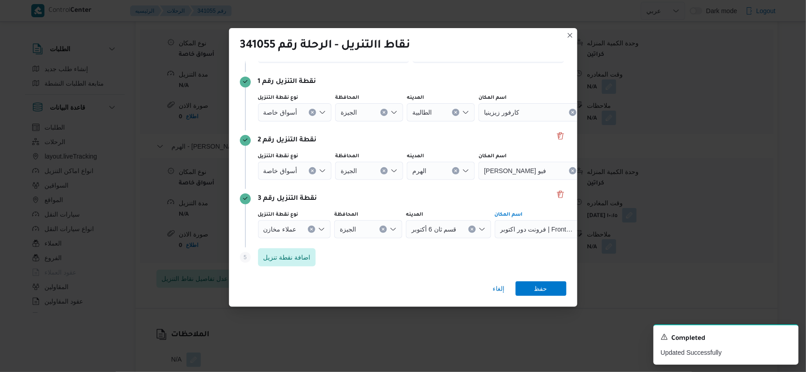
click at [535, 280] on div "إلغاء حفظ" at bounding box center [403, 290] width 348 height 33
click at [537, 282] on span "حفظ" at bounding box center [540, 288] width 13 height 15
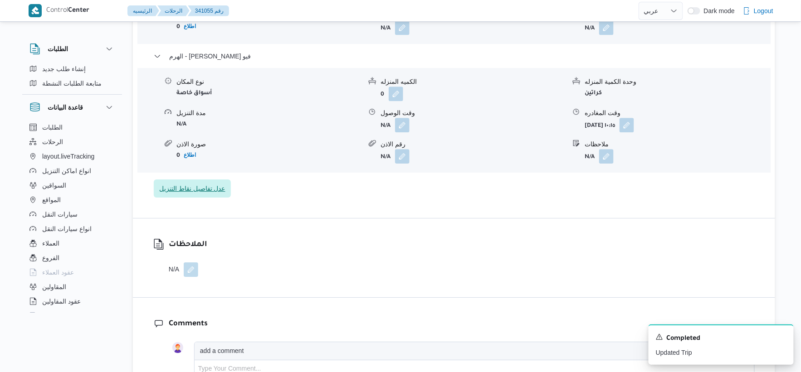
scroll to position [907, 0]
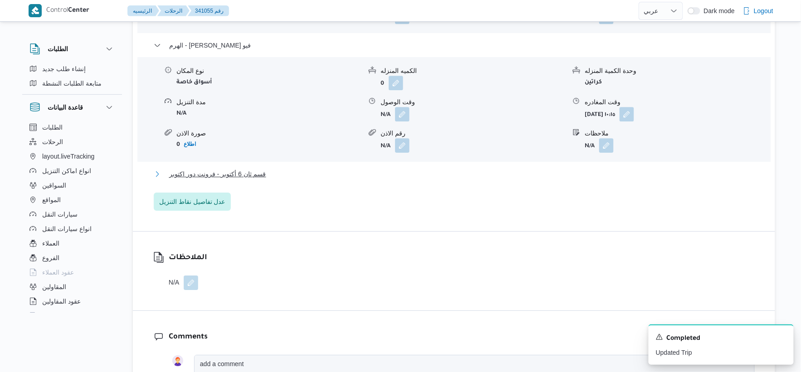
click at [256, 175] on span "قسم ثان 6 أكتوبر - فرونت دور اكتوبر" at bounding box center [217, 174] width 97 height 11
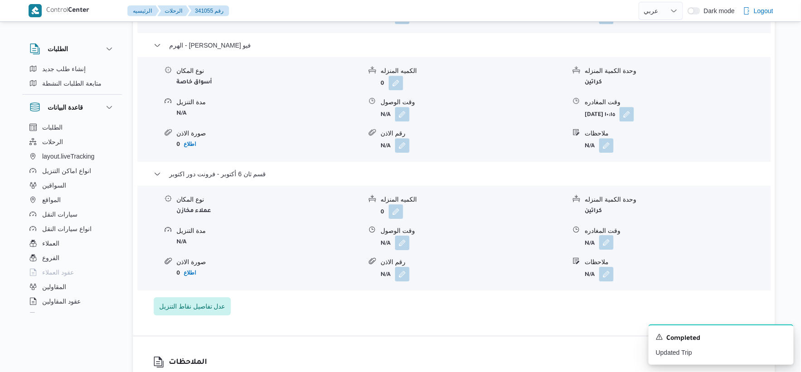
click at [606, 239] on button "button" at bounding box center [606, 242] width 15 height 15
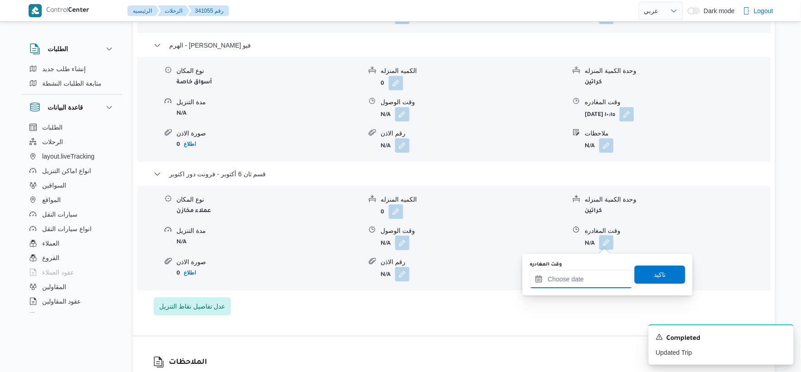
click at [596, 276] on input "وقت المغادره" at bounding box center [580, 279] width 103 height 18
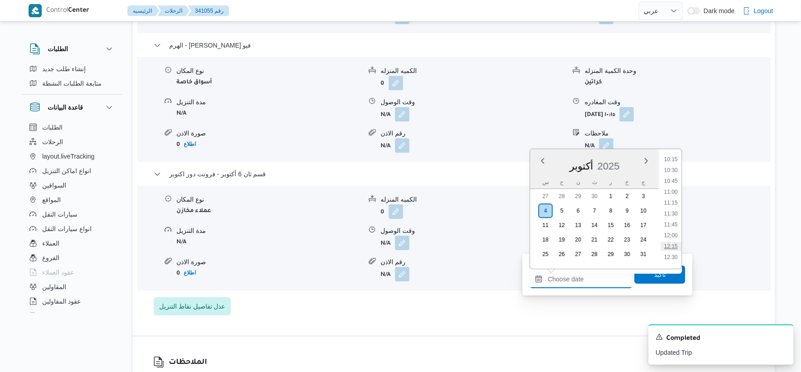
scroll to position [433, 0]
click at [676, 204] on li "11:00" at bounding box center [670, 206] width 21 height 9
type input "٠٤/١٠/٢٠٢٥ ١١:٠٠"
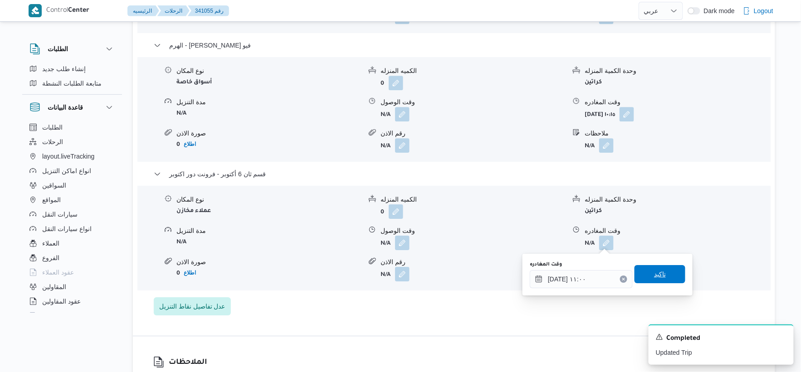
click at [670, 278] on span "تاكيد" at bounding box center [659, 274] width 51 height 18
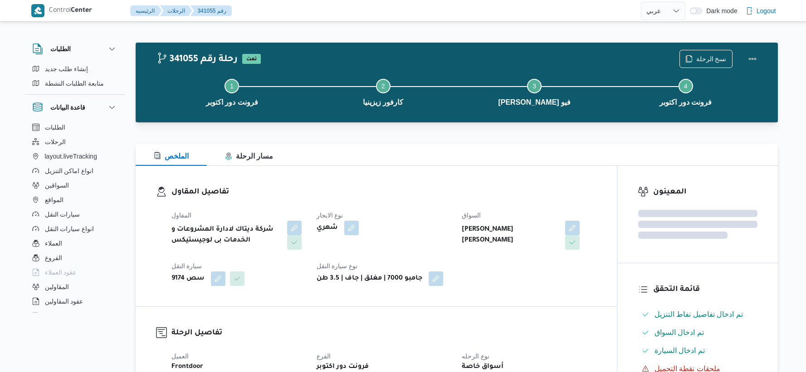
select select "ar"
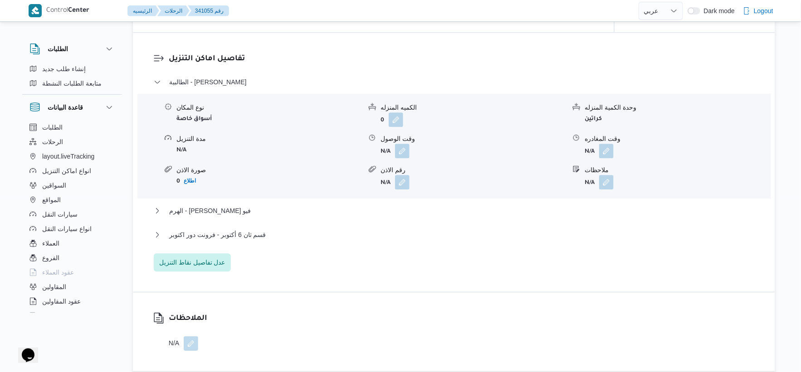
scroll to position [755, 0]
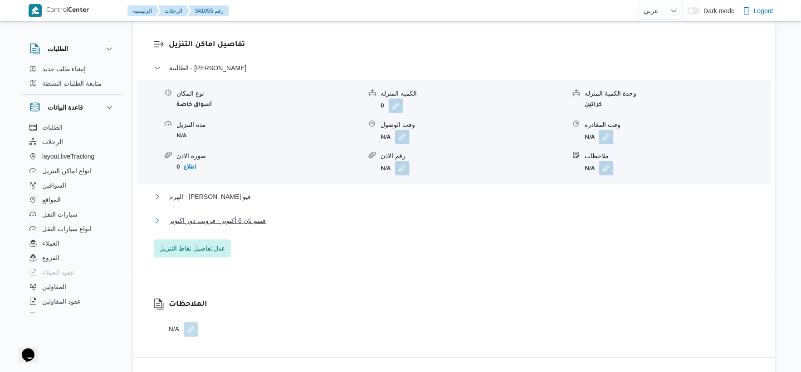
click at [239, 220] on span "قسم ثان 6 أكتوبر - فرونت دور اكتوبر" at bounding box center [217, 220] width 97 height 11
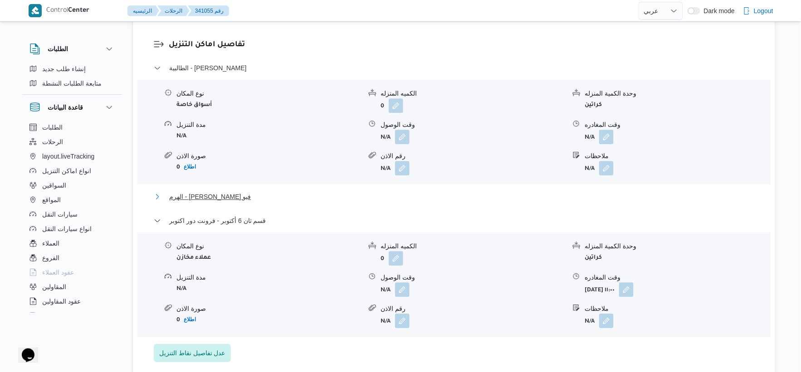
click at [221, 198] on span "الهرم - [PERSON_NAME] فيو" at bounding box center [210, 196] width 82 height 11
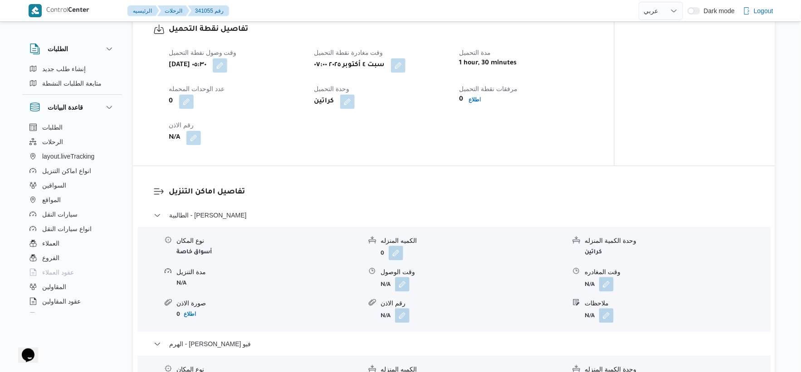
scroll to position [604, 0]
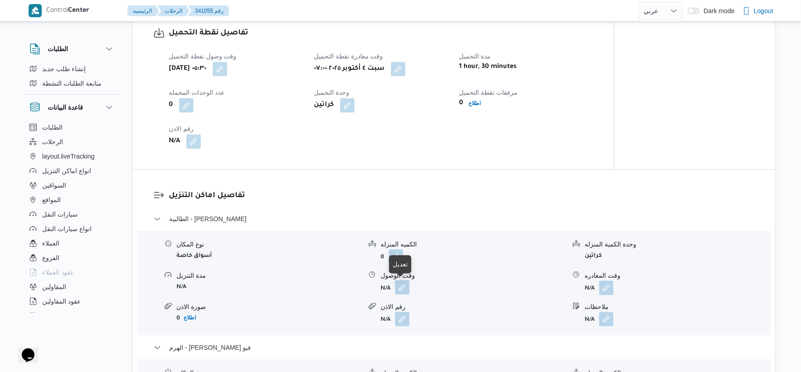
click at [406, 288] on button "button" at bounding box center [402, 287] width 15 height 15
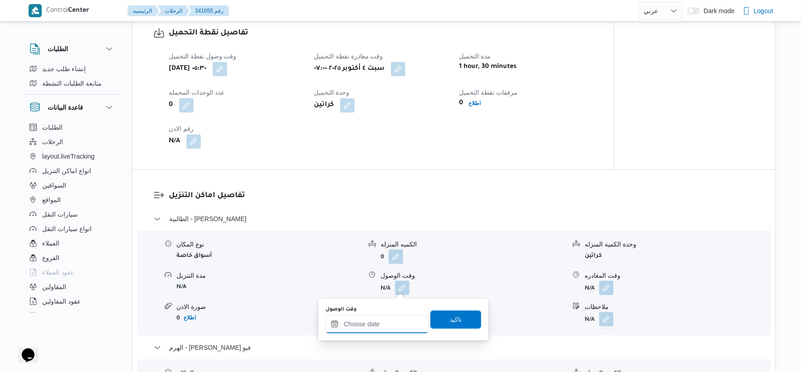
click at [387, 320] on input "وقت الوصول" at bounding box center [376, 324] width 103 height 18
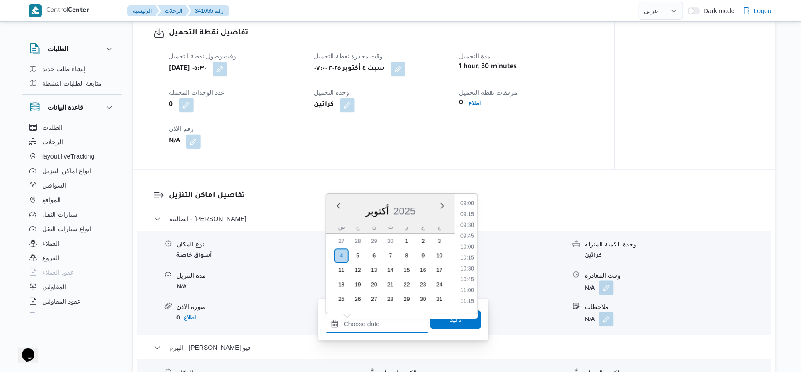
scroll to position [333, 0]
click at [470, 241] on li "08:30" at bounding box center [466, 242] width 21 height 9
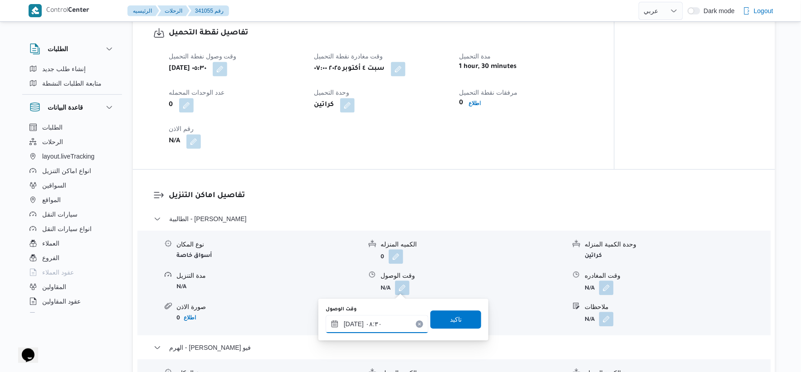
click at [374, 319] on input "[DATE] ٠٨:٣٠" at bounding box center [376, 324] width 103 height 18
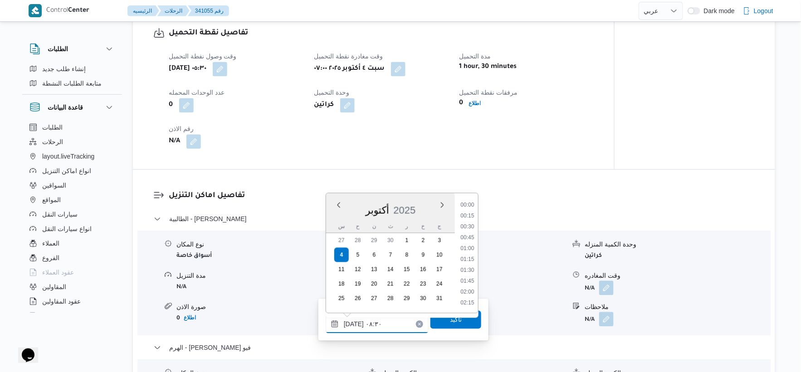
scroll to position [315, 0]
click at [468, 238] on li "08:00" at bounding box center [466, 237] width 21 height 9
type input "[DATE] ٠٨:٠٠"
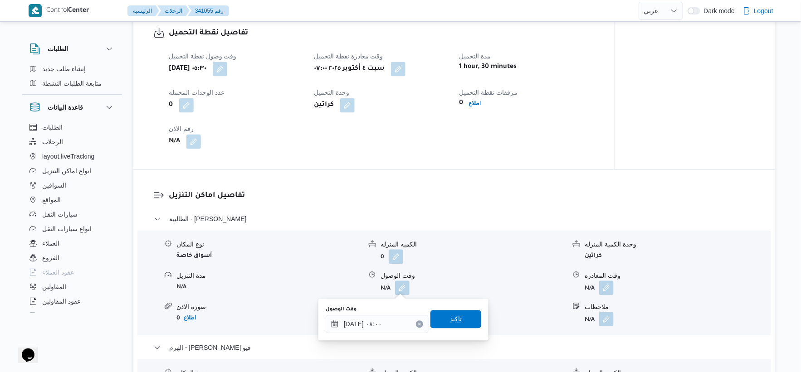
click at [462, 318] on span "تاكيد" at bounding box center [455, 319] width 51 height 18
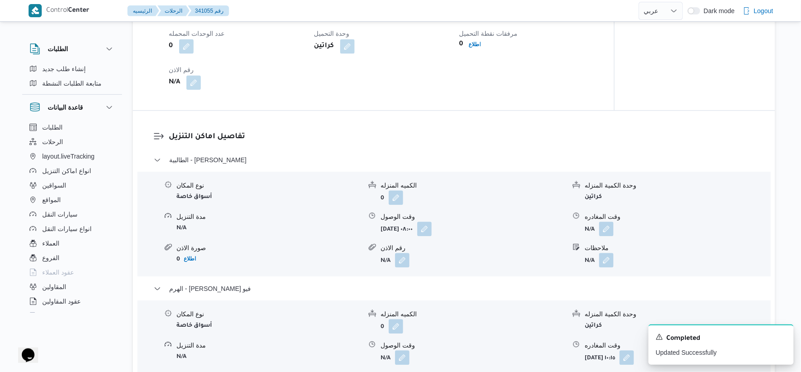
scroll to position [806, 0]
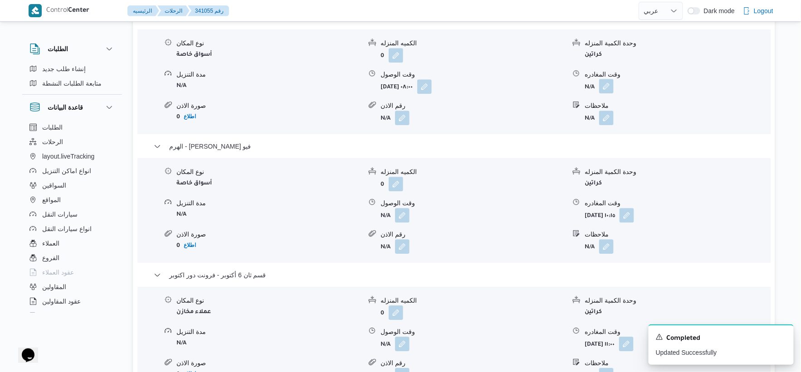
click at [601, 82] on button "button" at bounding box center [606, 86] width 15 height 15
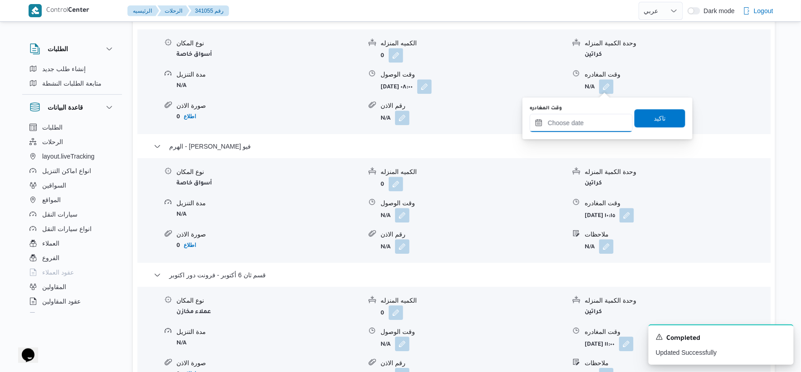
click at [592, 123] on input "وقت المغادره" at bounding box center [580, 123] width 103 height 18
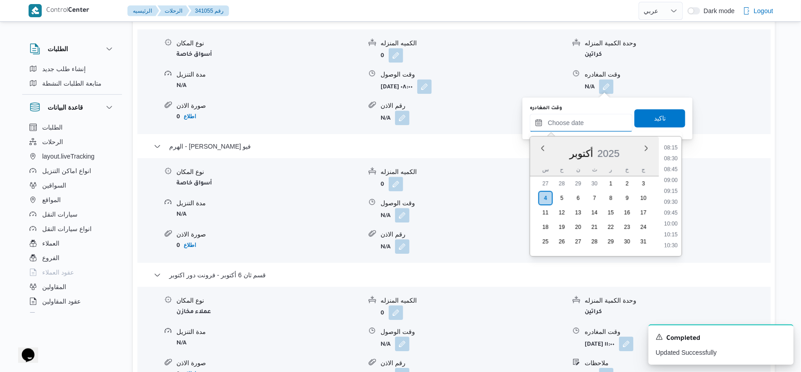
scroll to position [333, 0]
click at [676, 206] on li "09:00" at bounding box center [670, 207] width 21 height 9
type input "[DATE] ٠٩:٠٠"
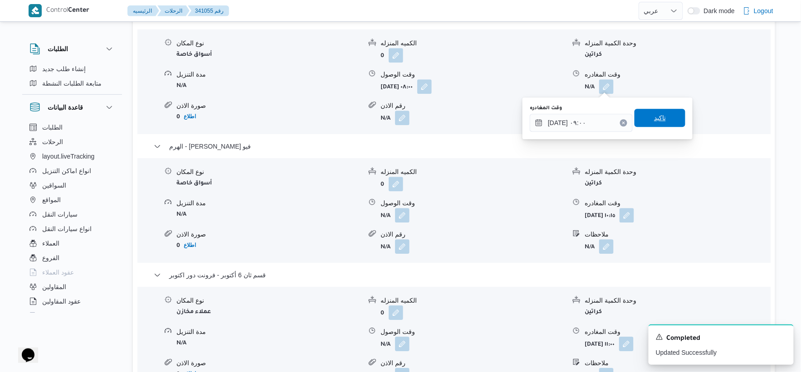
click at [656, 120] on span "تاكيد" at bounding box center [660, 117] width 12 height 11
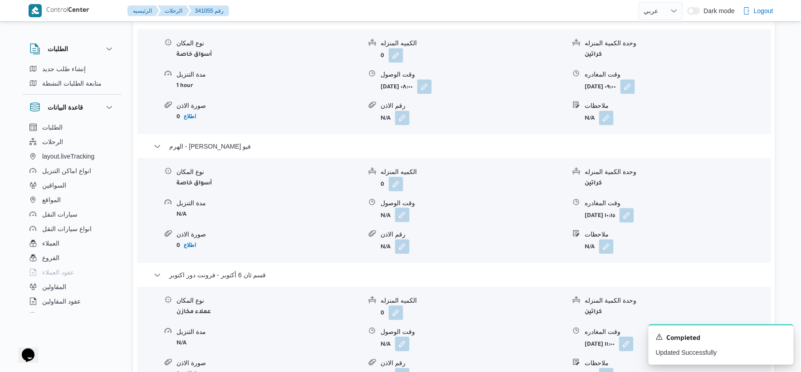
click at [400, 216] on button "button" at bounding box center [402, 215] width 15 height 15
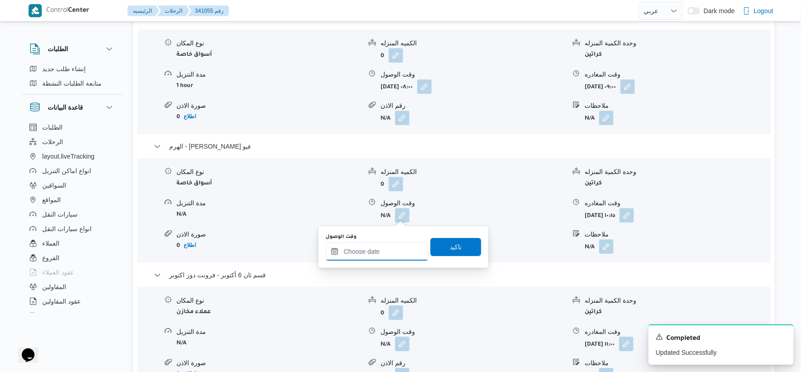
click at [387, 253] on input "وقت الوصول" at bounding box center [376, 252] width 103 height 18
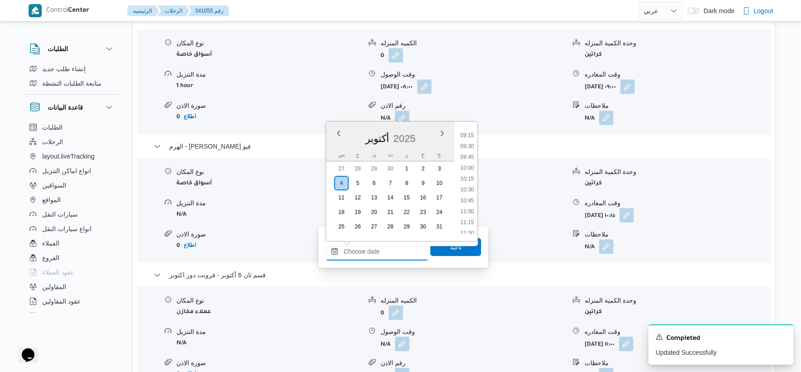
scroll to position [383, 0]
click at [468, 163] on li "09:30" at bounding box center [466, 163] width 21 height 9
type input "[DATE] ٠٩:٣٠"
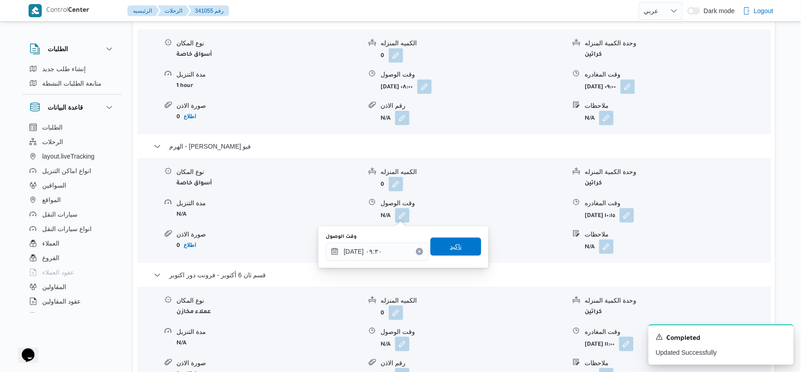
click at [461, 244] on span "تاكيد" at bounding box center [455, 247] width 51 height 18
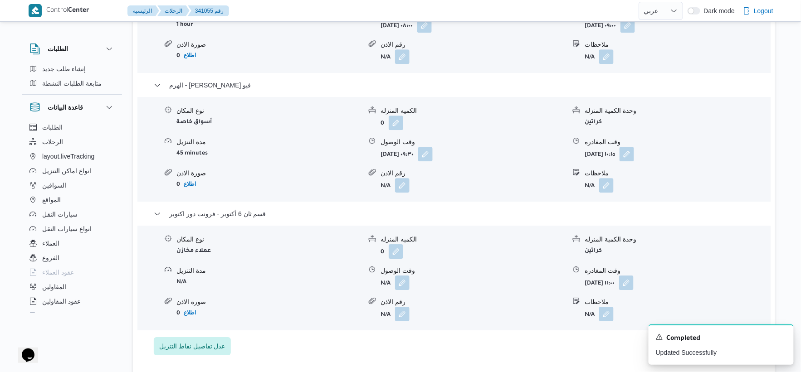
scroll to position [856, 0]
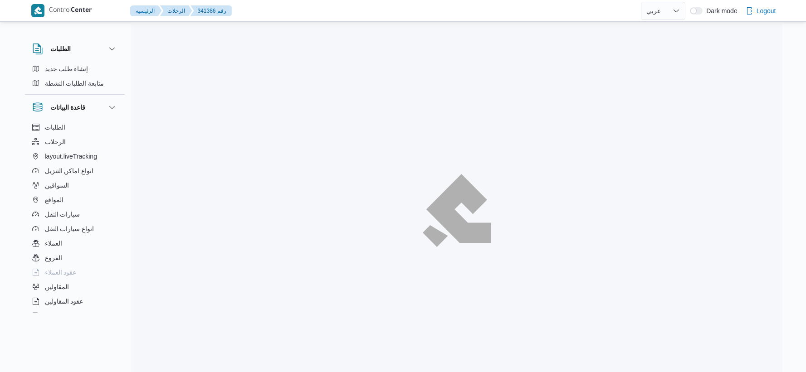
select select "ar"
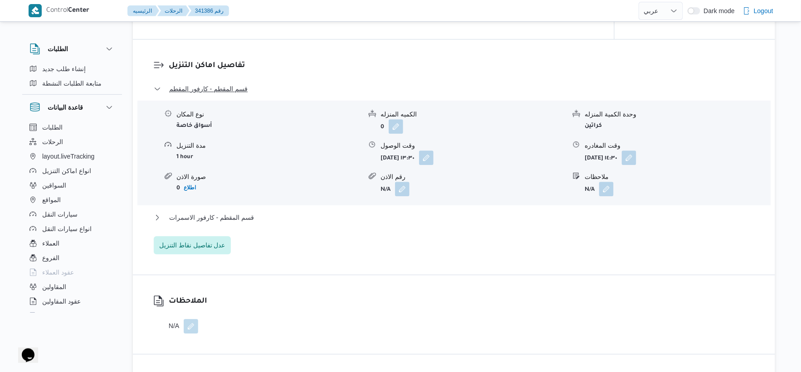
scroll to position [755, 0]
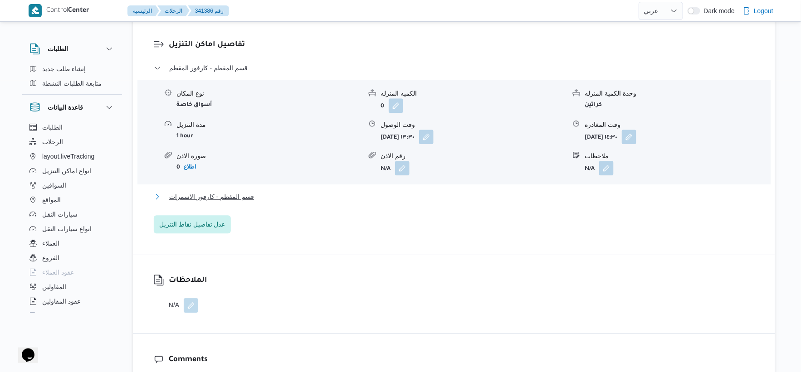
click at [239, 192] on span "قسم المقطم - كارفور الاسمرات" at bounding box center [211, 196] width 85 height 11
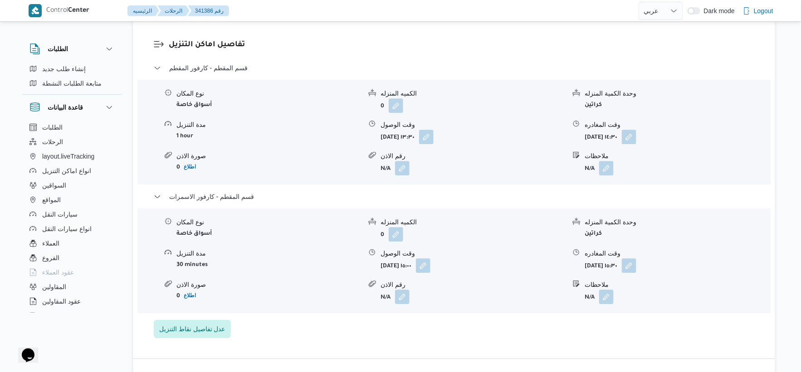
select select "ar"
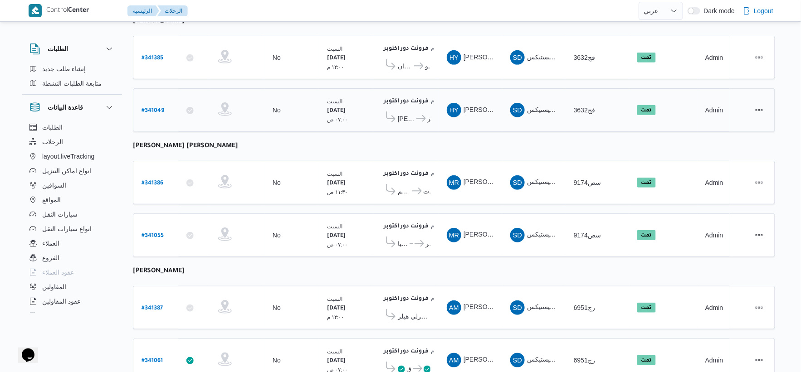
scroll to position [165, 0]
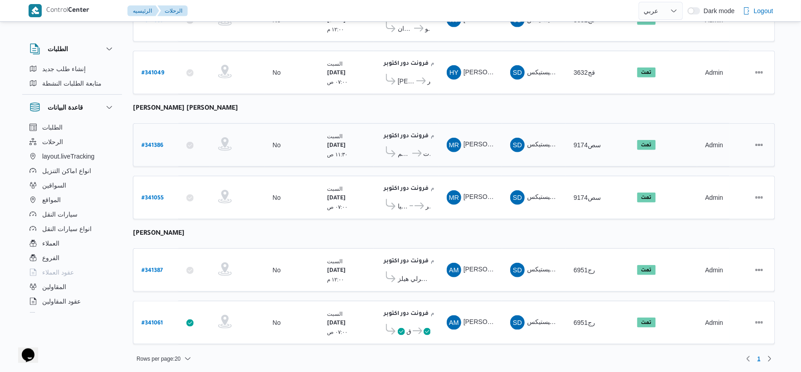
click at [413, 150] on icon at bounding box center [417, 153] width 10 height 7
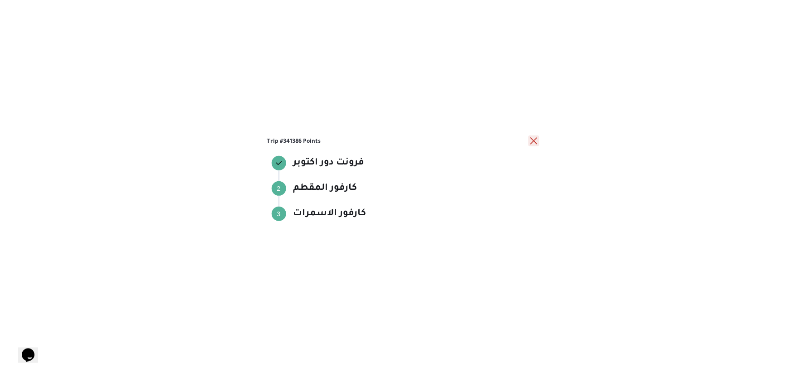
click at [535, 143] on button "close" at bounding box center [533, 141] width 11 height 11
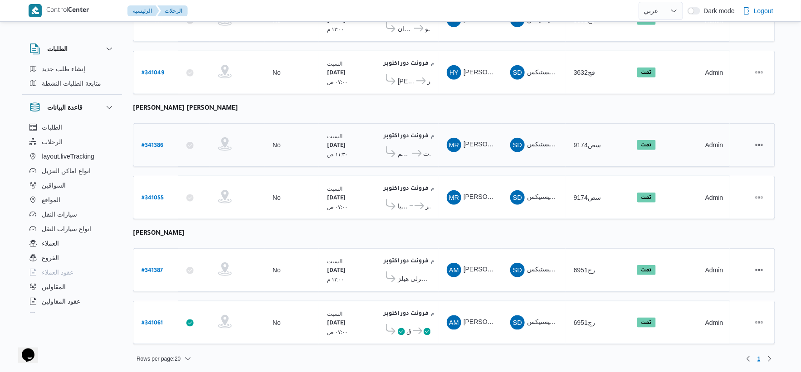
click at [145, 143] on b "# 341386" at bounding box center [152, 146] width 22 height 6
select select "ar"
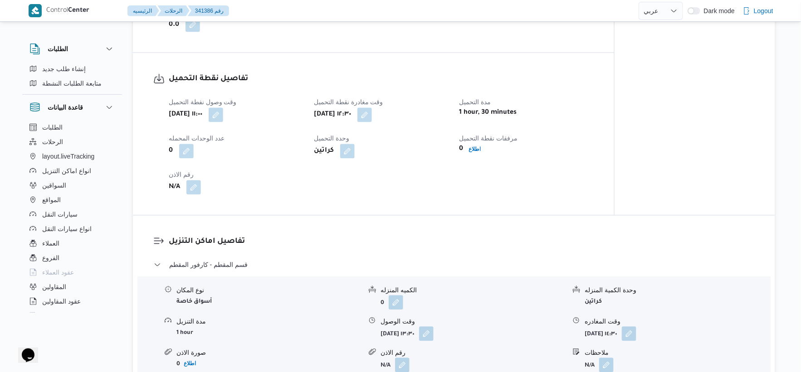
scroll to position [554, 0]
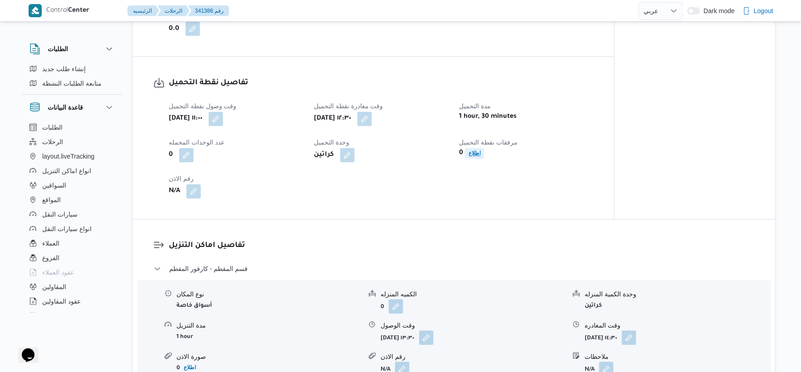
click at [468, 155] on b "اطلاع" at bounding box center [474, 153] width 12 height 6
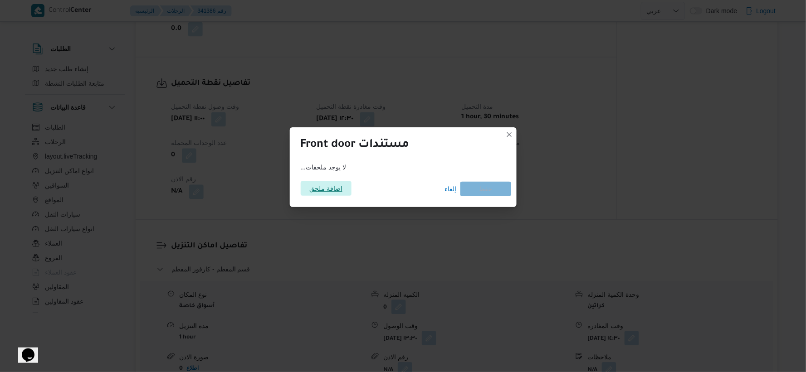
click at [337, 191] on span "اضافة ملحق" at bounding box center [325, 188] width 33 height 15
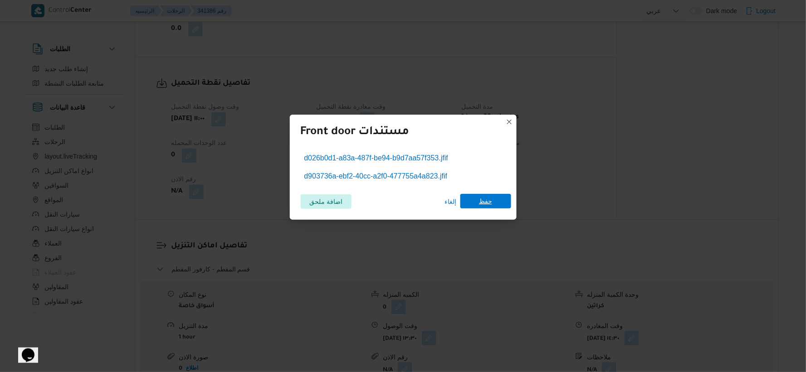
click at [473, 199] on span "حفظ" at bounding box center [485, 201] width 51 height 15
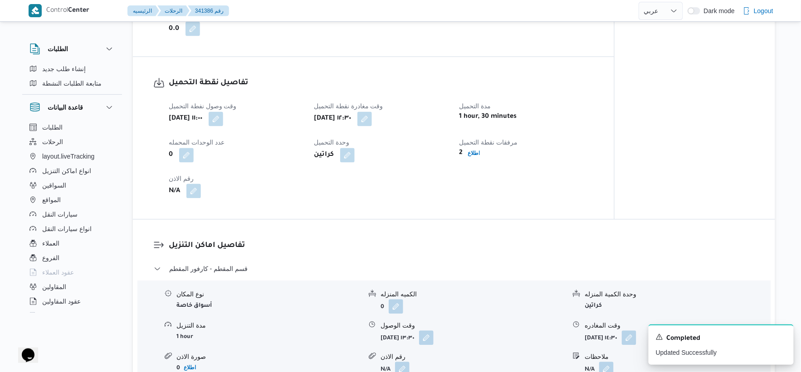
click at [200, 194] on button "button" at bounding box center [193, 191] width 15 height 15
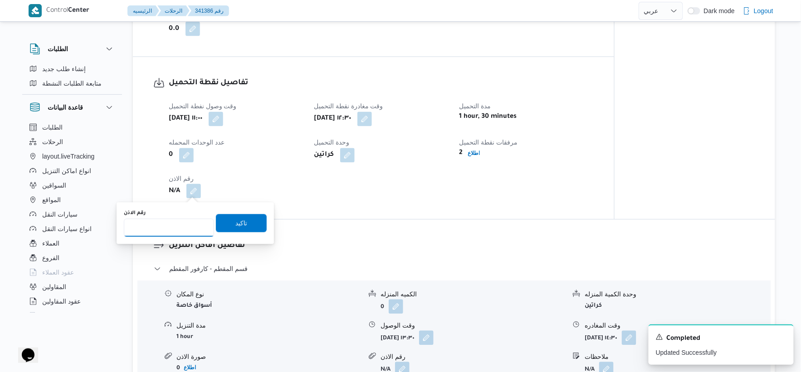
click at [168, 232] on input "رقم الاذن" at bounding box center [169, 228] width 90 height 18
type input "9388"
click at [235, 218] on span "تاكيد" at bounding box center [241, 223] width 12 height 11
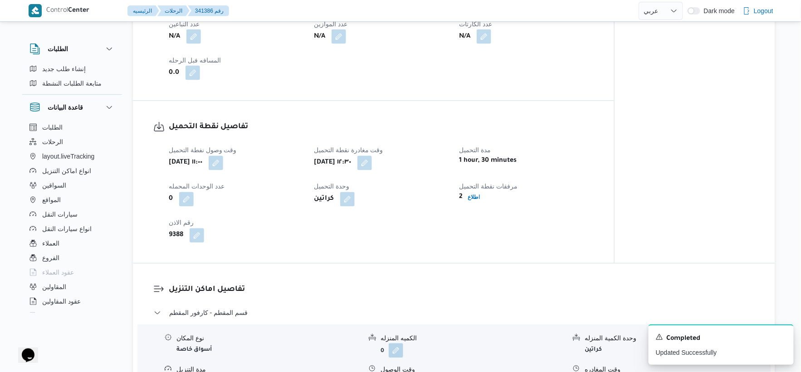
scroll to position [504, 0]
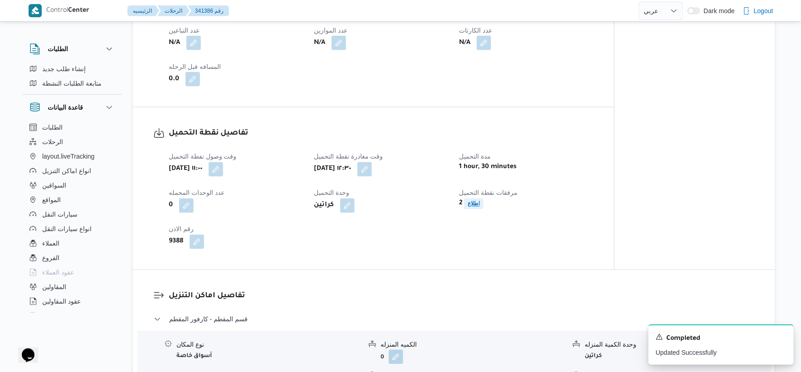
click at [469, 201] on b "اطلاع" at bounding box center [473, 204] width 12 height 6
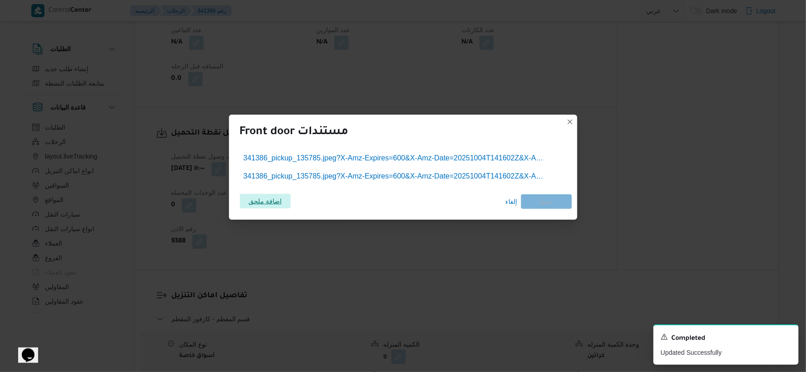
drag, startPoint x: 295, startPoint y: 192, endPoint x: 286, endPoint y: 203, distance: 14.2
click at [295, 192] on div "اضافة ملحق إلغاء حفظ" at bounding box center [402, 201] width 337 height 25
click at [286, 203] on span "اضافة ملحق" at bounding box center [265, 201] width 51 height 15
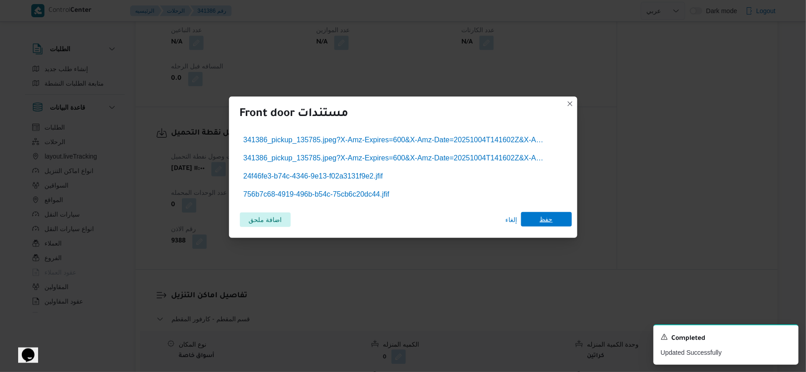
click at [540, 219] on span "حفظ" at bounding box center [545, 219] width 13 height 15
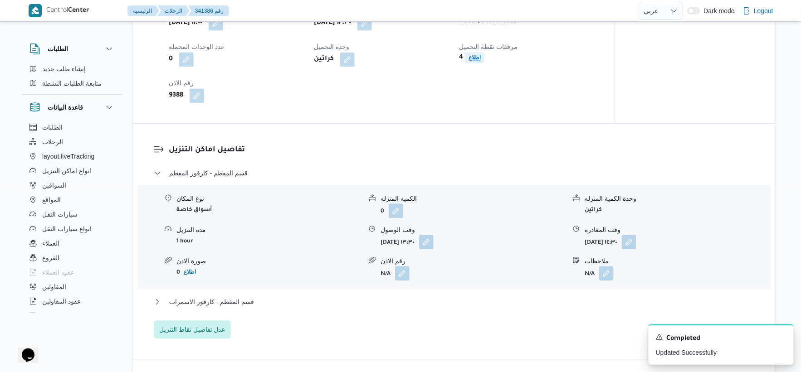
scroll to position [655, 0]
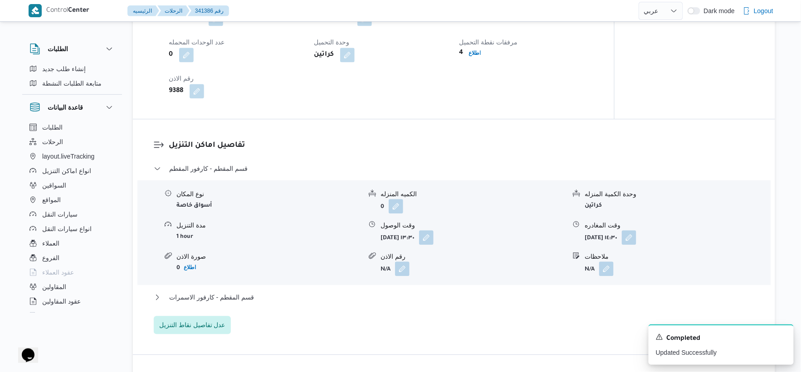
click at [424, 151] on h3 "تفاصيل اماكن التنزيل" at bounding box center [462, 146] width 586 height 12
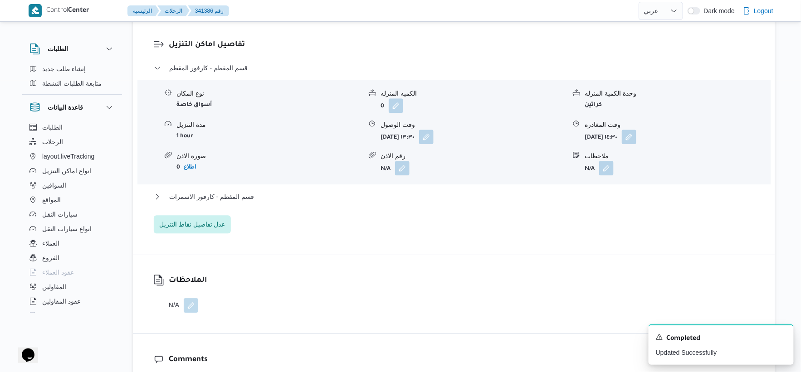
scroll to position [705, 0]
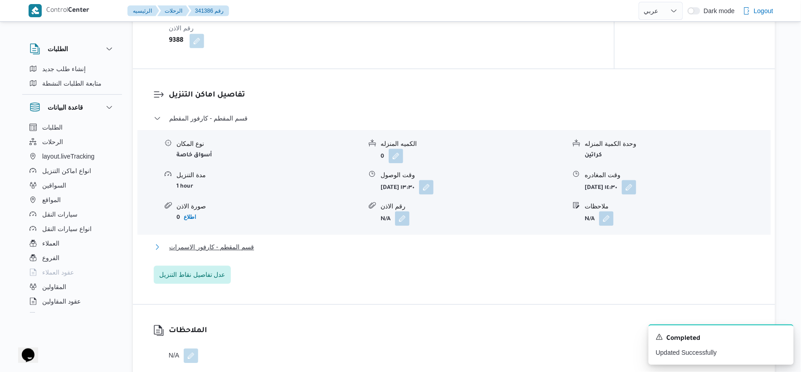
click at [239, 245] on span "قسم المقطم - كارفور الاسمرات" at bounding box center [211, 247] width 85 height 11
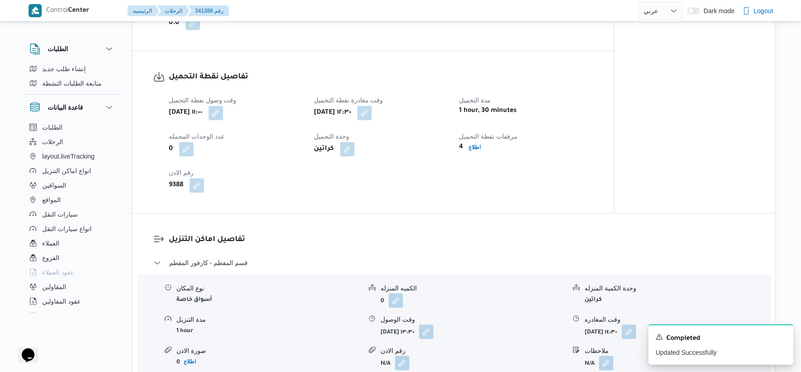
scroll to position [554, 0]
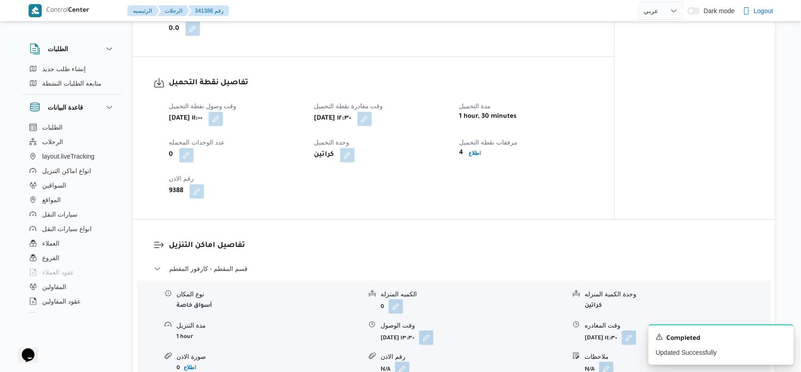
select select "ar"
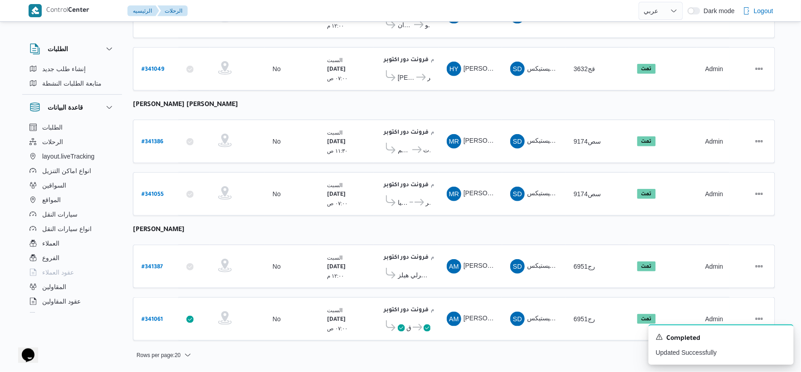
scroll to position [165, 0]
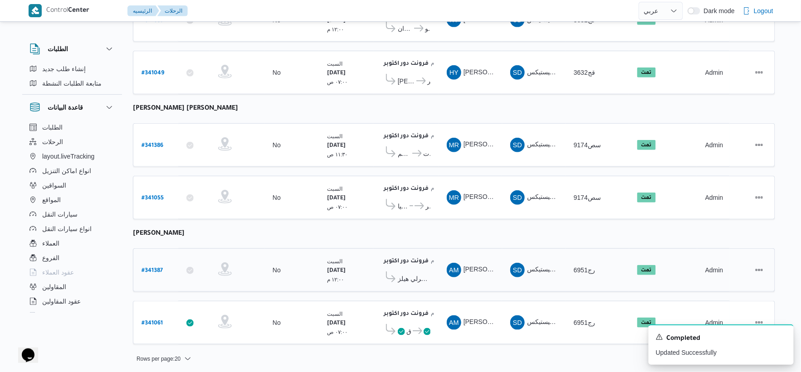
click at [150, 268] on b "# 341387" at bounding box center [151, 271] width 21 height 6
select select "ar"
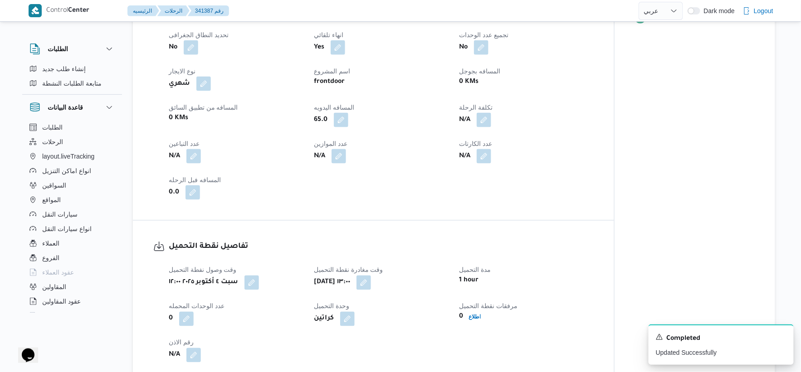
scroll to position [554, 0]
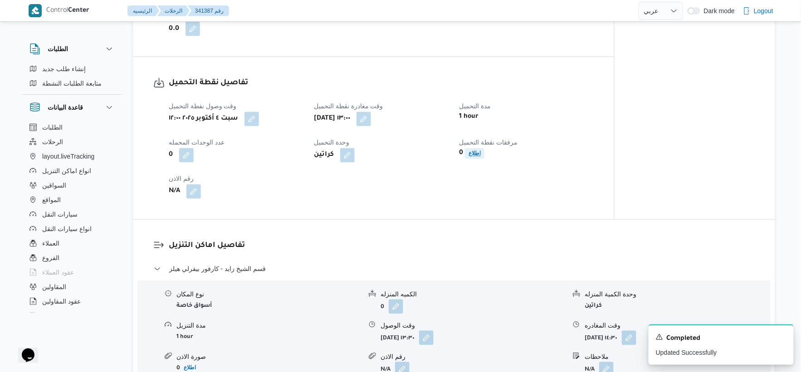
click at [473, 157] on span "اطلاع" at bounding box center [474, 153] width 12 height 11
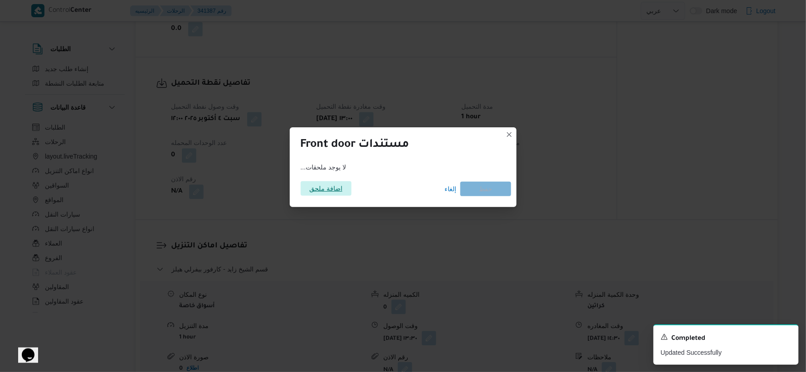
click at [322, 191] on span "اضافة ملحق" at bounding box center [325, 188] width 33 height 15
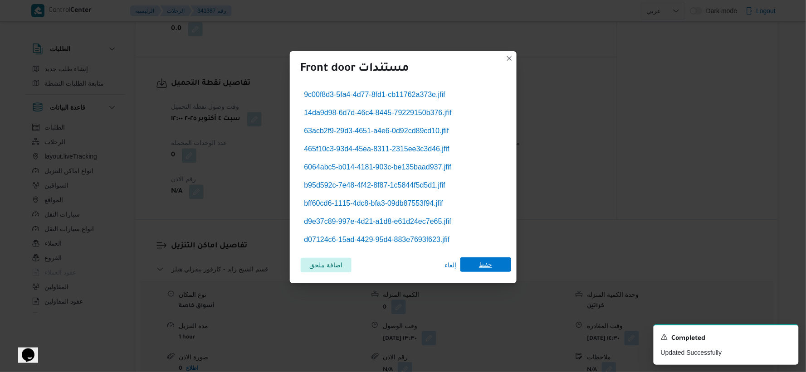
click at [485, 270] on span "حفظ" at bounding box center [485, 264] width 13 height 15
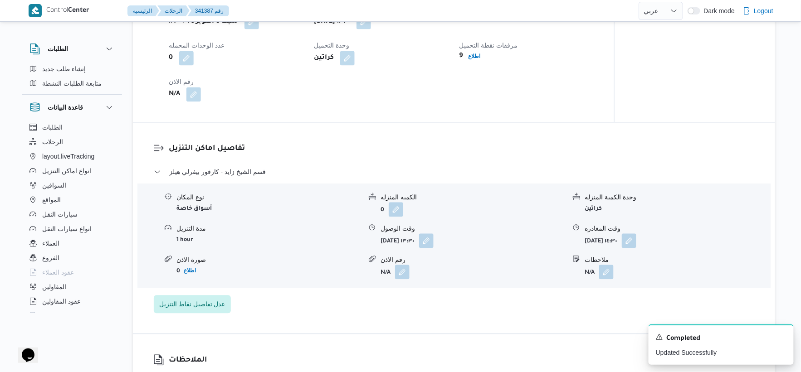
scroll to position [655, 0]
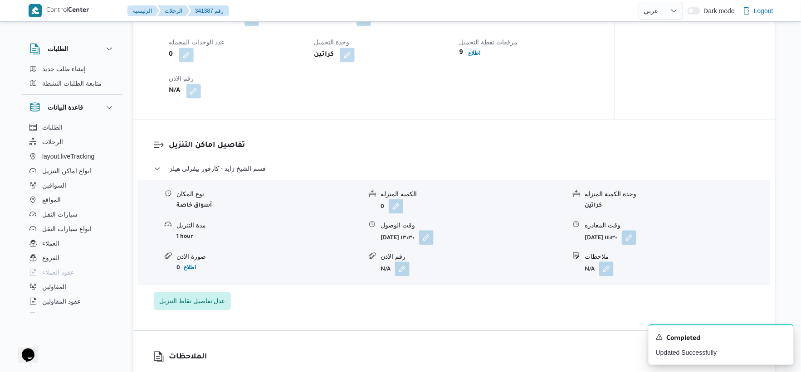
select select "ar"
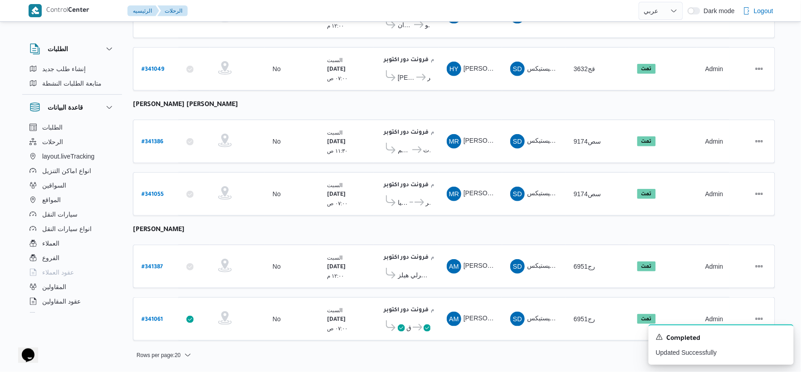
scroll to position [165, 0]
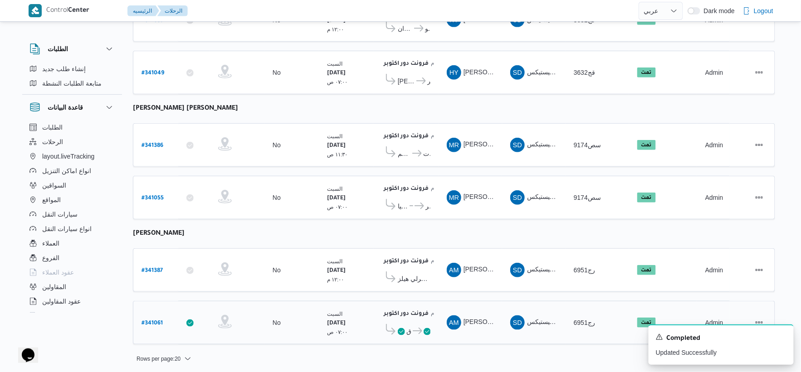
click at [412, 334] on span "كارفور الشروق فرونت دور اكتوبر" at bounding box center [405, 331] width 49 height 14
click at [414, 333] on span "كارفور الشروق فرونت دور اكتوبر" at bounding box center [405, 331] width 49 height 14
click at [414, 332] on span "فرونت دور اكتوبر" at bounding box center [420, 331] width 19 height 11
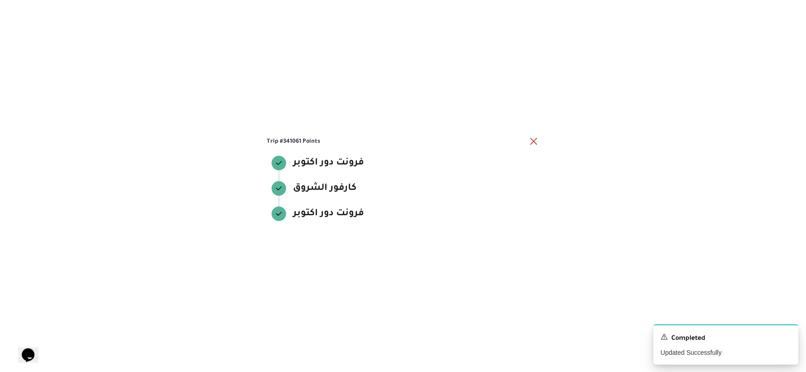
click at [415, 331] on div "Trip #341061 Points فرونت دور اكتوبر فرونت دور اكتوبر كارفور الشروق كارفور الشر…" at bounding box center [403, 186] width 806 height 372
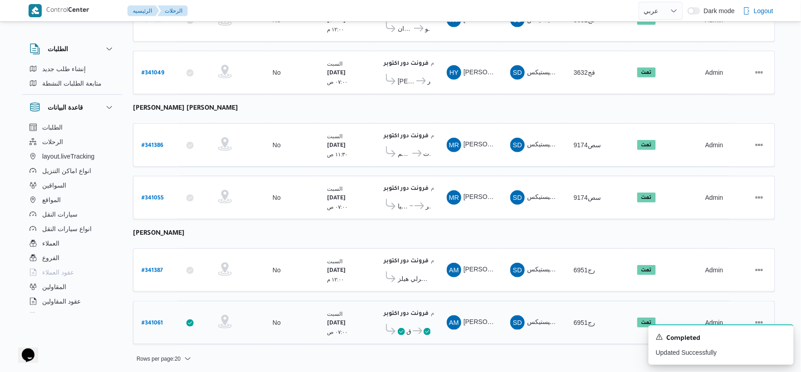
click at [429, 328] on icon at bounding box center [426, 331] width 7 height 7
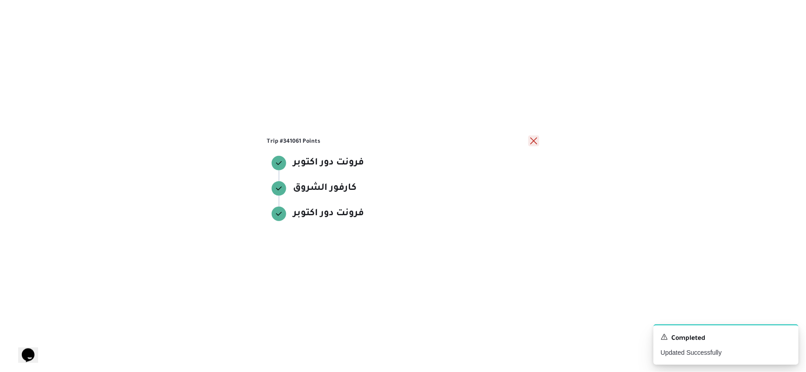
click at [533, 138] on button "close" at bounding box center [533, 141] width 11 height 11
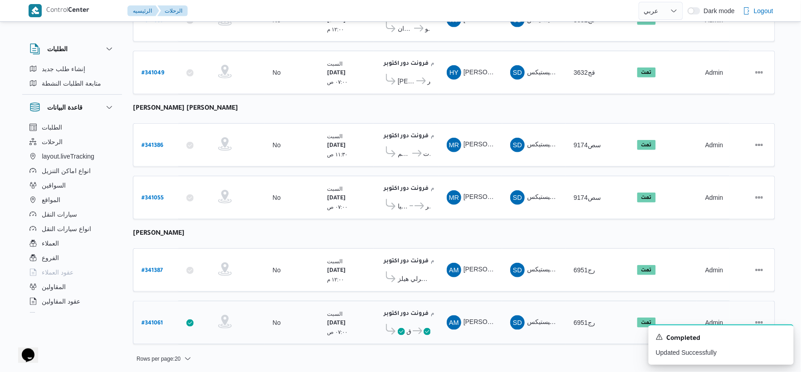
click at [146, 320] on b "# 341061" at bounding box center [151, 323] width 21 height 6
select select "ar"
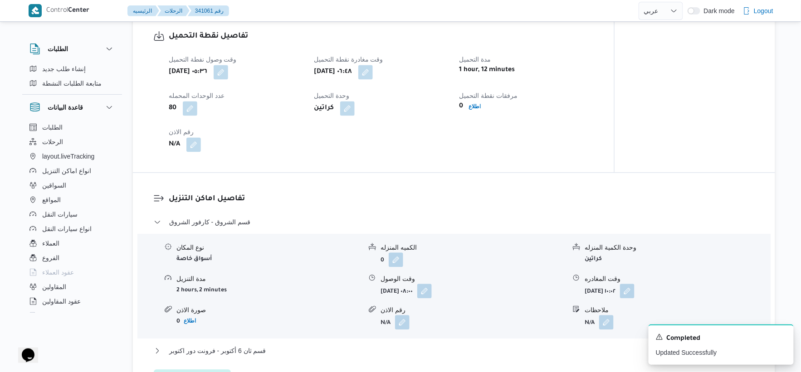
scroll to position [604, 0]
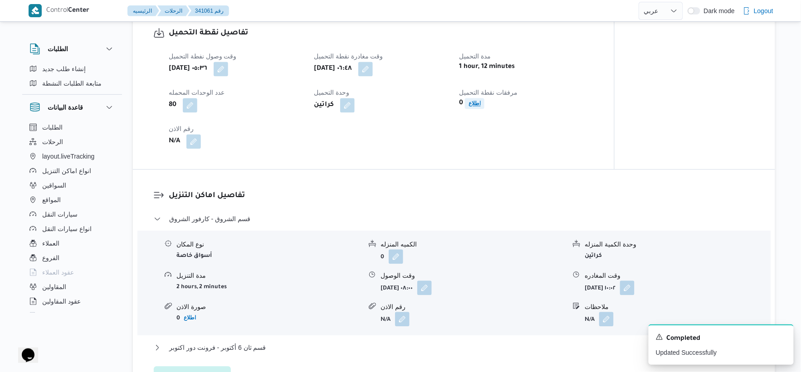
click at [476, 101] on b "اطلاع" at bounding box center [474, 103] width 12 height 6
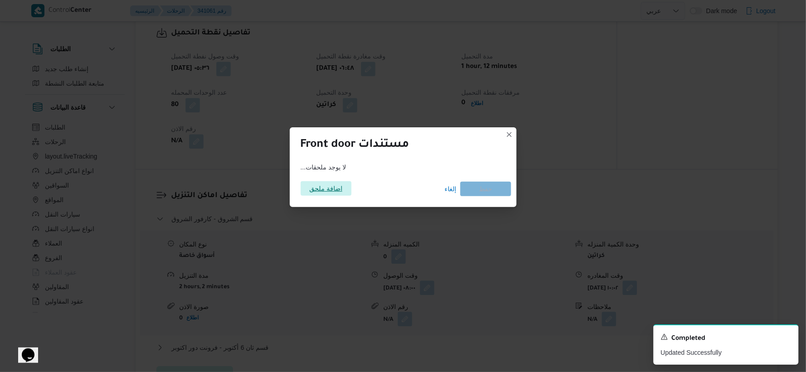
click at [313, 195] on span "اضافة ملحق" at bounding box center [325, 188] width 33 height 15
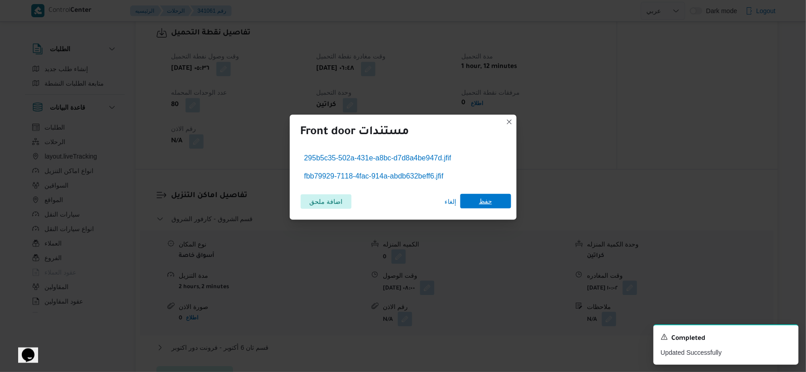
click at [475, 201] on span "حفظ" at bounding box center [485, 201] width 51 height 15
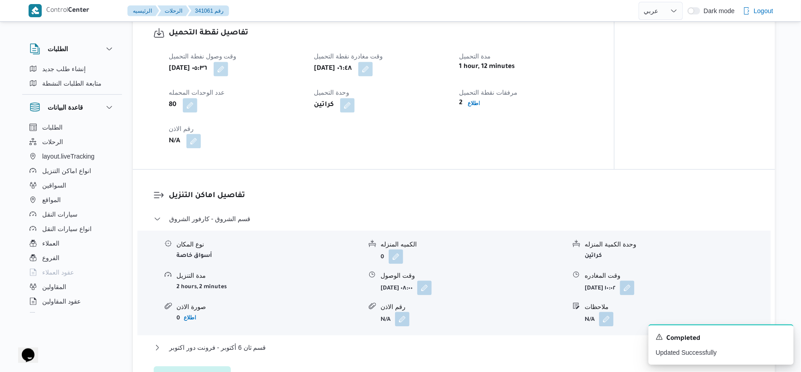
click at [192, 142] on button "button" at bounding box center [193, 141] width 15 height 15
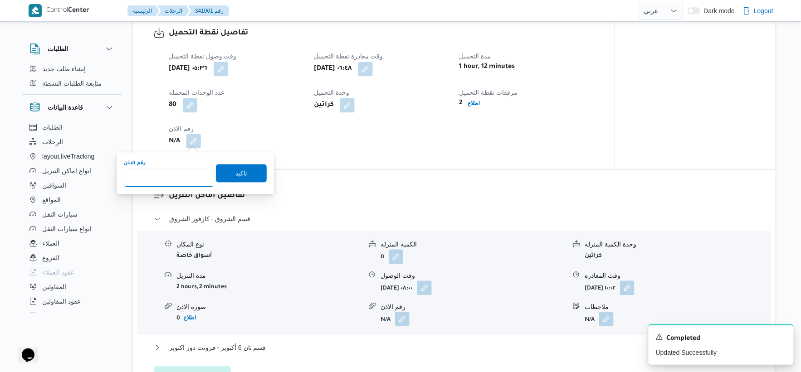
click at [168, 183] on input "رقم الاذن" at bounding box center [169, 178] width 90 height 18
type input "9362"
click at [244, 173] on span "تاكيد" at bounding box center [241, 173] width 51 height 18
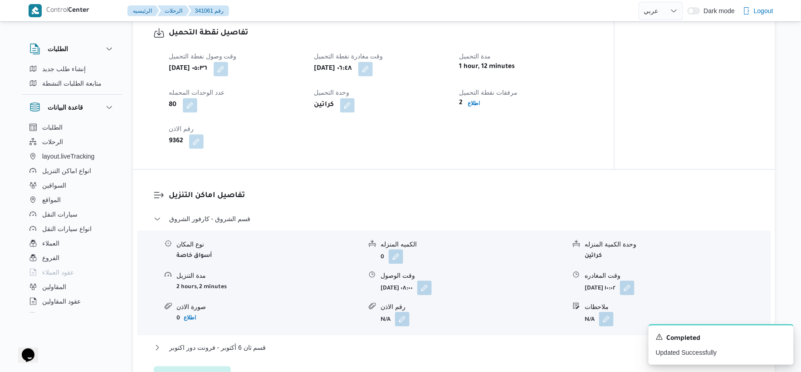
select select "ar"
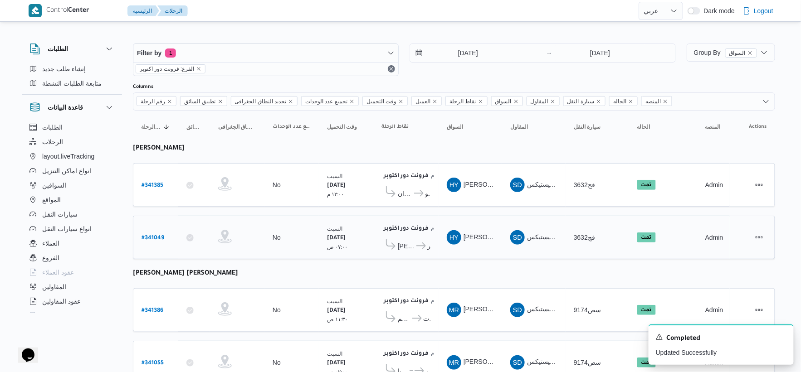
click at [405, 241] on span "[PERSON_NAME] مول" at bounding box center [406, 246] width 17 height 11
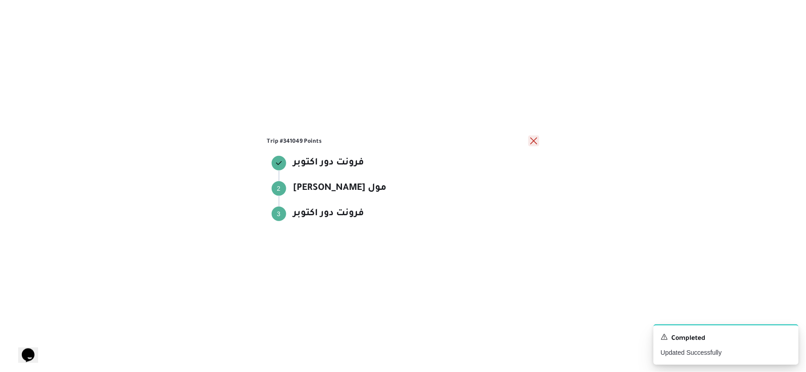
click at [534, 142] on button "close" at bounding box center [533, 141] width 11 height 11
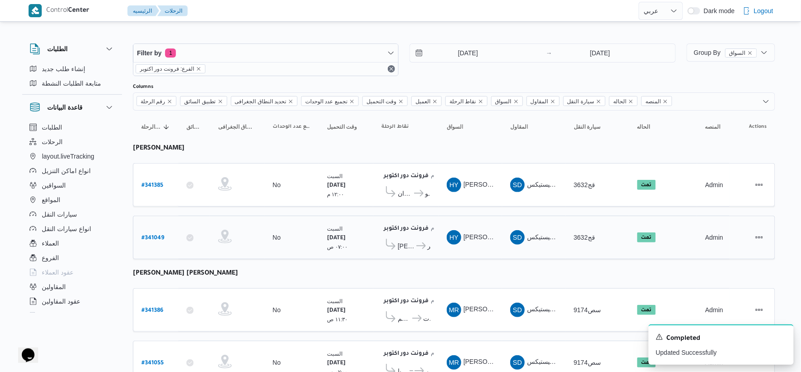
click at [150, 239] on b "# 341049" at bounding box center [152, 238] width 23 height 6
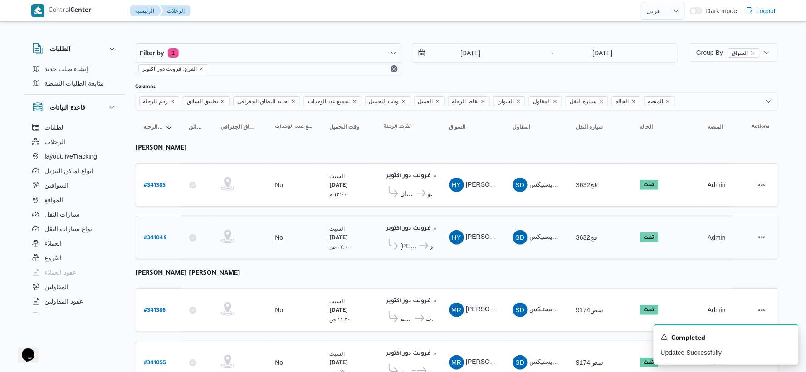
select select "ar"
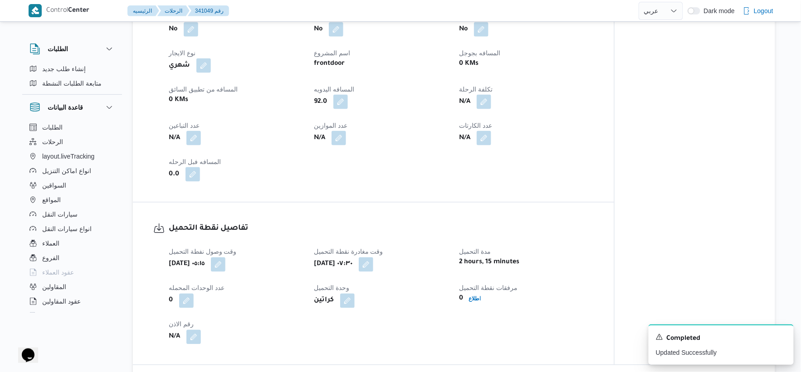
scroll to position [453, 0]
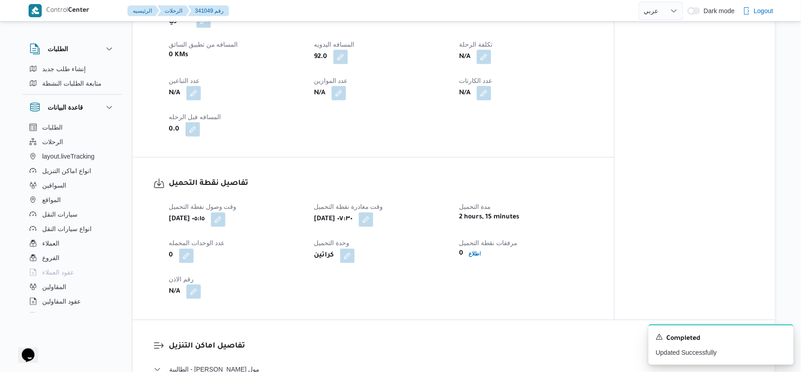
click at [189, 295] on button "button" at bounding box center [193, 292] width 15 height 15
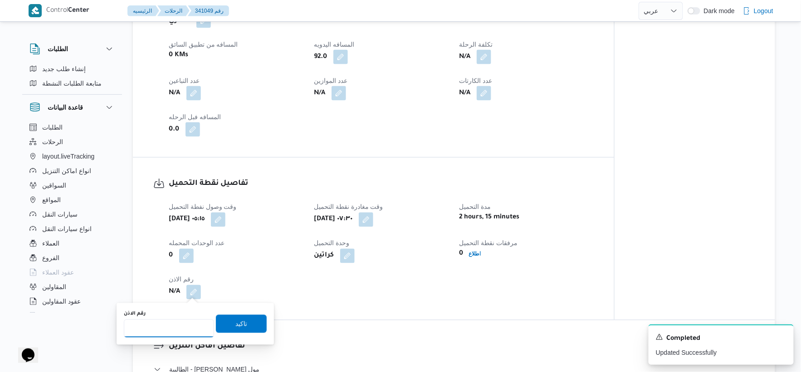
click at [163, 332] on input "رقم الاذن" at bounding box center [169, 329] width 90 height 18
type input "9357"
click at [241, 324] on span "تاكيد" at bounding box center [241, 323] width 12 height 11
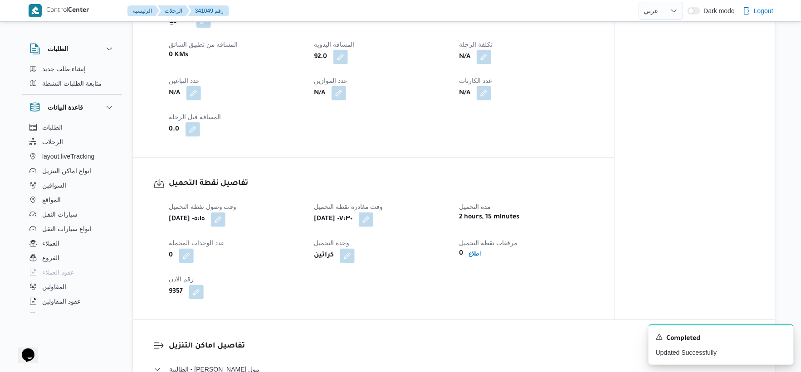
click at [282, 305] on div "تفاصيل نقطة التحميل وقت وصول نفطة التحميل [DATE] ٠٥:١٥ وقت مغادرة نقطة التحميل …" at bounding box center [373, 239] width 481 height 162
click at [468, 252] on b "اطلاع" at bounding box center [474, 254] width 12 height 6
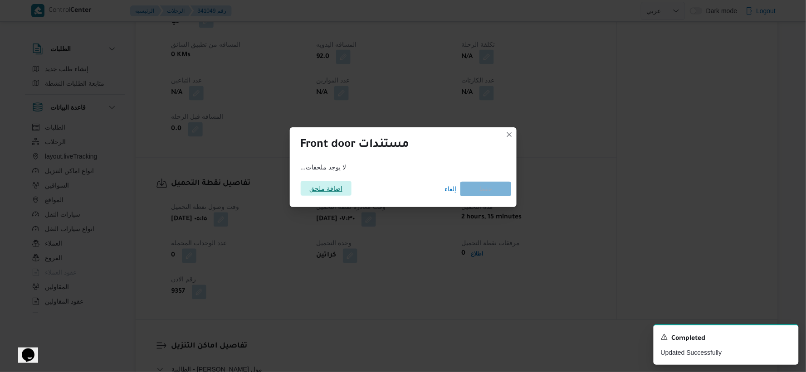
click at [337, 193] on span "اضافة ملحق" at bounding box center [325, 188] width 33 height 15
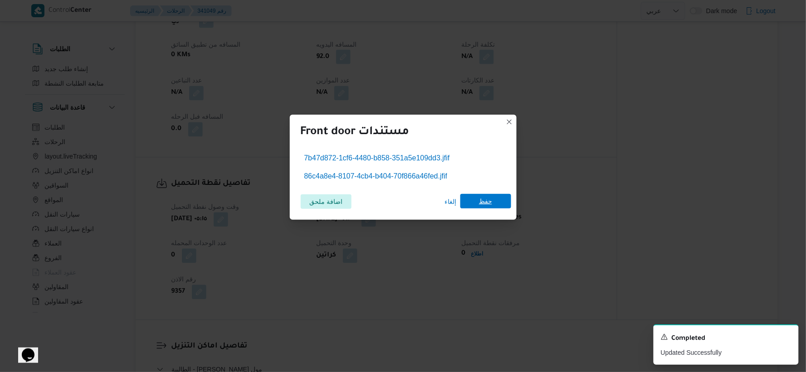
click at [483, 201] on span "حفظ" at bounding box center [485, 201] width 13 height 15
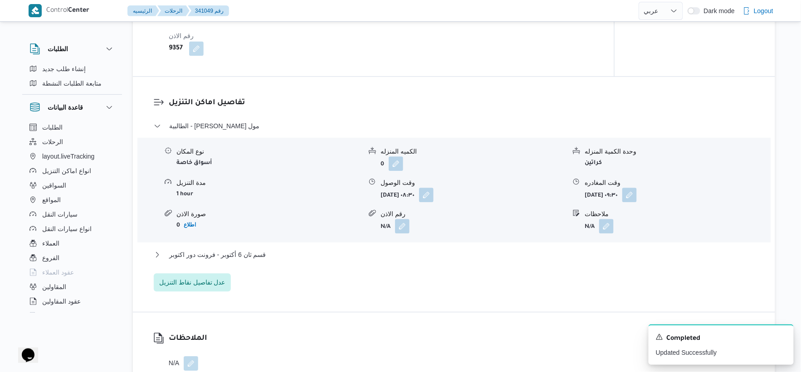
scroll to position [554, 0]
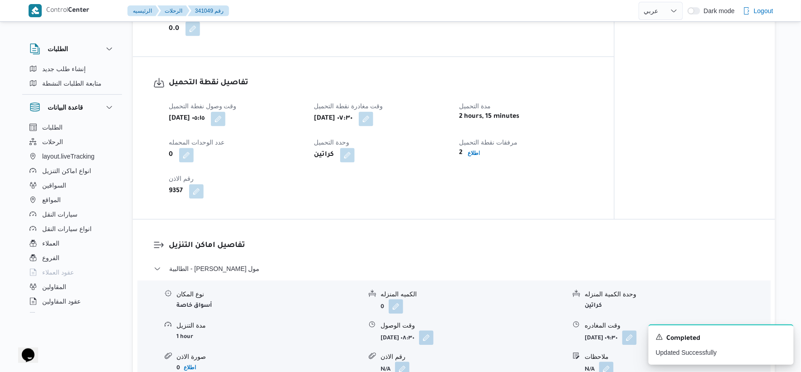
select select "ar"
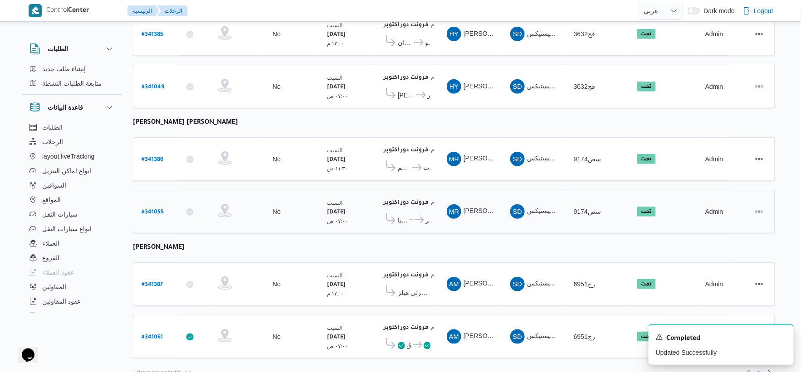
scroll to position [165, 0]
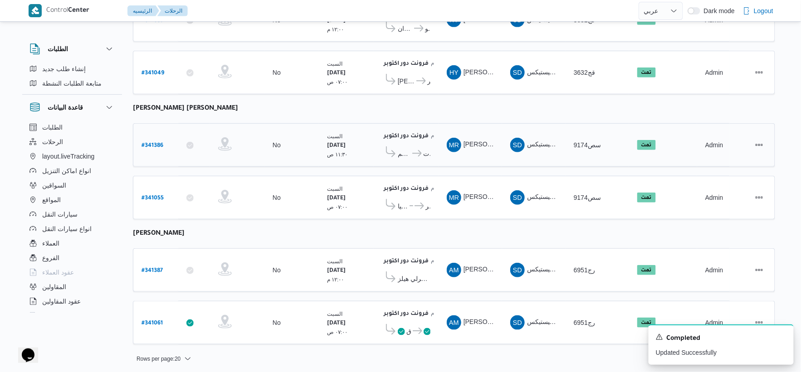
click at [408, 151] on span "كارفور المقطم" at bounding box center [404, 153] width 13 height 11
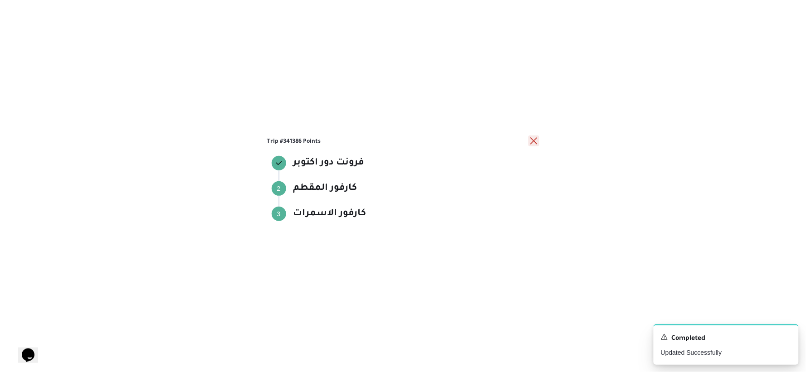
click at [529, 141] on button "close" at bounding box center [533, 141] width 11 height 11
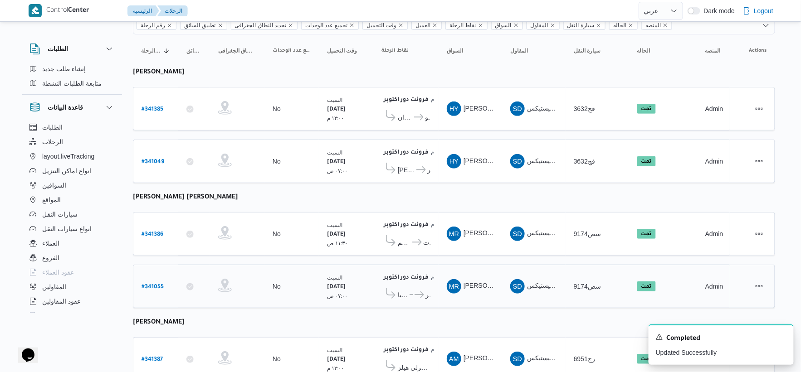
scroll to position [64, 0]
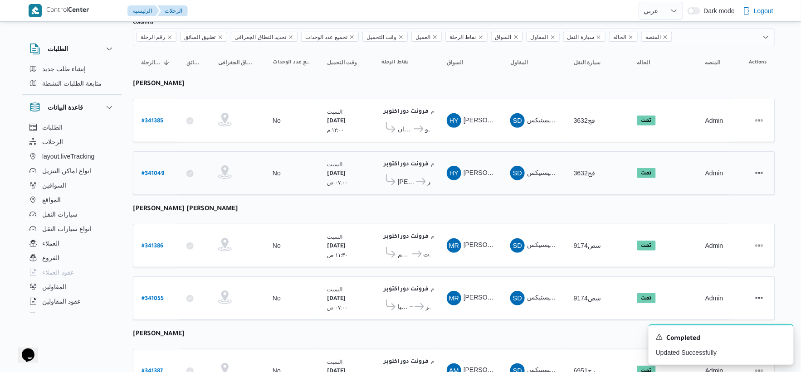
click at [417, 180] on icon at bounding box center [421, 181] width 10 height 7
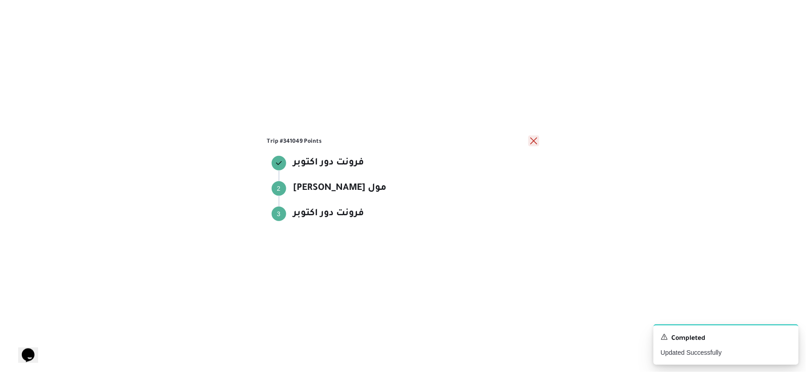
click at [533, 142] on button "close" at bounding box center [533, 141] width 11 height 11
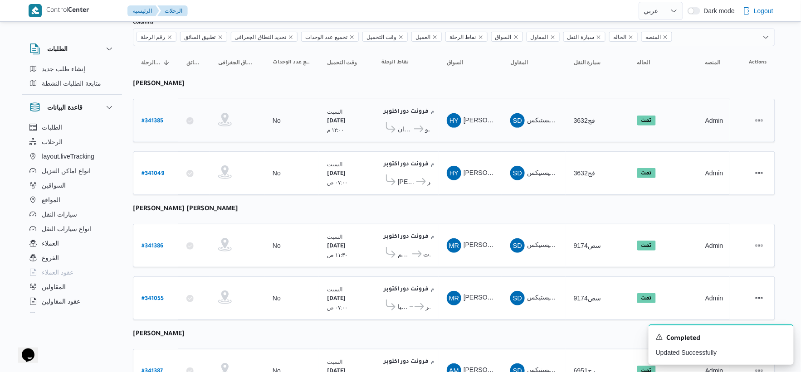
click at [416, 130] on icon at bounding box center [419, 129] width 10 height 7
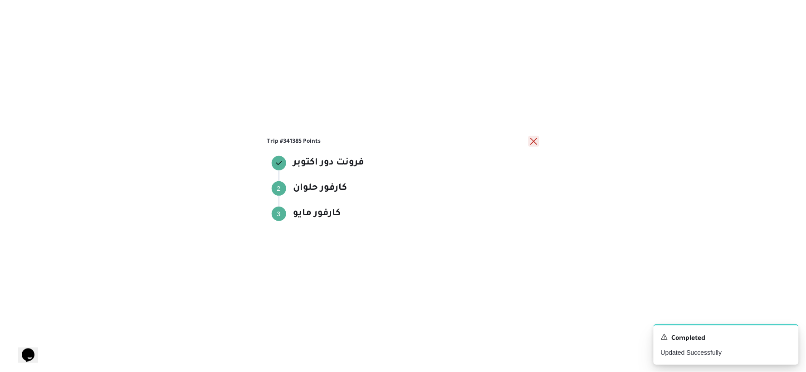
drag, startPoint x: 533, startPoint y: 143, endPoint x: 524, endPoint y: 145, distance: 8.9
click at [532, 143] on button "close" at bounding box center [533, 141] width 11 height 11
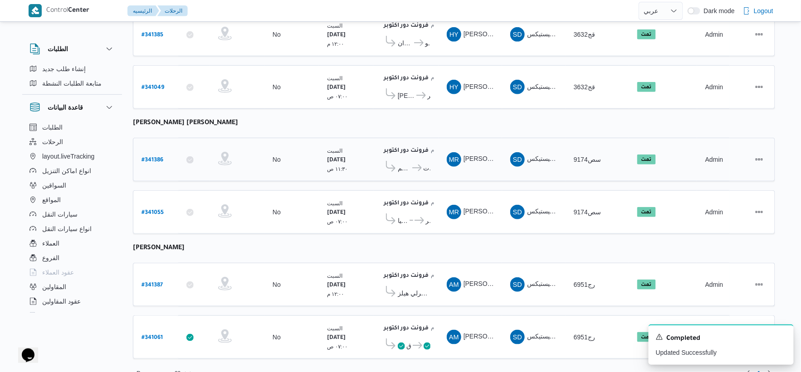
scroll to position [165, 0]
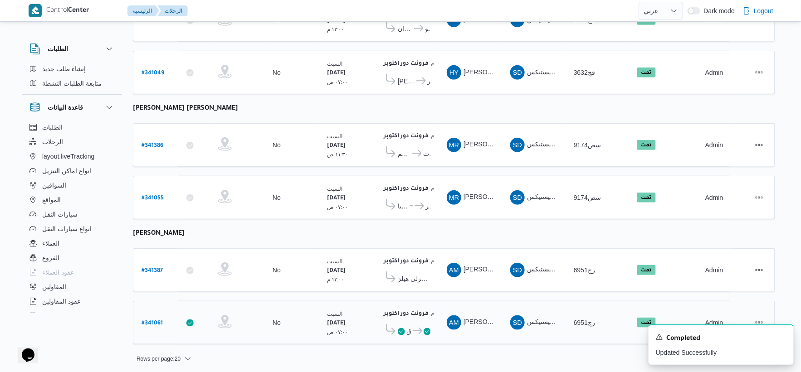
click at [411, 326] on span "فرونت دور اكتوبر" at bounding box center [420, 331] width 19 height 11
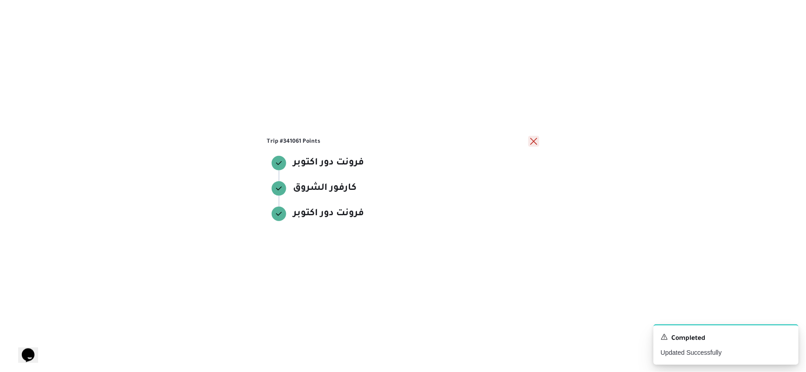
drag, startPoint x: 536, startPoint y: 141, endPoint x: 520, endPoint y: 102, distance: 42.8
click at [535, 141] on button "close" at bounding box center [533, 141] width 11 height 11
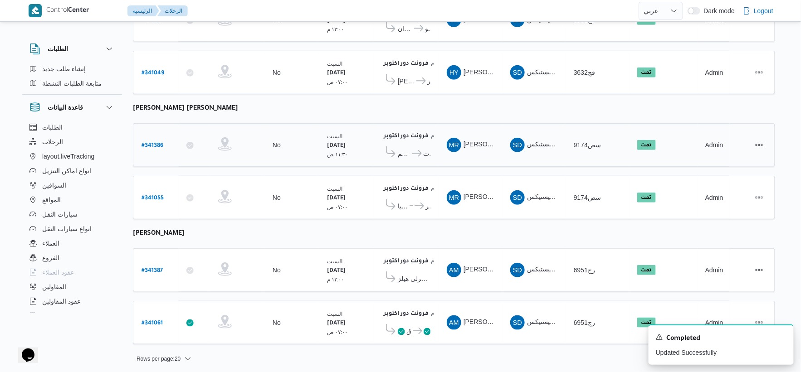
click at [415, 151] on icon at bounding box center [417, 153] width 10 height 7
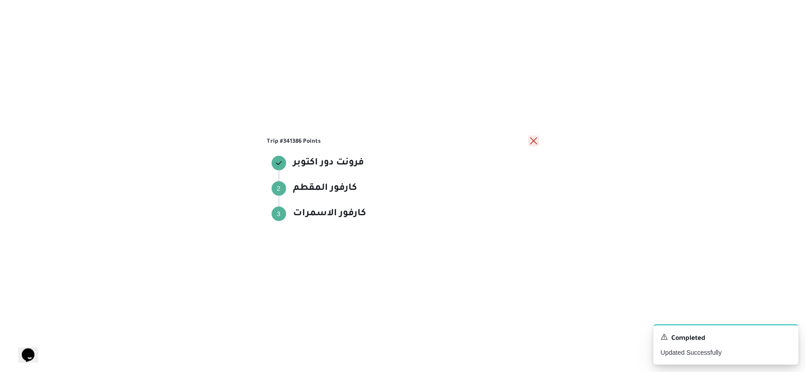
click at [531, 137] on button "close" at bounding box center [533, 141] width 11 height 11
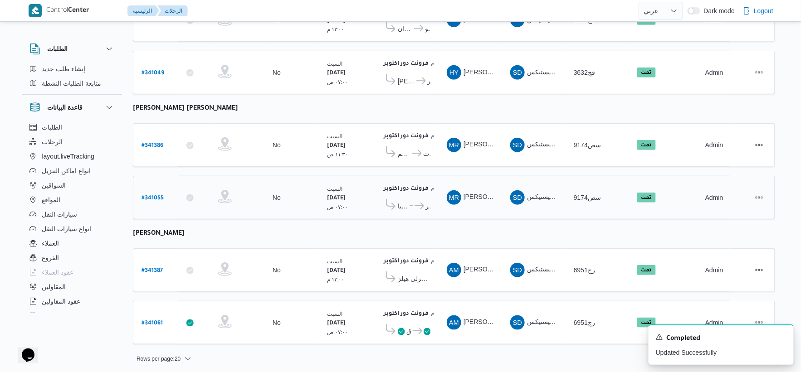
click at [420, 210] on div "فرونت دور اكتوبر ١٠:٤٨ م كارفور زيزينيا ... فرونت دور اكتوبر" at bounding box center [406, 198] width 56 height 38
click at [420, 205] on icon at bounding box center [419, 206] width 10 height 7
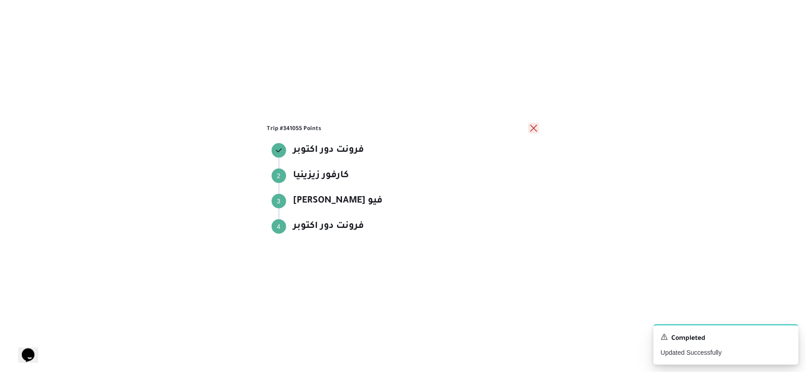
click at [535, 125] on button "close" at bounding box center [533, 128] width 11 height 11
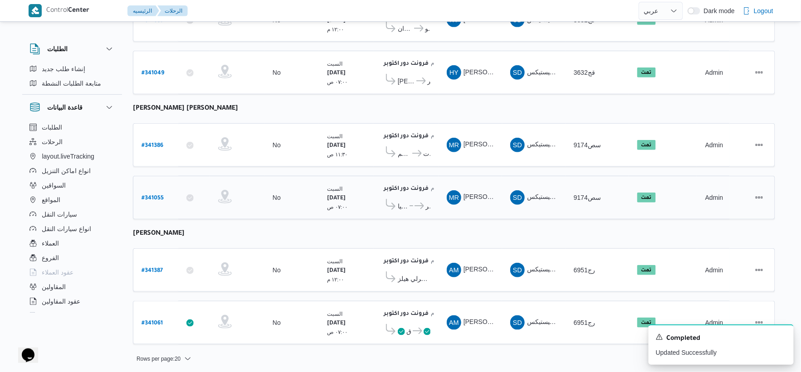
click at [146, 195] on b "# 341055" at bounding box center [152, 198] width 22 height 6
select select "ar"
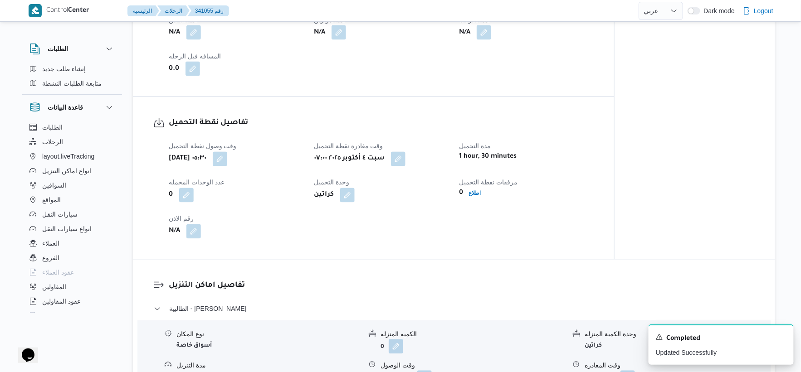
scroll to position [554, 0]
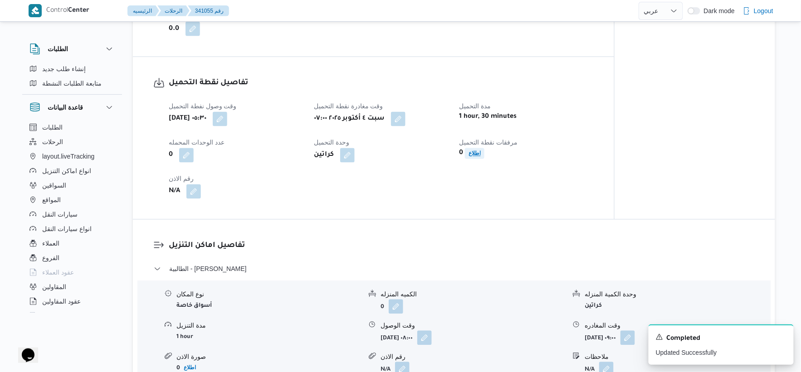
click at [475, 152] on b "اطلاع" at bounding box center [474, 153] width 12 height 6
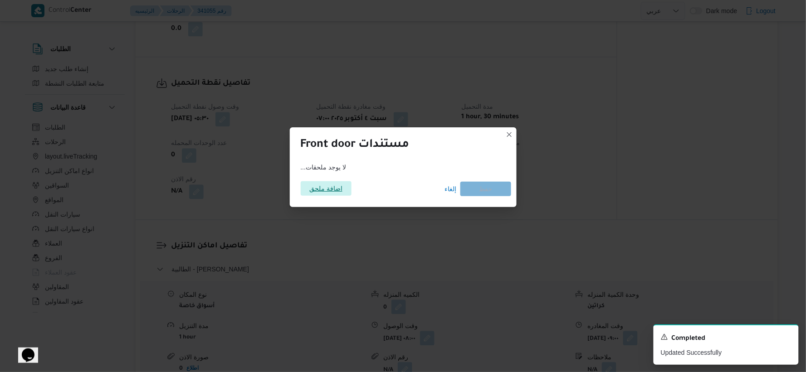
click at [324, 184] on span "اضافة ملحق" at bounding box center [325, 188] width 33 height 15
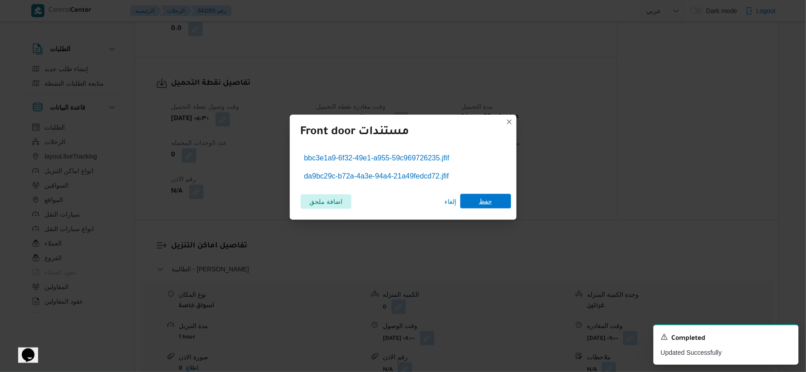
click at [485, 208] on span "حفظ" at bounding box center [485, 201] width 13 height 15
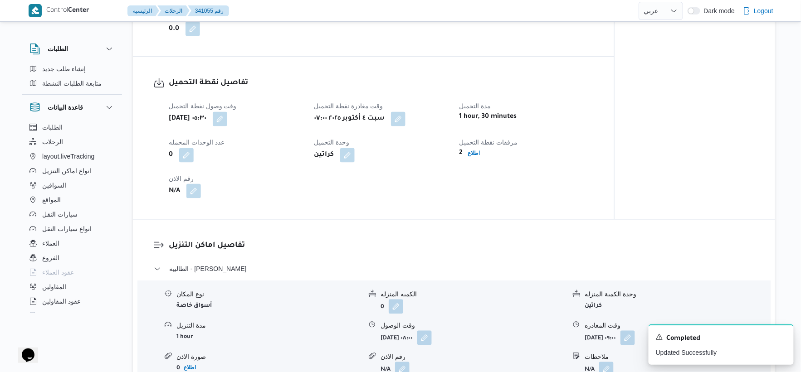
click at [195, 192] on button "button" at bounding box center [193, 191] width 15 height 15
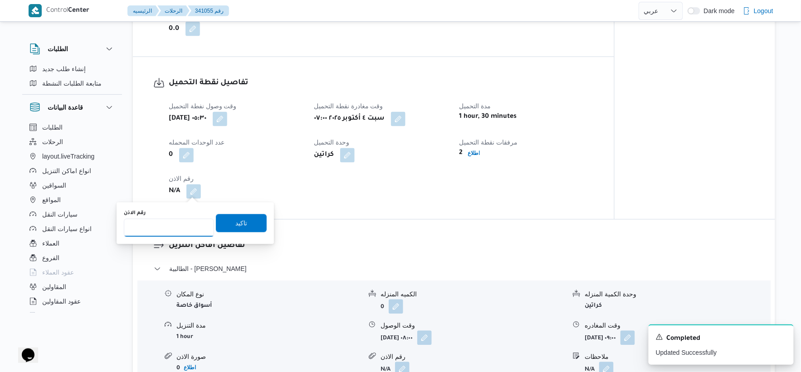
click at [165, 231] on input "رقم الاذن" at bounding box center [169, 228] width 90 height 18
type input "9352"
click at [253, 223] on span "تاكيد" at bounding box center [241, 223] width 51 height 18
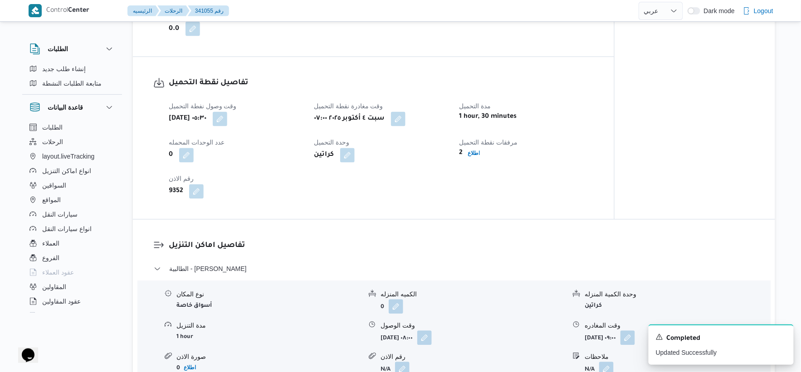
select select "ar"
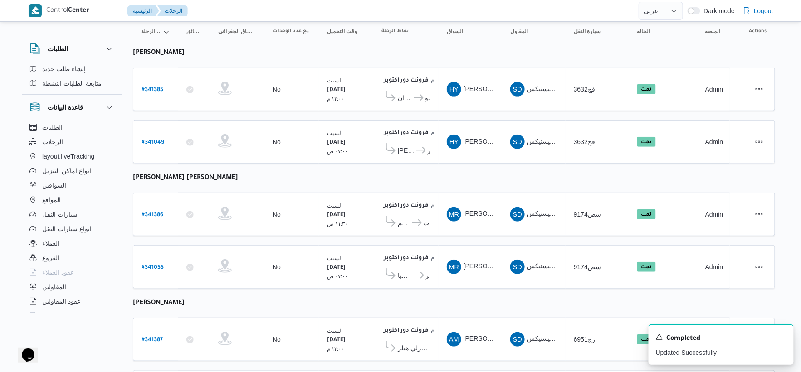
scroll to position [165, 0]
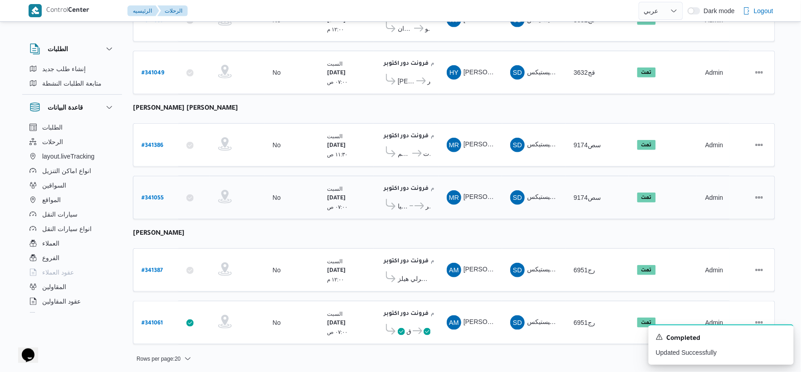
click at [413, 201] on span "فرونت دور اكتوبر" at bounding box center [421, 206] width 17 height 11
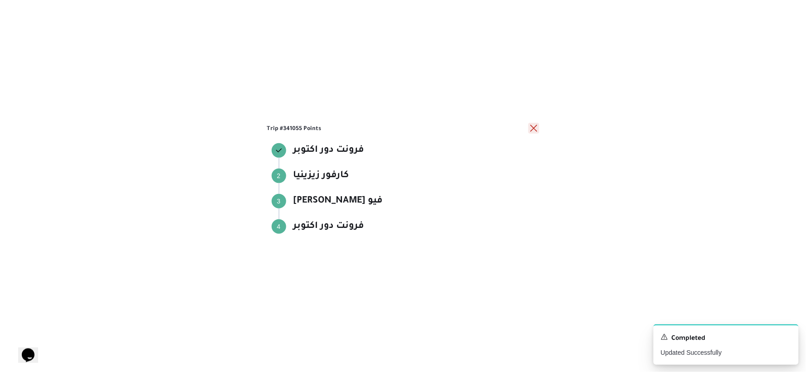
click at [532, 127] on button "close" at bounding box center [533, 128] width 11 height 11
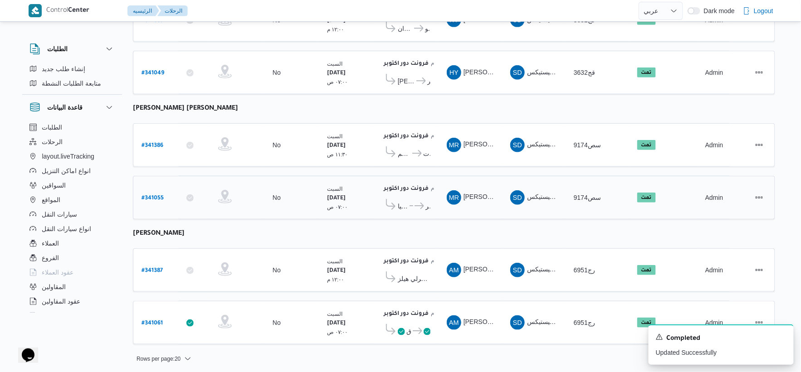
click at [158, 197] on b "# 341055" at bounding box center [152, 198] width 22 height 6
select select "ar"
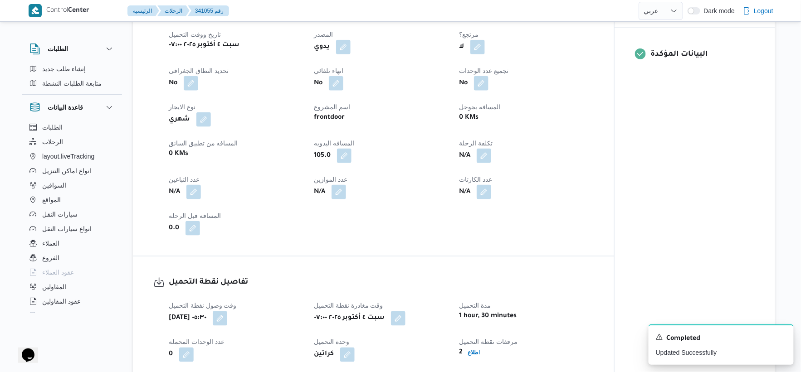
scroll to position [453, 0]
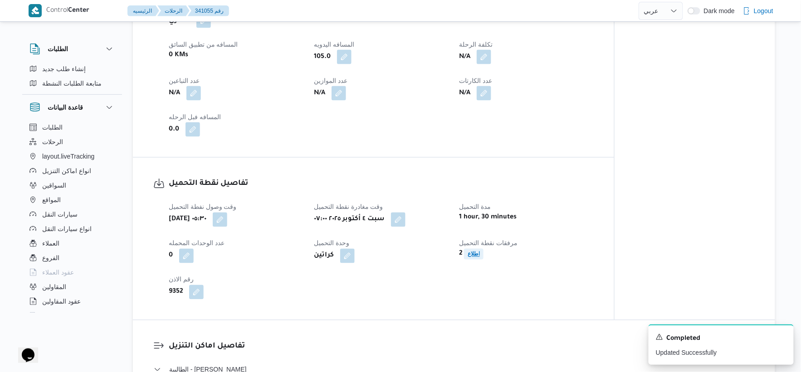
click at [473, 254] on b "اطلاع" at bounding box center [473, 254] width 12 height 6
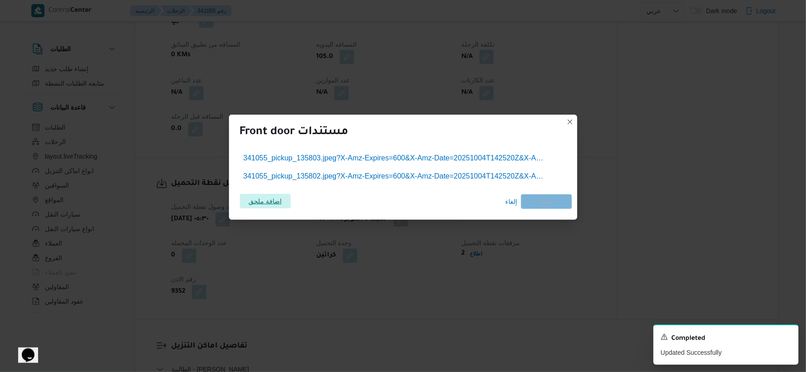
click at [269, 195] on span "اضافة ملحق" at bounding box center [264, 201] width 33 height 15
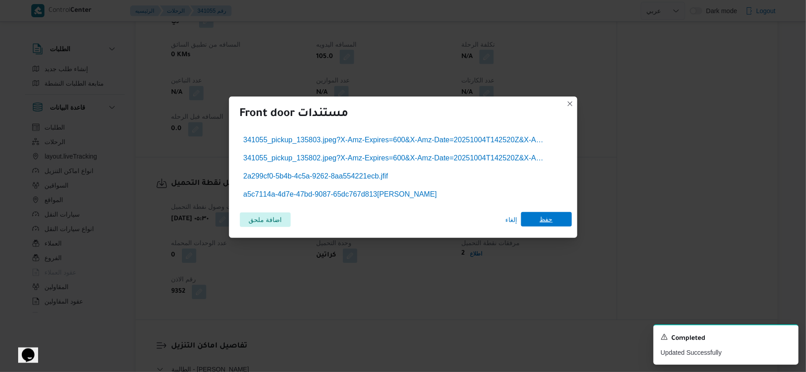
click at [541, 219] on span "حفظ" at bounding box center [545, 219] width 13 height 15
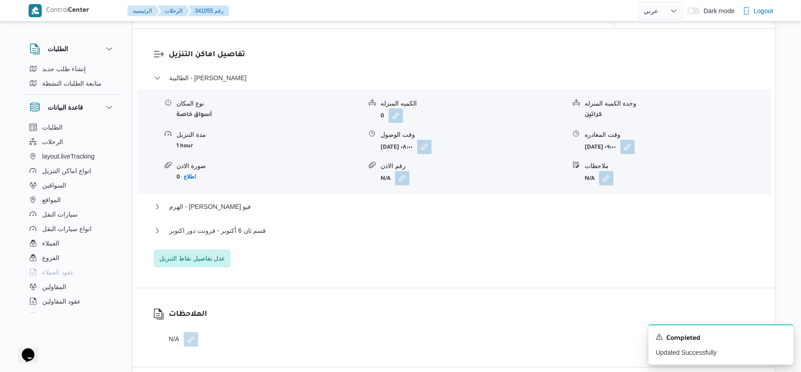
scroll to position [755, 0]
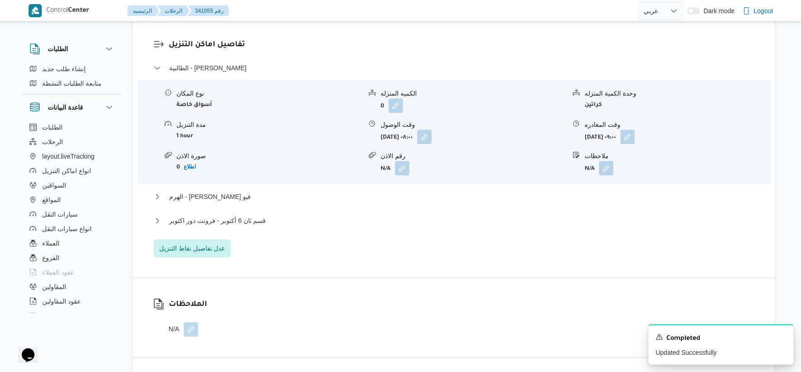
select select "ar"
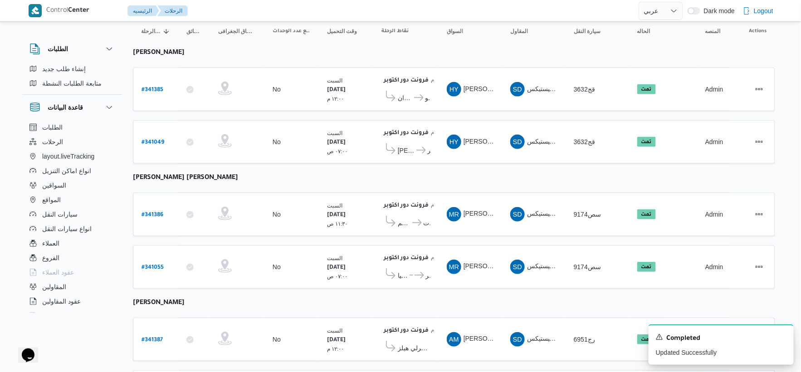
scroll to position [165, 0]
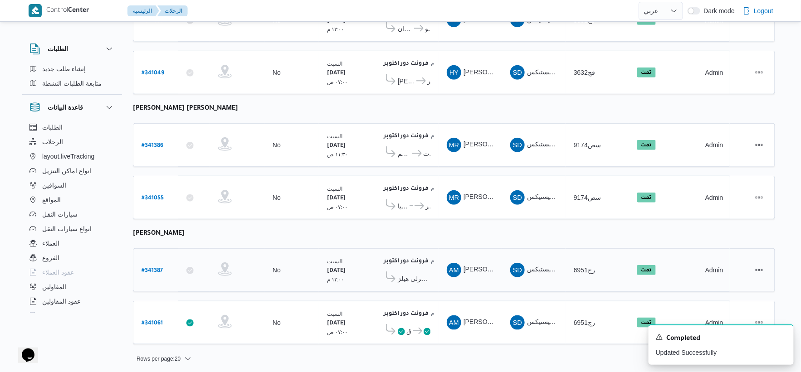
click at [416, 273] on span "كارفور بيفرلي هيلز" at bounding box center [414, 278] width 33 height 11
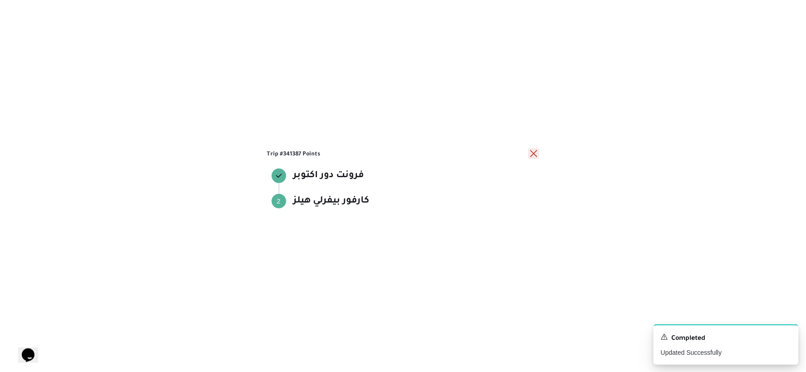
click at [535, 151] on button "close" at bounding box center [533, 153] width 11 height 11
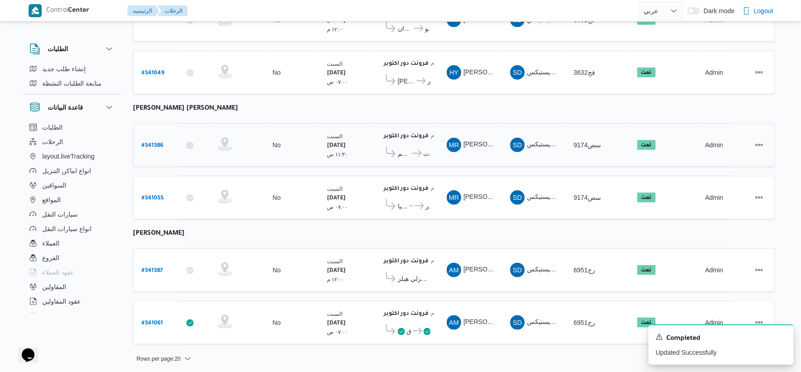
click at [414, 151] on icon at bounding box center [417, 153] width 10 height 7
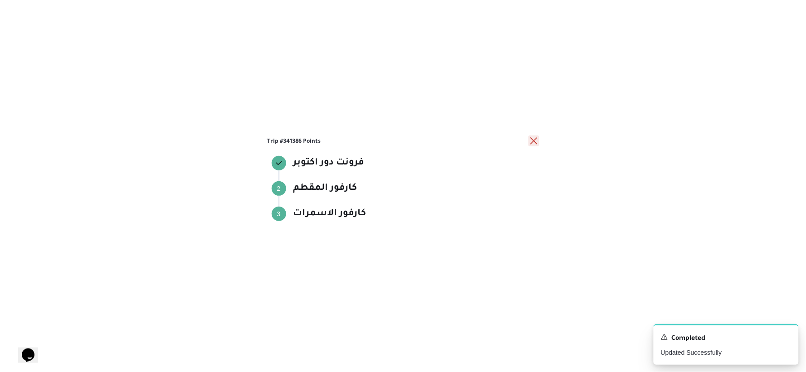
click at [531, 141] on button "close" at bounding box center [533, 141] width 11 height 11
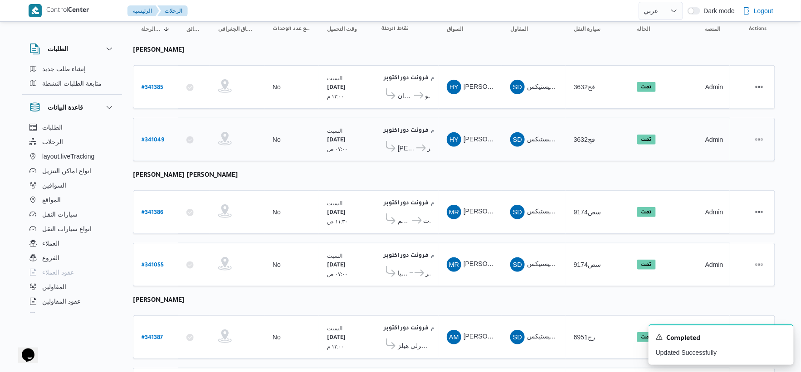
scroll to position [101, 0]
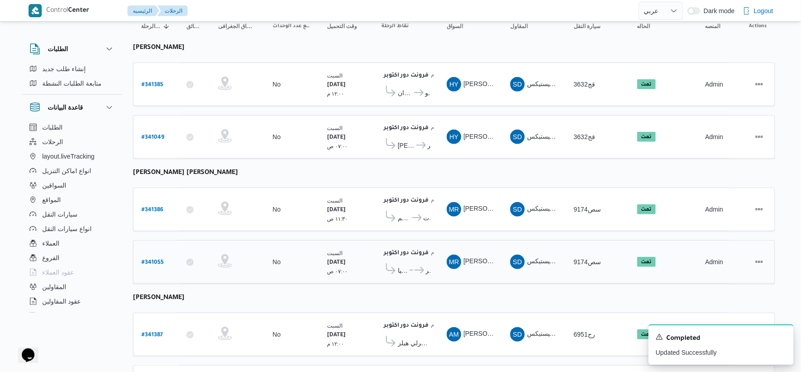
click at [416, 271] on icon at bounding box center [419, 270] width 10 height 7
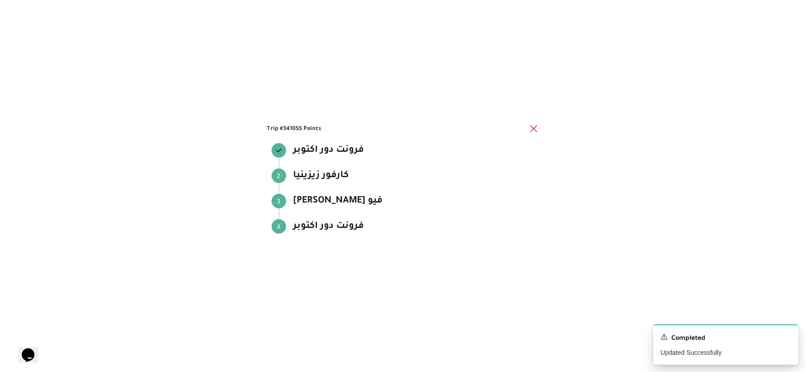
click at [416, 269] on div "Trip #341055 Points فرونت دور اكتوبر فرونت دور اكتوبر Step 2 2 كارفور زيزينيا ك…" at bounding box center [403, 186] width 806 height 372
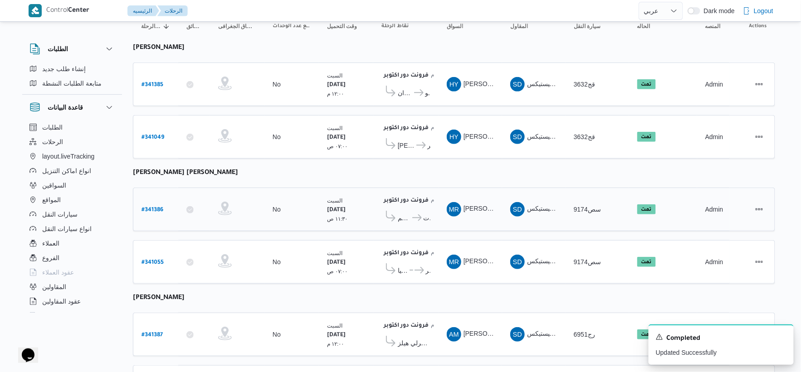
click at [416, 214] on icon at bounding box center [417, 217] width 10 height 7
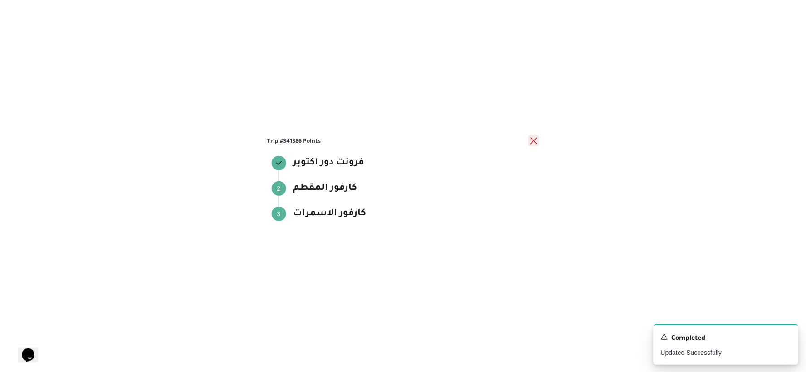
click at [534, 141] on button "close" at bounding box center [533, 141] width 11 height 11
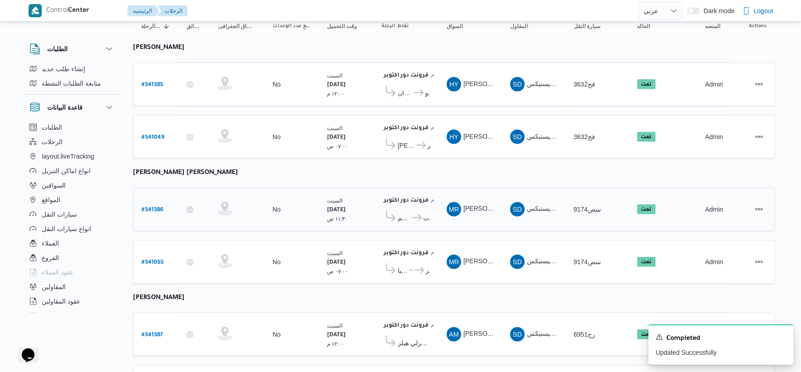
click at [147, 208] on b "# 341386" at bounding box center [152, 210] width 22 height 6
select select "ar"
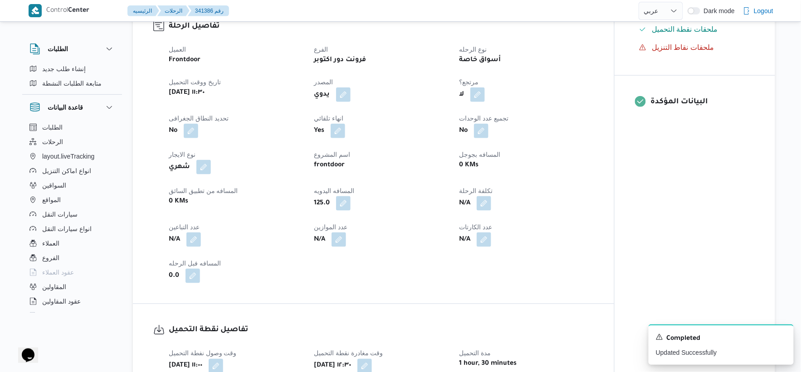
scroll to position [453, 0]
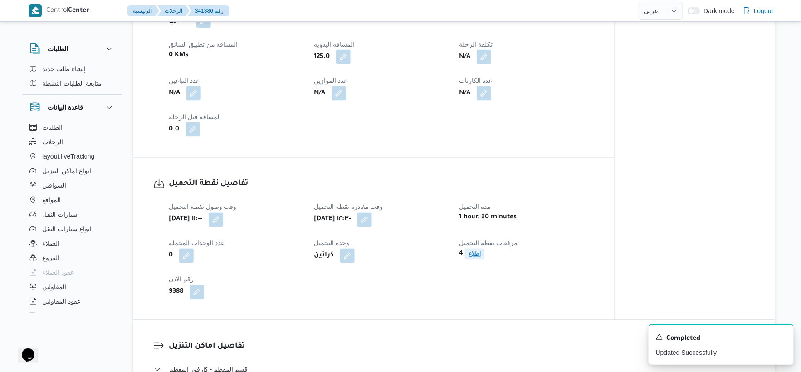
click at [468, 255] on b "اطلاع" at bounding box center [474, 254] width 12 height 6
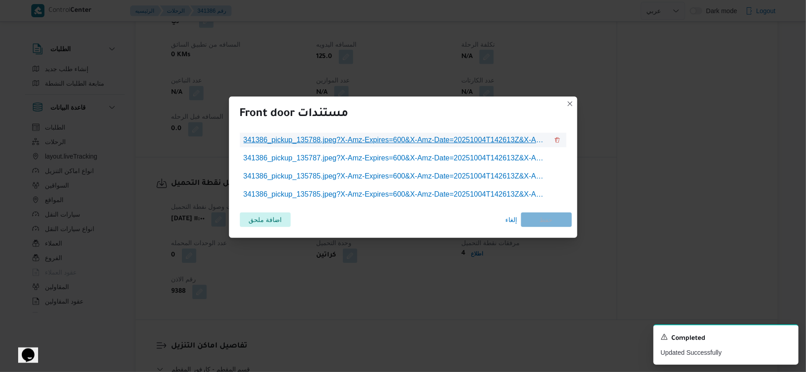
click at [377, 137] on span "341386_pickup_135788.jpeg?X-Amz-Expires=600&X-Amz-Date=20251004T142613Z&X-Amz-A…" at bounding box center [395, 140] width 305 height 11
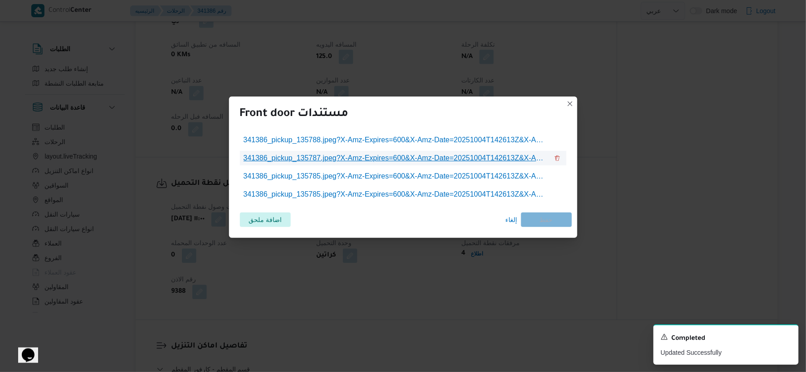
click at [418, 156] on span "341386_pickup_135787.jpeg?X-Amz-Expires=600&X-Amz-Date=20251004T142613Z&X-Amz-A…" at bounding box center [395, 158] width 305 height 11
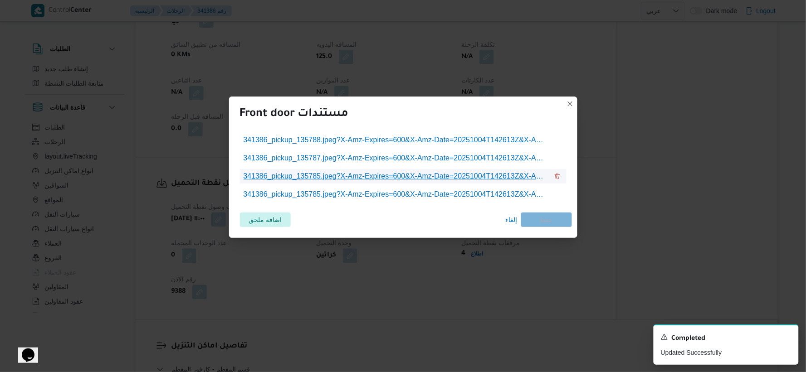
click at [405, 174] on span "341386_pickup_135785.jpeg?X-Amz-Expires=600&X-Amz-Date=20251004T142613Z&X-Amz-A…" at bounding box center [395, 176] width 305 height 11
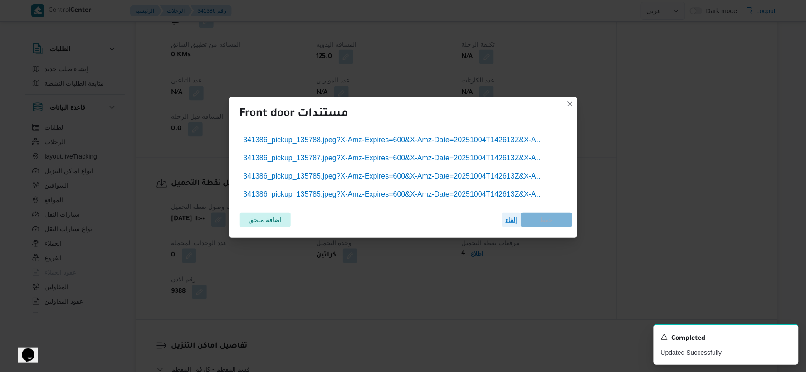
click at [509, 215] on span "إلغاء" at bounding box center [511, 219] width 12 height 11
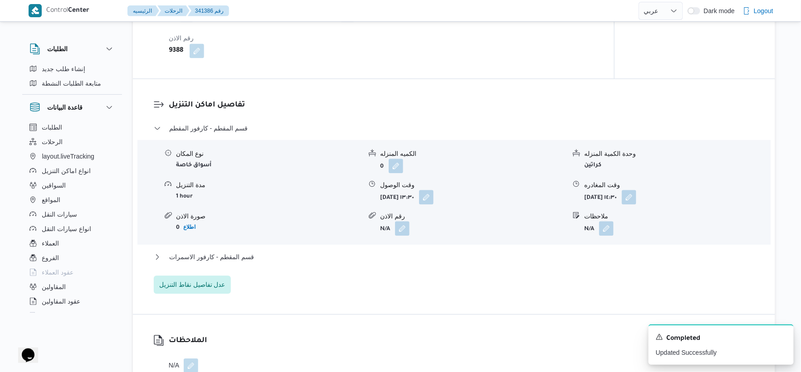
scroll to position [806, 0]
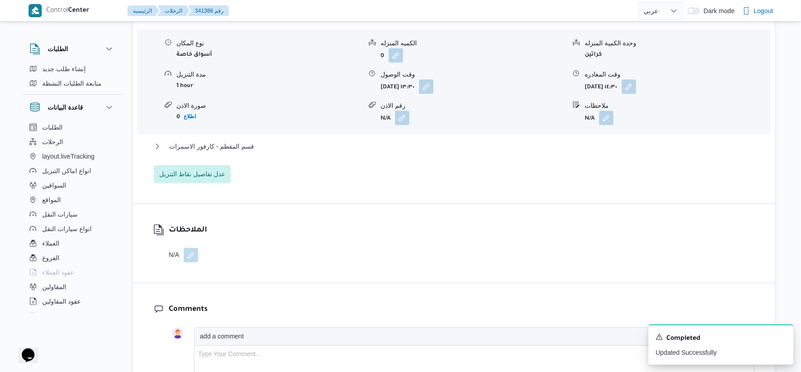
select select "ar"
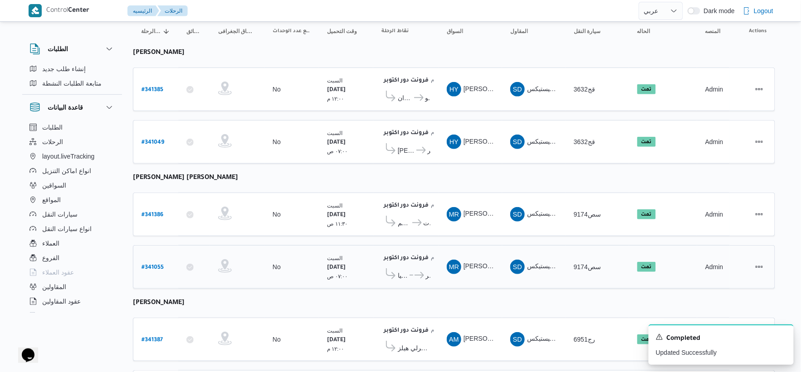
scroll to position [165, 0]
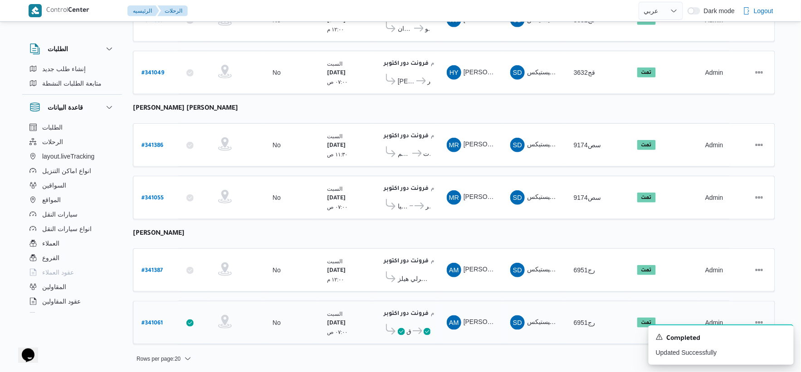
click at [409, 330] on span "كارفور الشروق" at bounding box center [408, 331] width 5 height 11
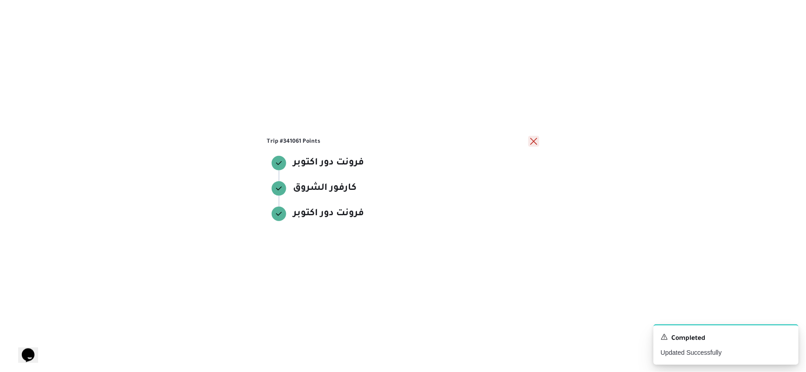
click at [537, 138] on button "close" at bounding box center [533, 141] width 11 height 11
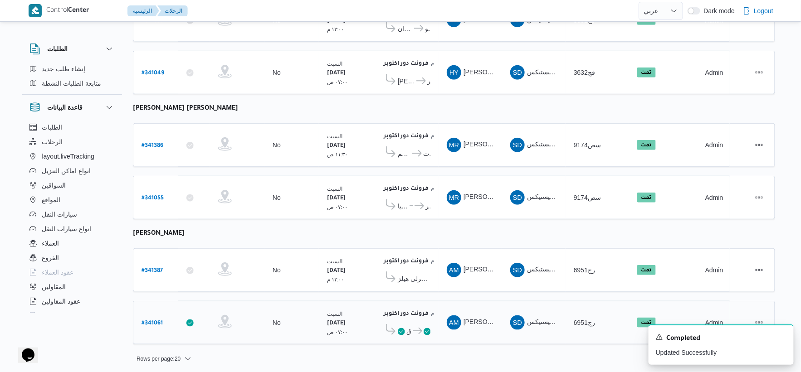
click at [141, 314] on div "# 341061" at bounding box center [156, 322] width 36 height 19
click at [152, 320] on b "# 341061" at bounding box center [151, 323] width 21 height 6
select select "ar"
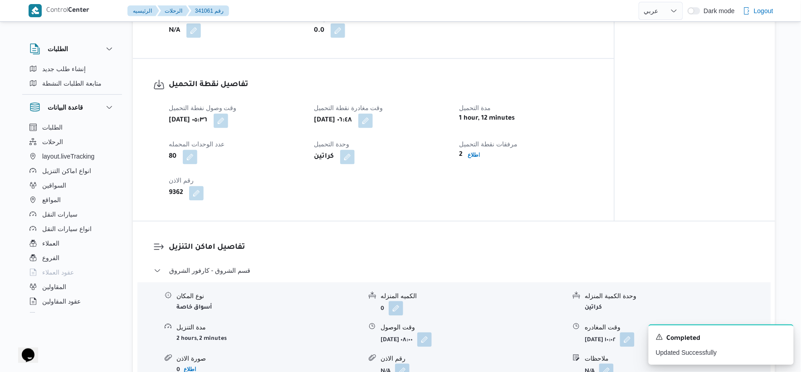
scroll to position [554, 0]
select select "ar"
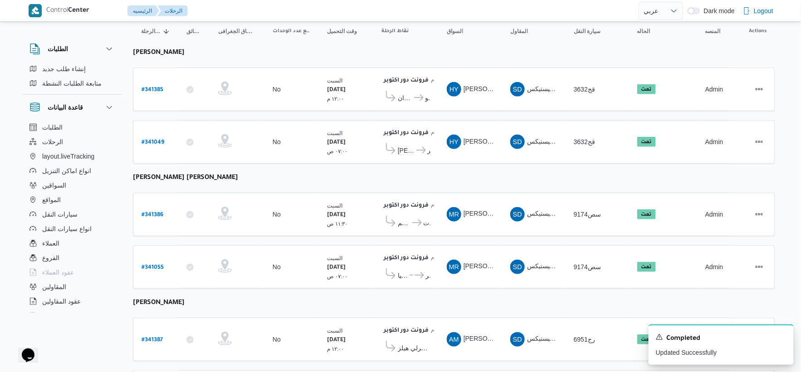
scroll to position [165, 0]
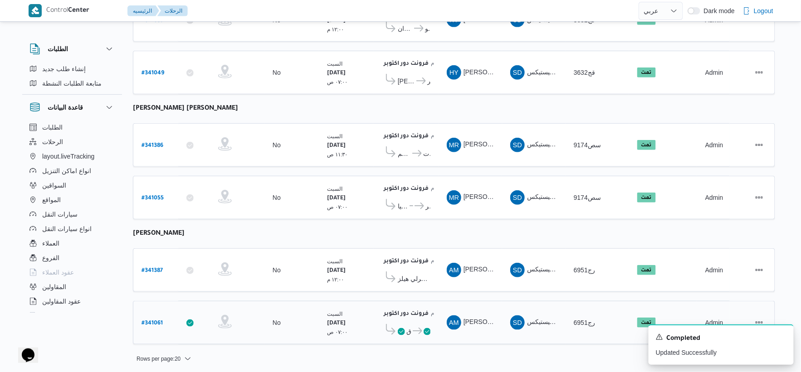
click at [216, 323] on div at bounding box center [236, 322] width 45 height 23
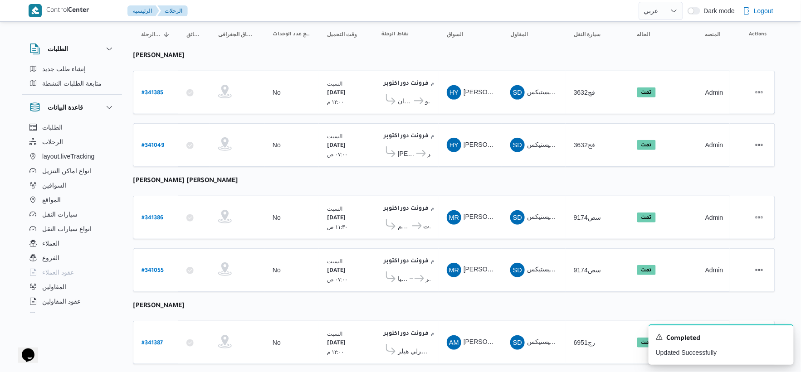
scroll to position [0, 0]
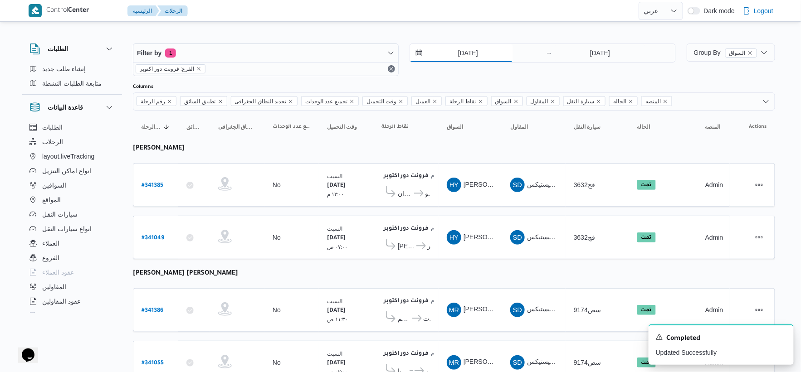
click at [481, 51] on input "[DATE]" at bounding box center [461, 53] width 103 height 18
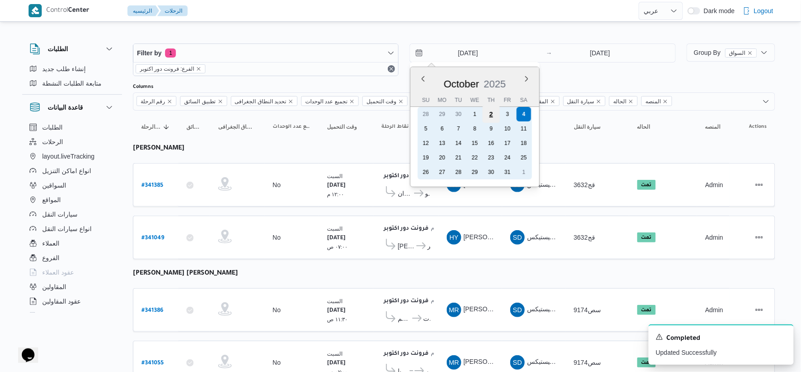
click at [493, 112] on div "2" at bounding box center [490, 114] width 17 height 17
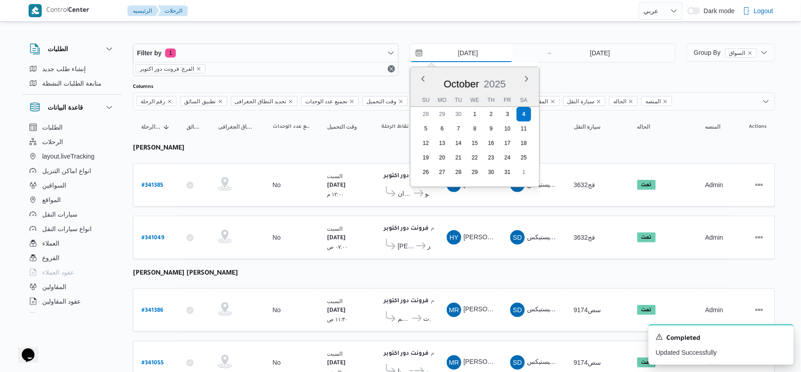
type input "[DATE]"
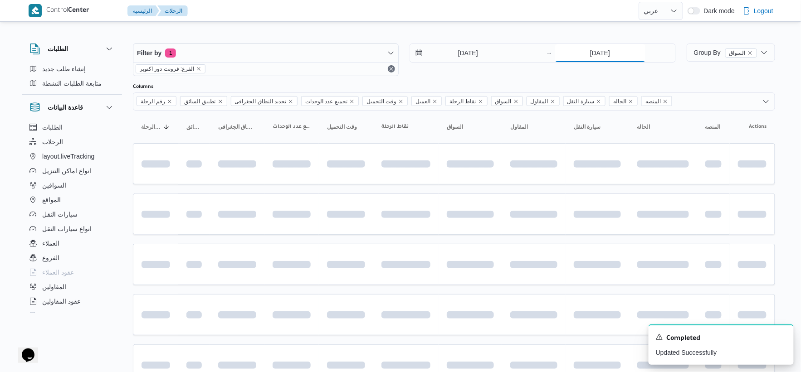
click at [606, 46] on input "[DATE]" at bounding box center [600, 53] width 90 height 18
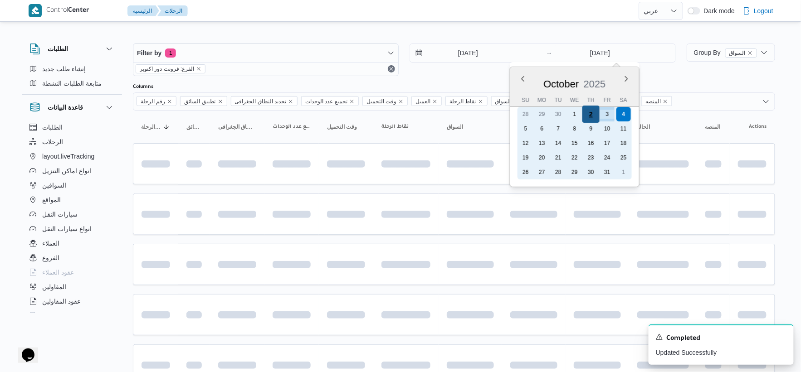
click at [594, 113] on div "2" at bounding box center [590, 114] width 17 height 17
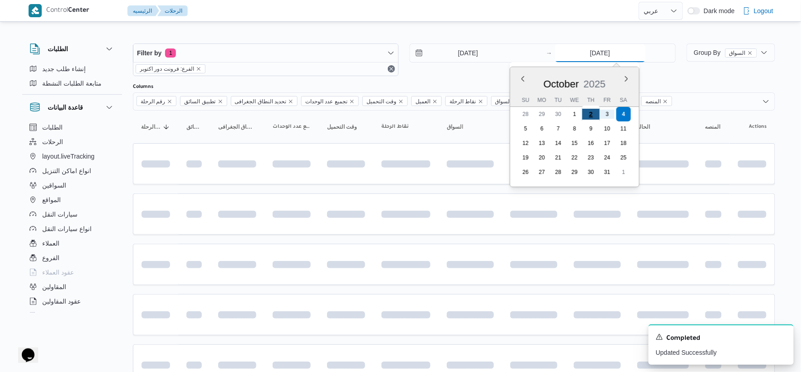
type input "[DATE]"
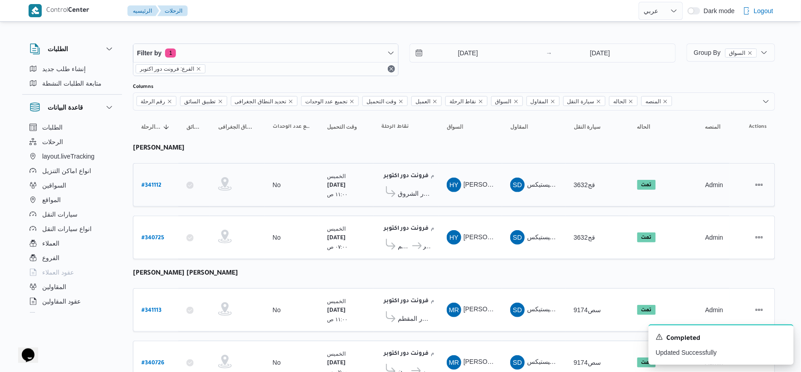
click at [409, 206] on td "نقاط الرحلة فرونت دور اكتوبر ١٠:٤٨ م كارفور الشروق" at bounding box center [405, 185] width 65 height 44
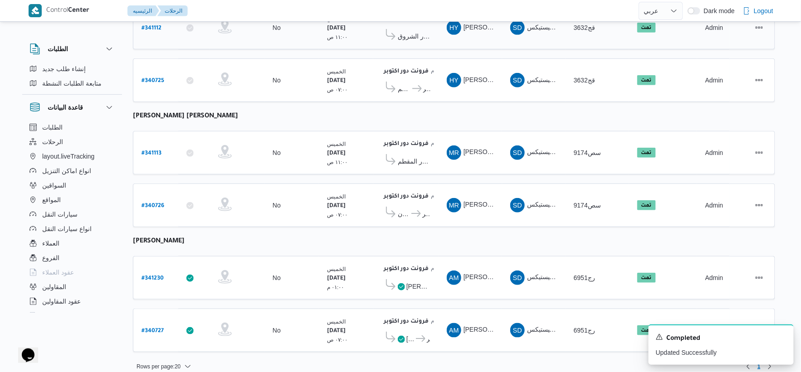
scroll to position [165, 0]
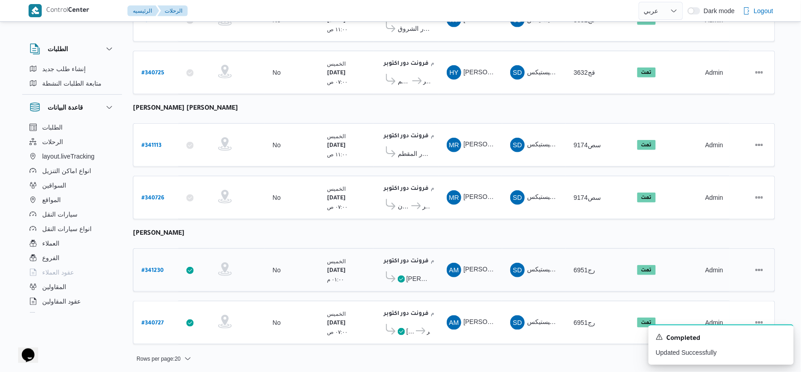
click at [418, 274] on span "[PERSON_NAME] مول" at bounding box center [418, 278] width 24 height 11
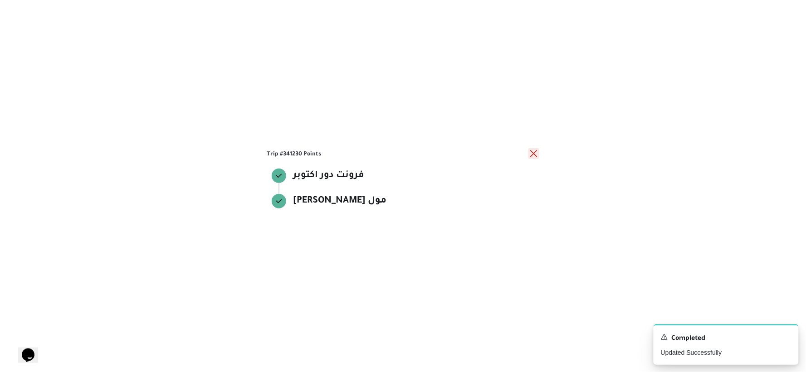
click at [534, 152] on button "close" at bounding box center [533, 153] width 11 height 11
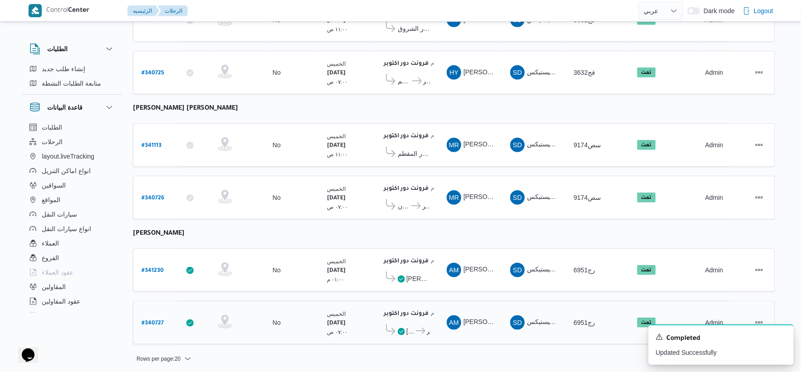
click at [409, 329] on span "[PERSON_NAME]" at bounding box center [410, 331] width 8 height 11
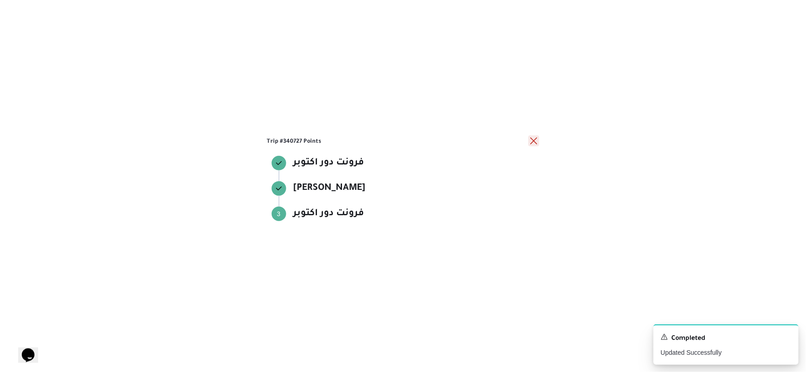
click at [532, 141] on button "close" at bounding box center [533, 141] width 11 height 11
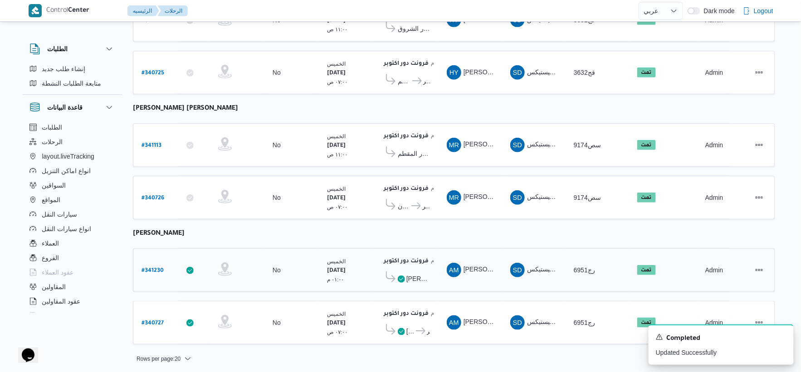
click at [160, 269] on b "# 341230" at bounding box center [152, 271] width 22 height 6
select select "ar"
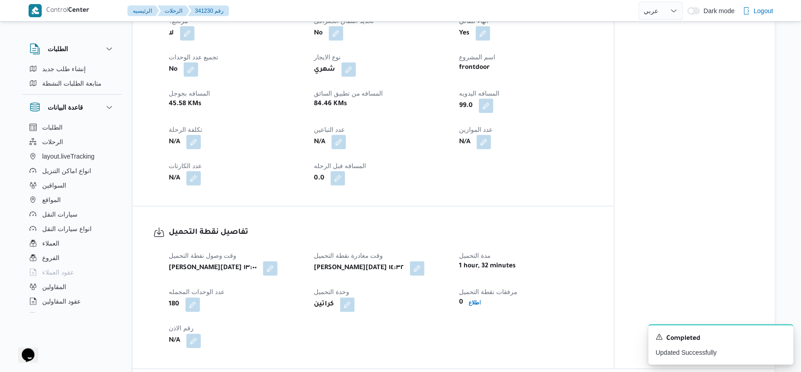
scroll to position [554, 0]
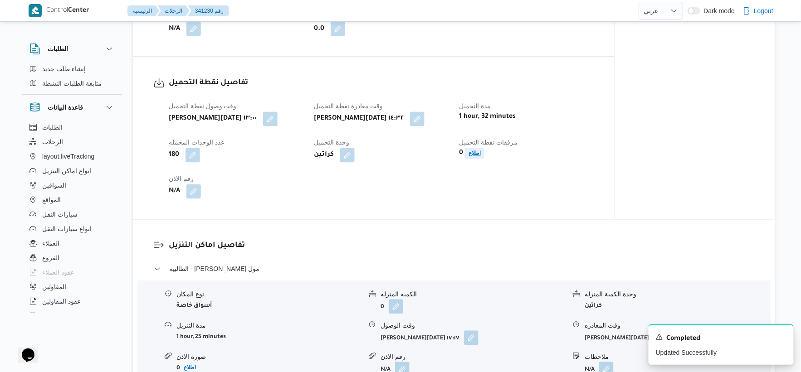
click at [480, 150] on b "اطلاع" at bounding box center [474, 153] width 12 height 6
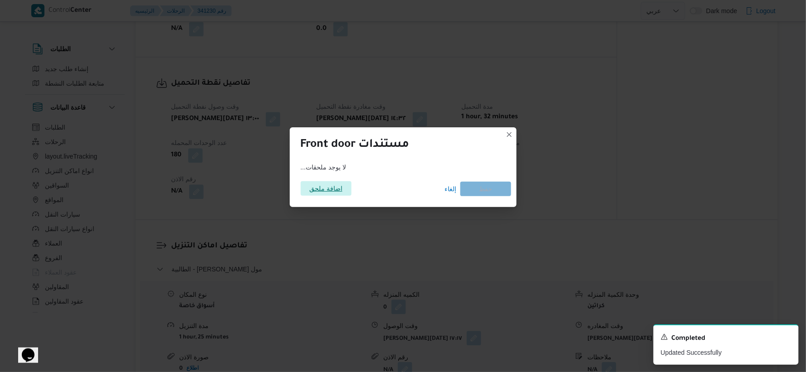
click at [318, 188] on span "اضافة ملحق" at bounding box center [325, 188] width 33 height 15
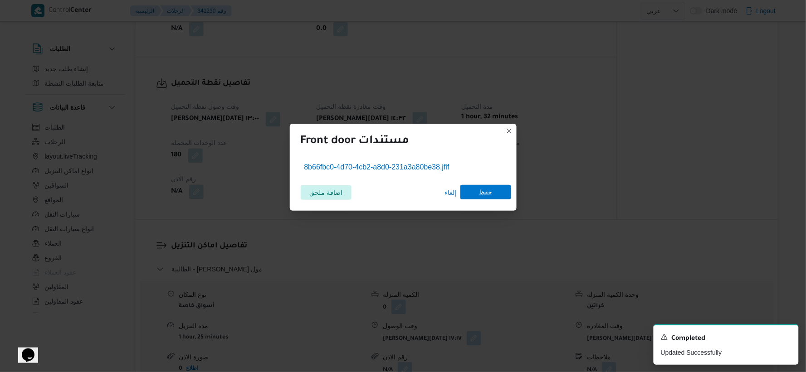
click at [479, 194] on span "حفظ" at bounding box center [485, 192] width 13 height 15
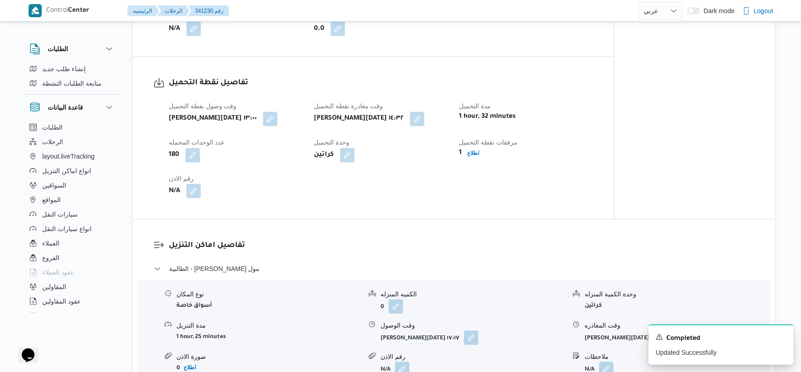
click at [195, 192] on button "button" at bounding box center [193, 191] width 15 height 15
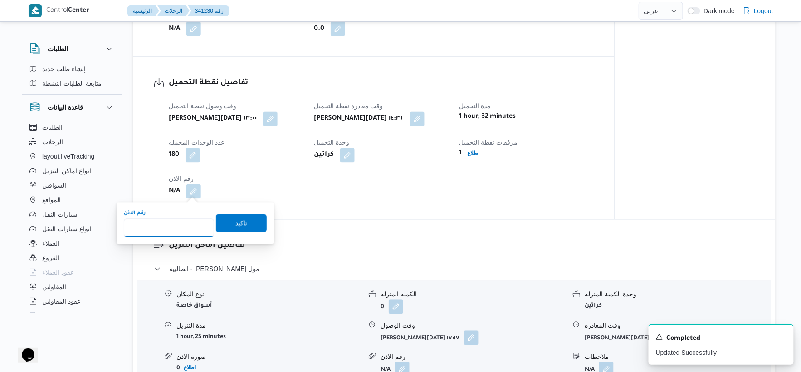
click at [175, 228] on input "رقم الاذن" at bounding box center [169, 228] width 90 height 18
type input "9321"
click at [241, 216] on span "تاكيد" at bounding box center [241, 223] width 51 height 18
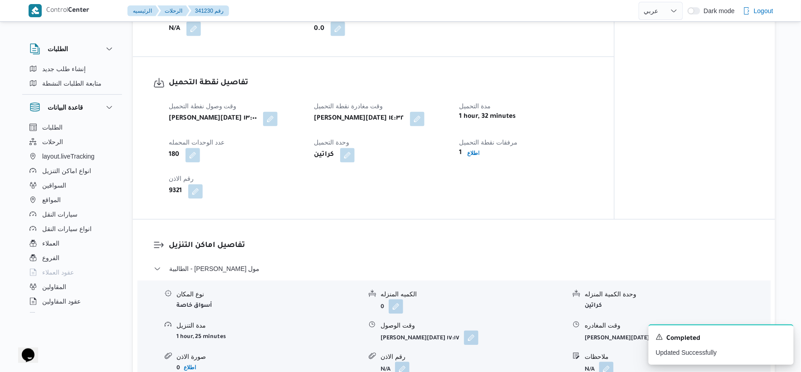
select select "ar"
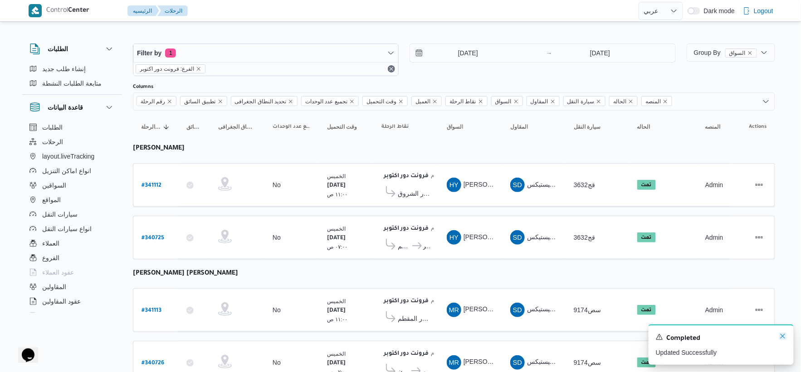
click at [782, 336] on icon "Dismiss toast" at bounding box center [782, 336] width 7 height 7
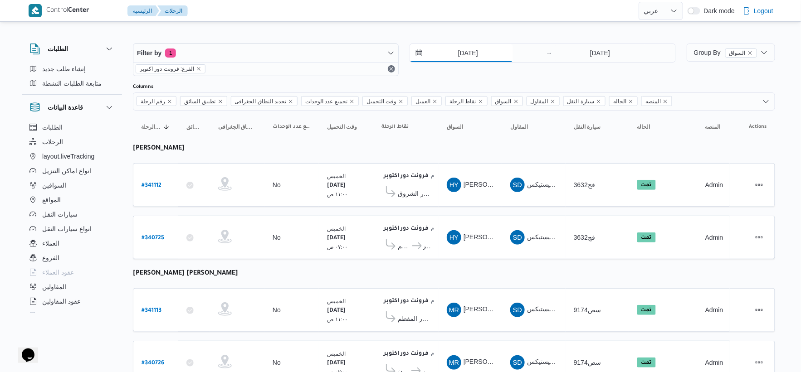
click at [490, 57] on input "[DATE]" at bounding box center [461, 53] width 103 height 18
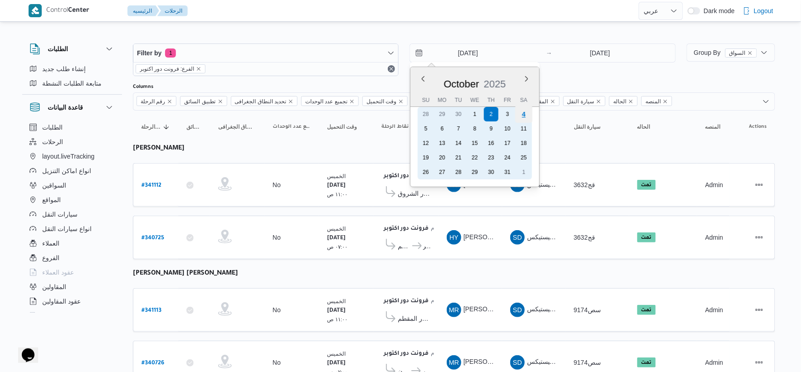
click at [526, 109] on div "4" at bounding box center [523, 114] width 17 height 17
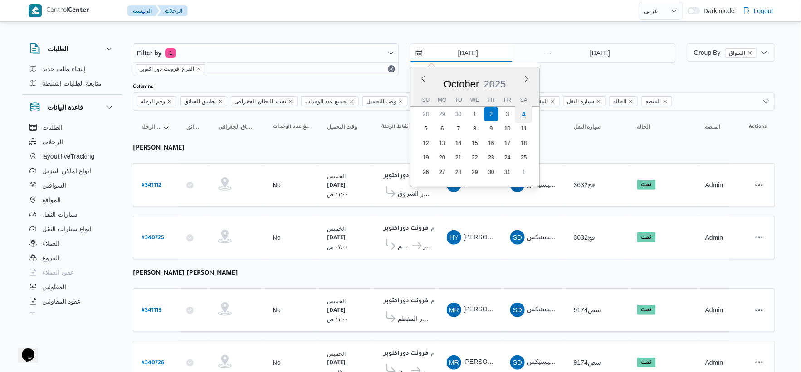
type input "[DATE]"
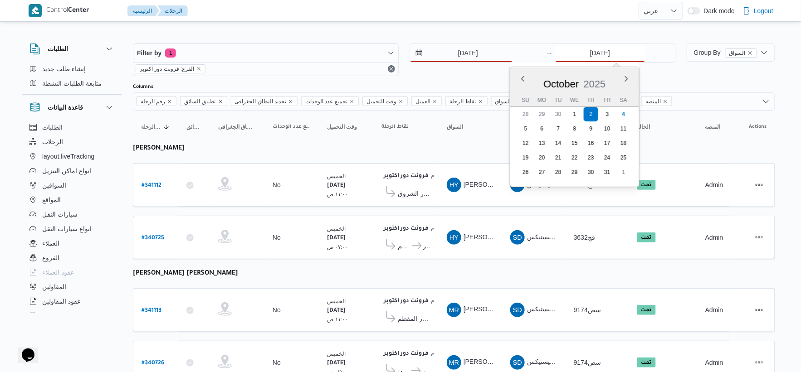
click at [592, 52] on input "[DATE]" at bounding box center [600, 53] width 90 height 18
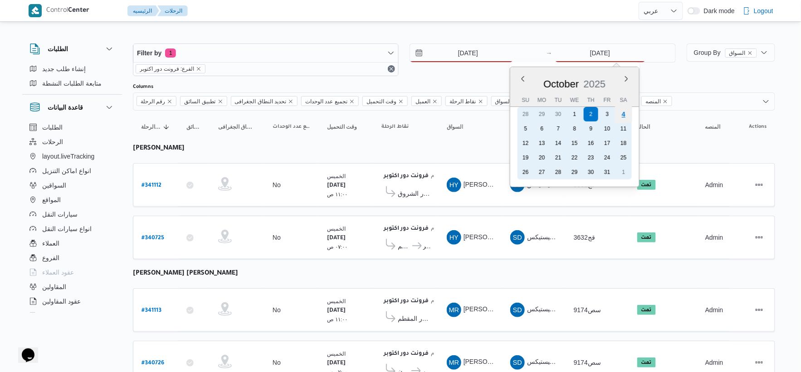
click at [626, 115] on div "4" at bounding box center [622, 114] width 17 height 17
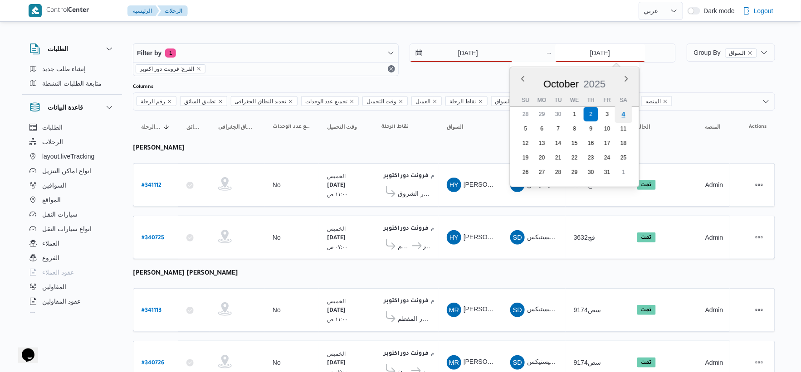
type input "[DATE]"
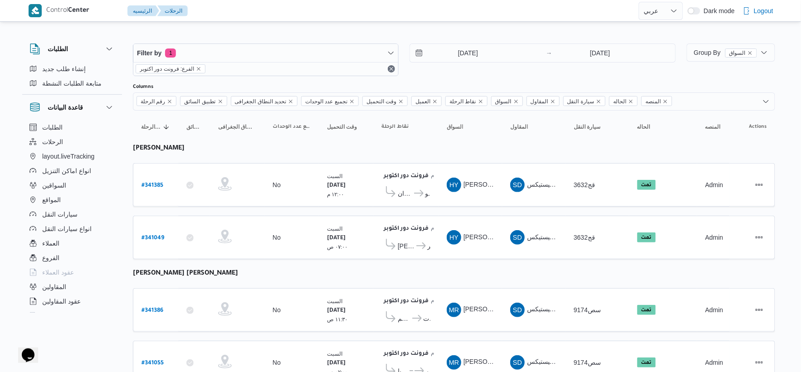
click at [456, 205] on td "السواق HY [PERSON_NAME]" at bounding box center [469, 185] width 63 height 44
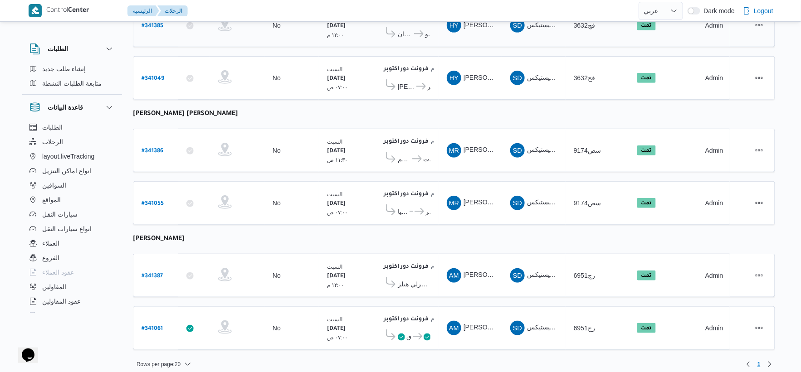
scroll to position [165, 0]
